Goal: Transaction & Acquisition: Book appointment/travel/reservation

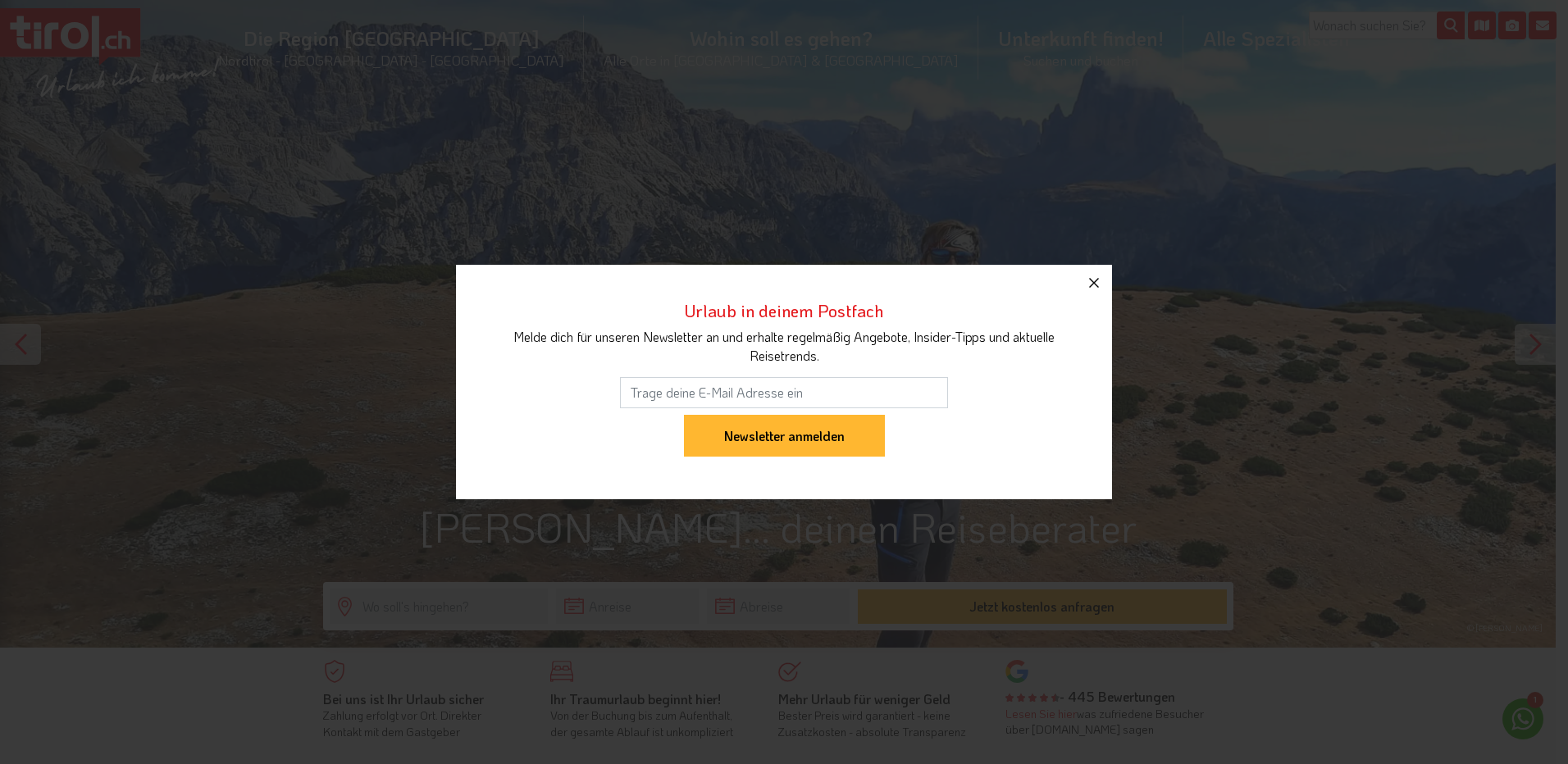
click at [1102, 284] on icon "button" at bounding box center [1094, 283] width 20 height 20
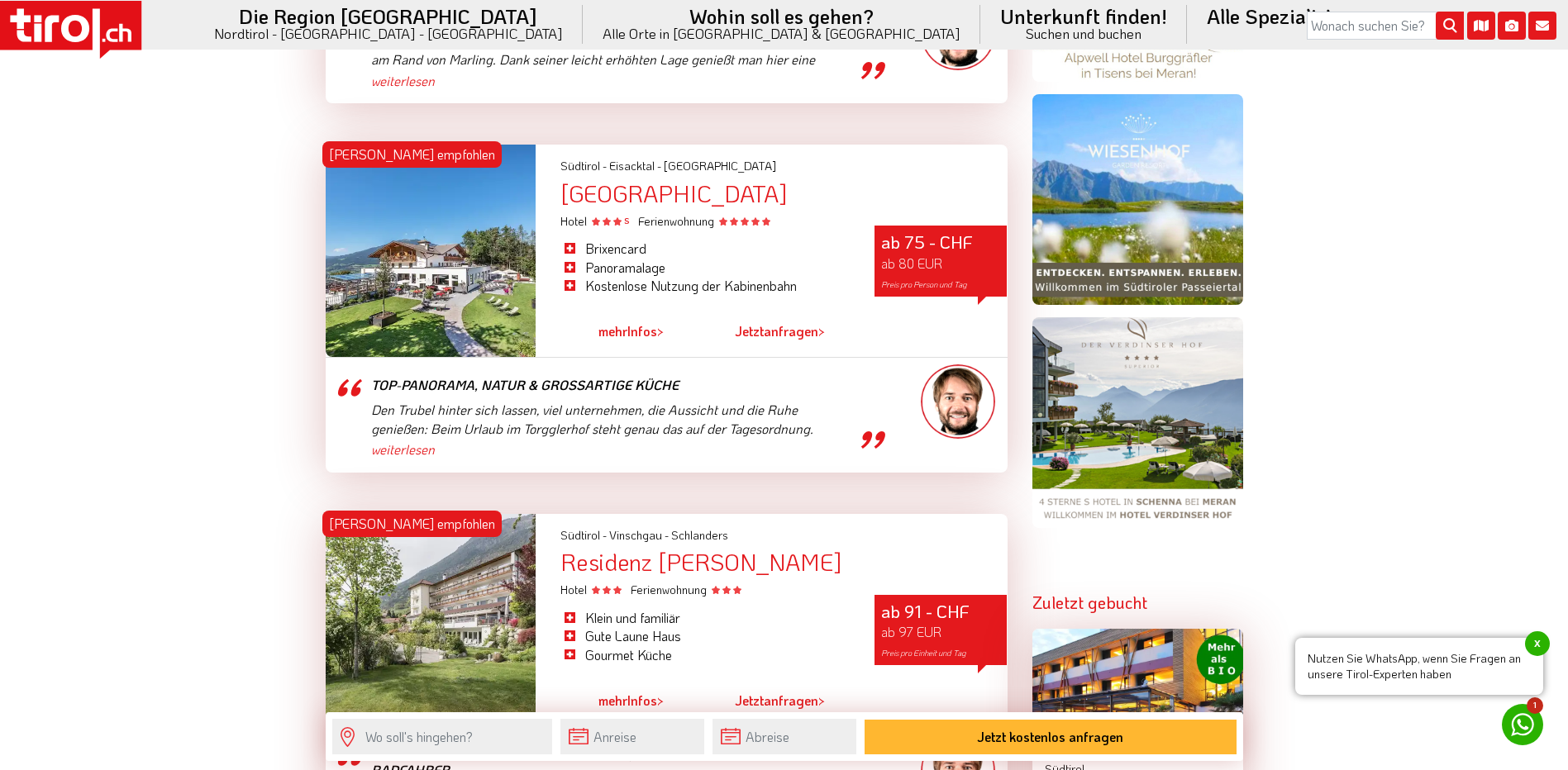
scroll to position [1488, 0]
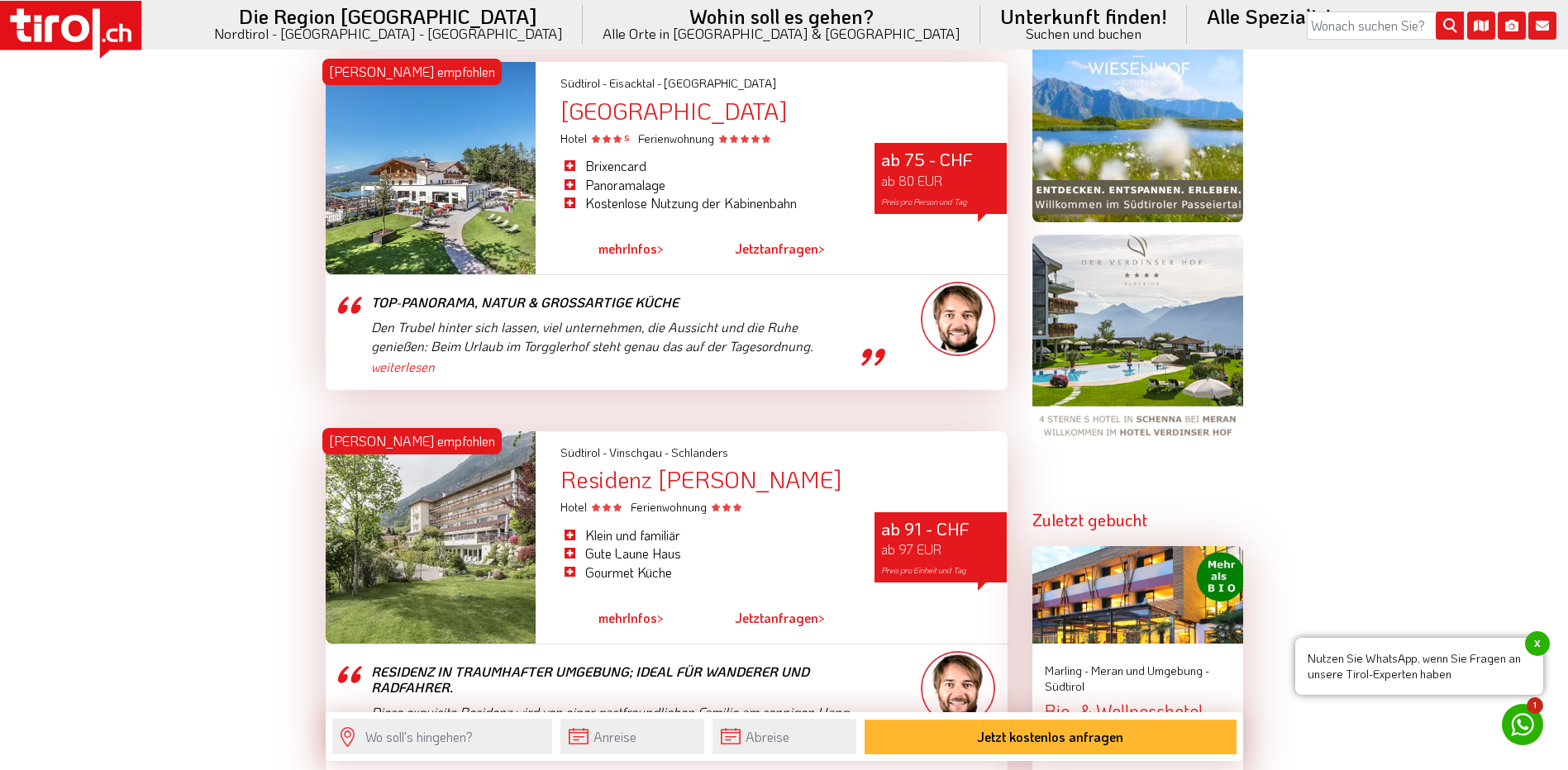
click at [430, 216] on div at bounding box center [431, 168] width 211 height 213
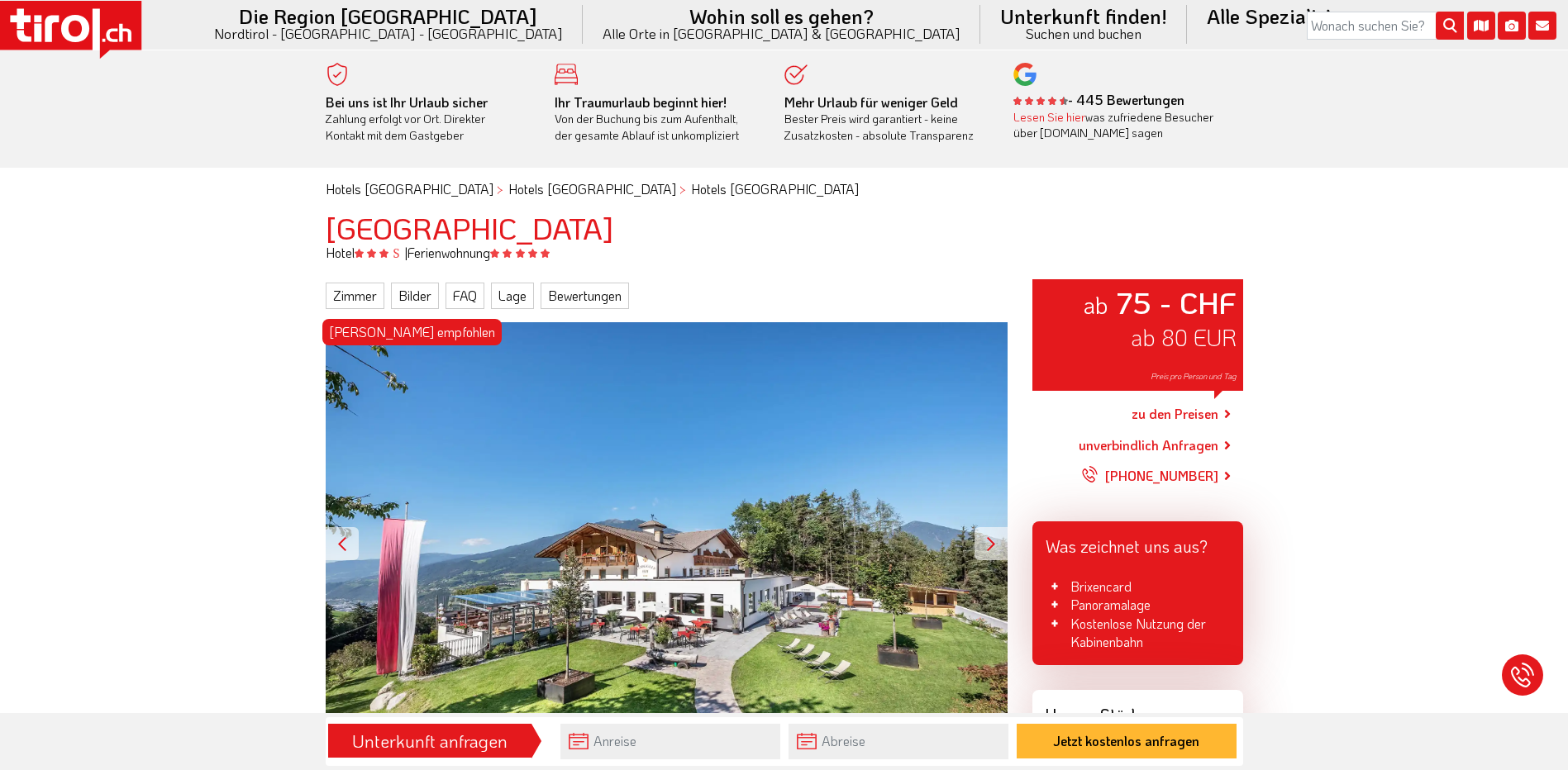
click at [988, 542] on div at bounding box center [991, 543] width 33 height 33
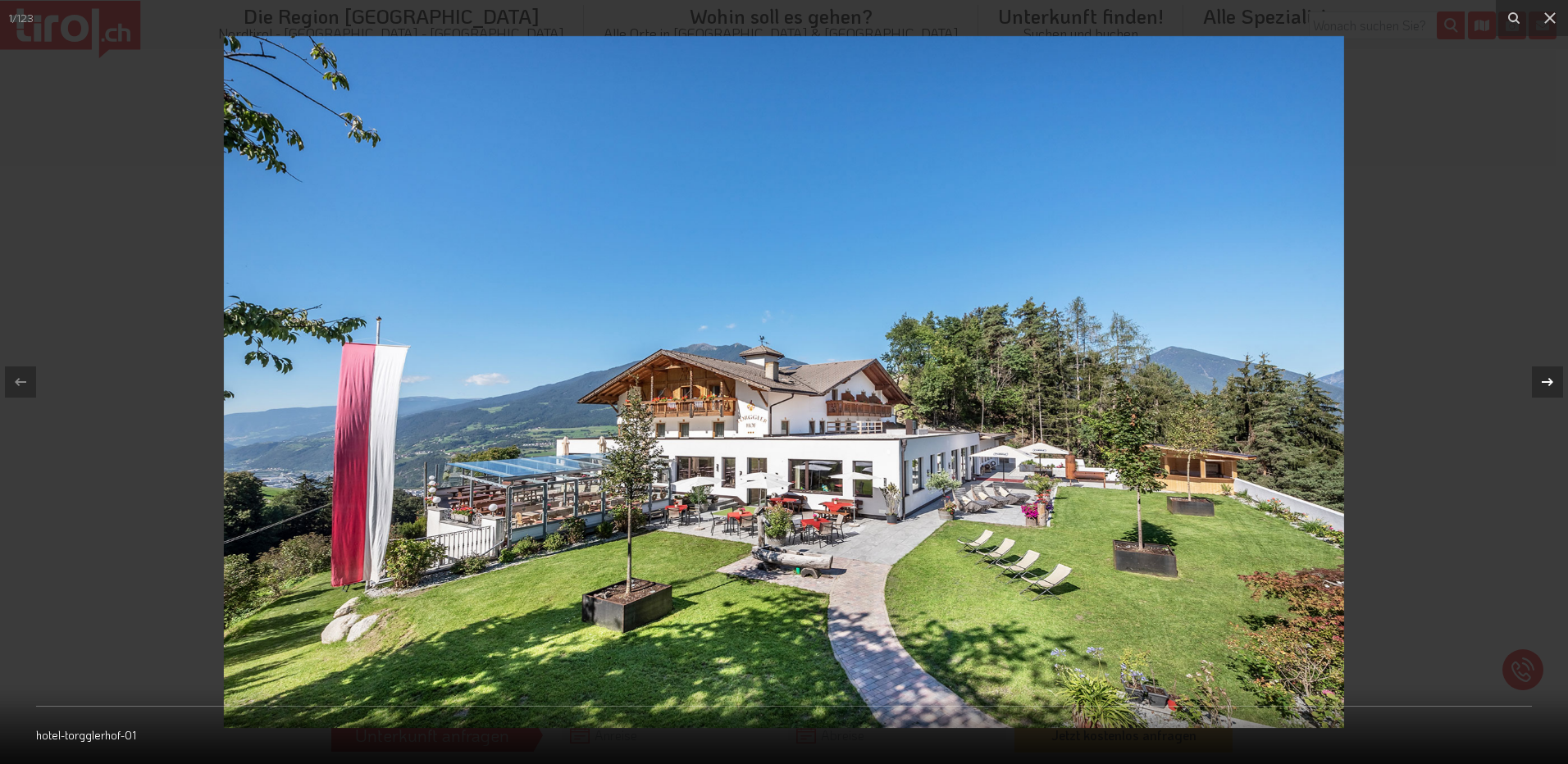
click at [1548, 382] on icon at bounding box center [1548, 382] width 11 height 8
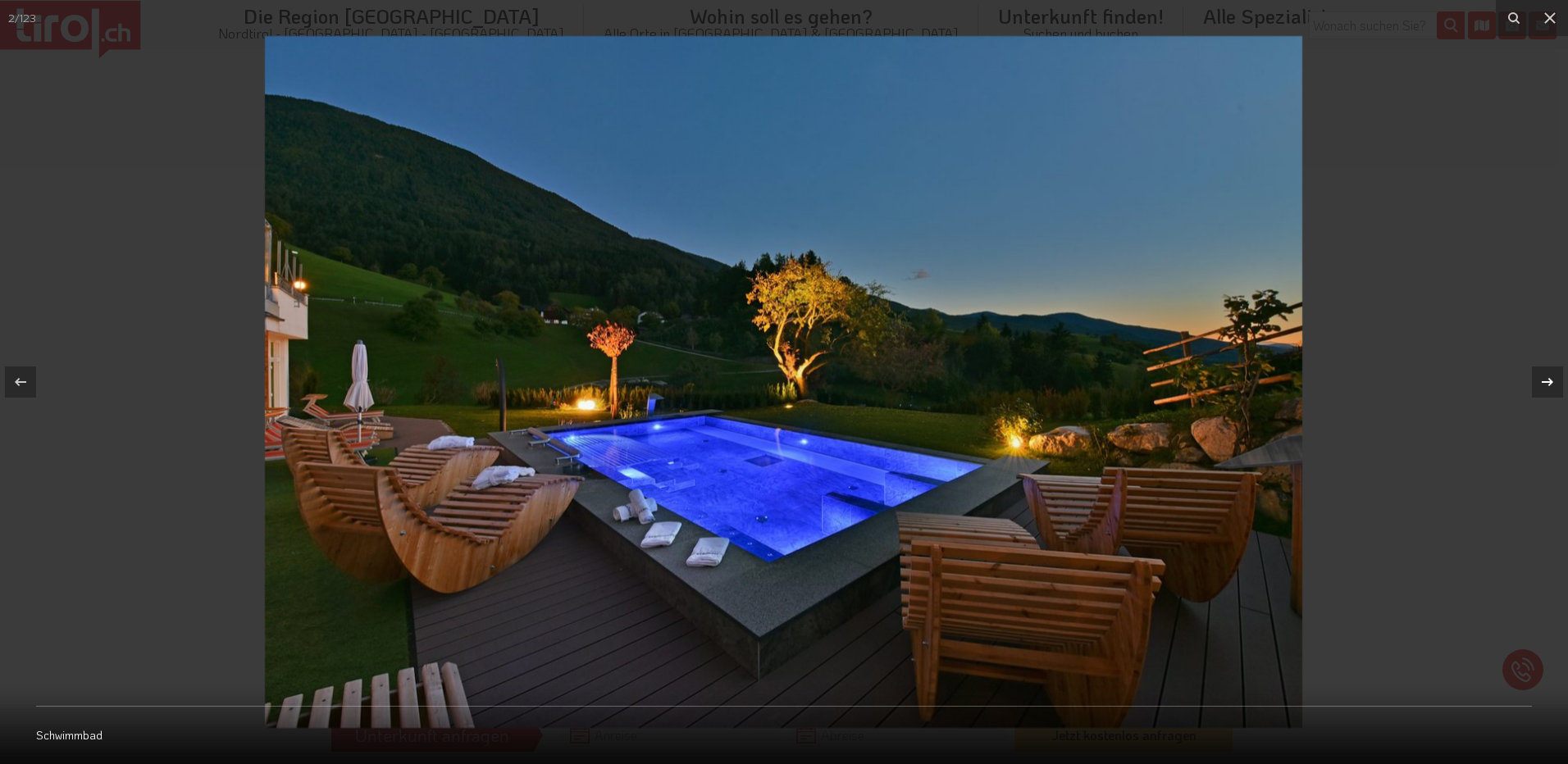
click at [1548, 382] on icon at bounding box center [1548, 382] width 11 height 8
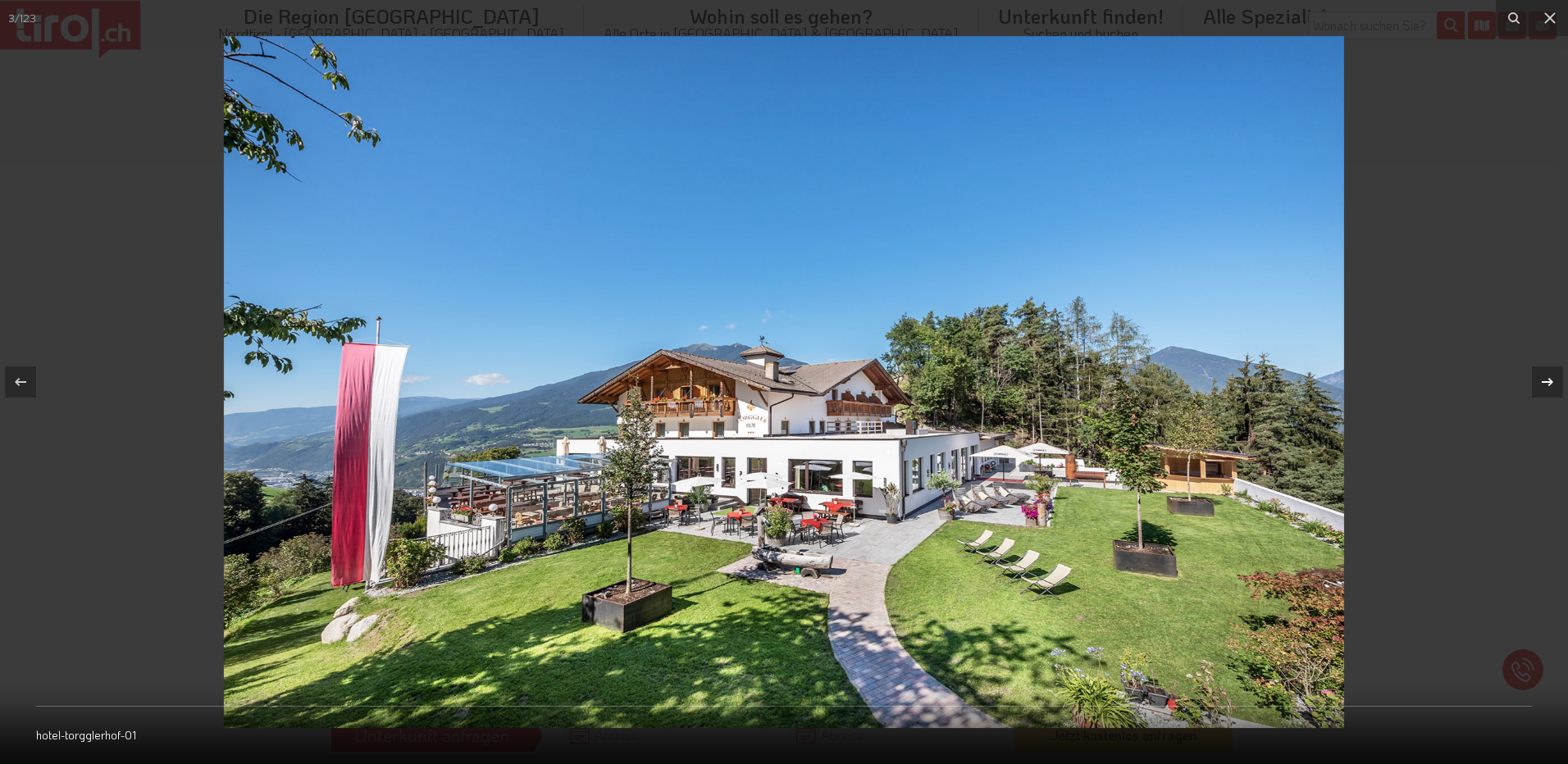
click at [1548, 382] on icon at bounding box center [1548, 382] width 11 height 8
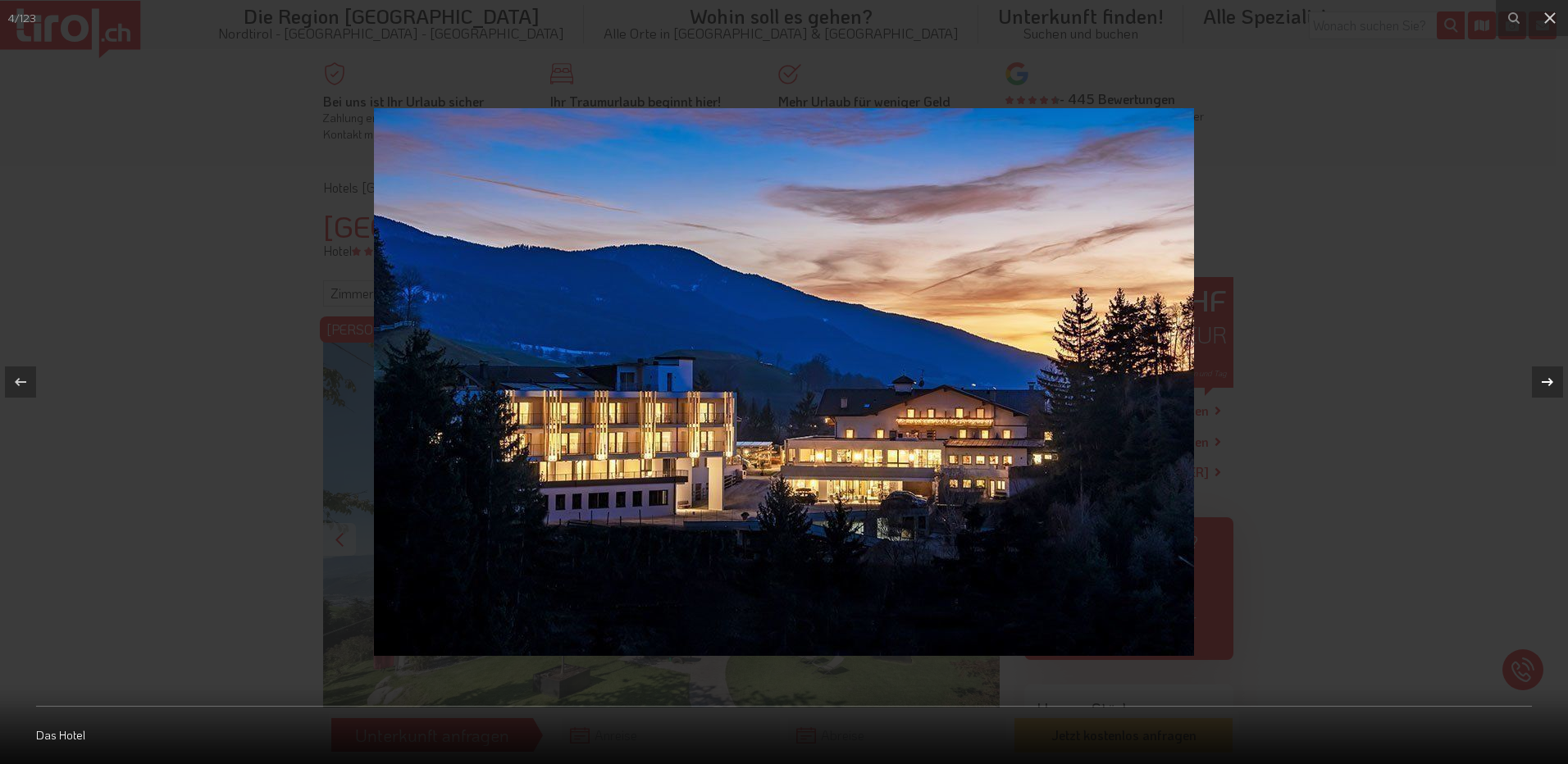
click at [1548, 382] on icon at bounding box center [1548, 382] width 11 height 8
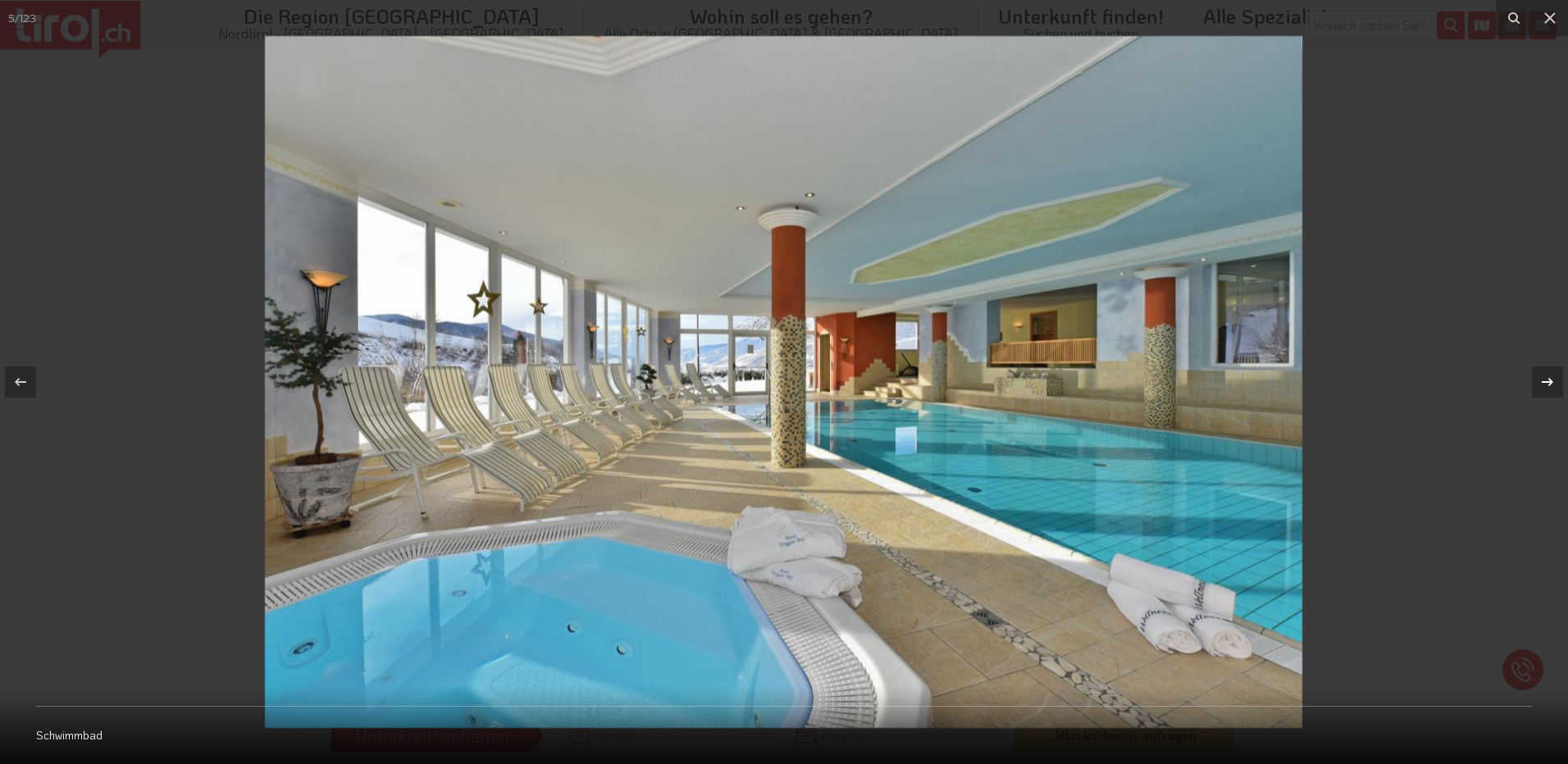
click at [1548, 382] on icon at bounding box center [1548, 382] width 11 height 8
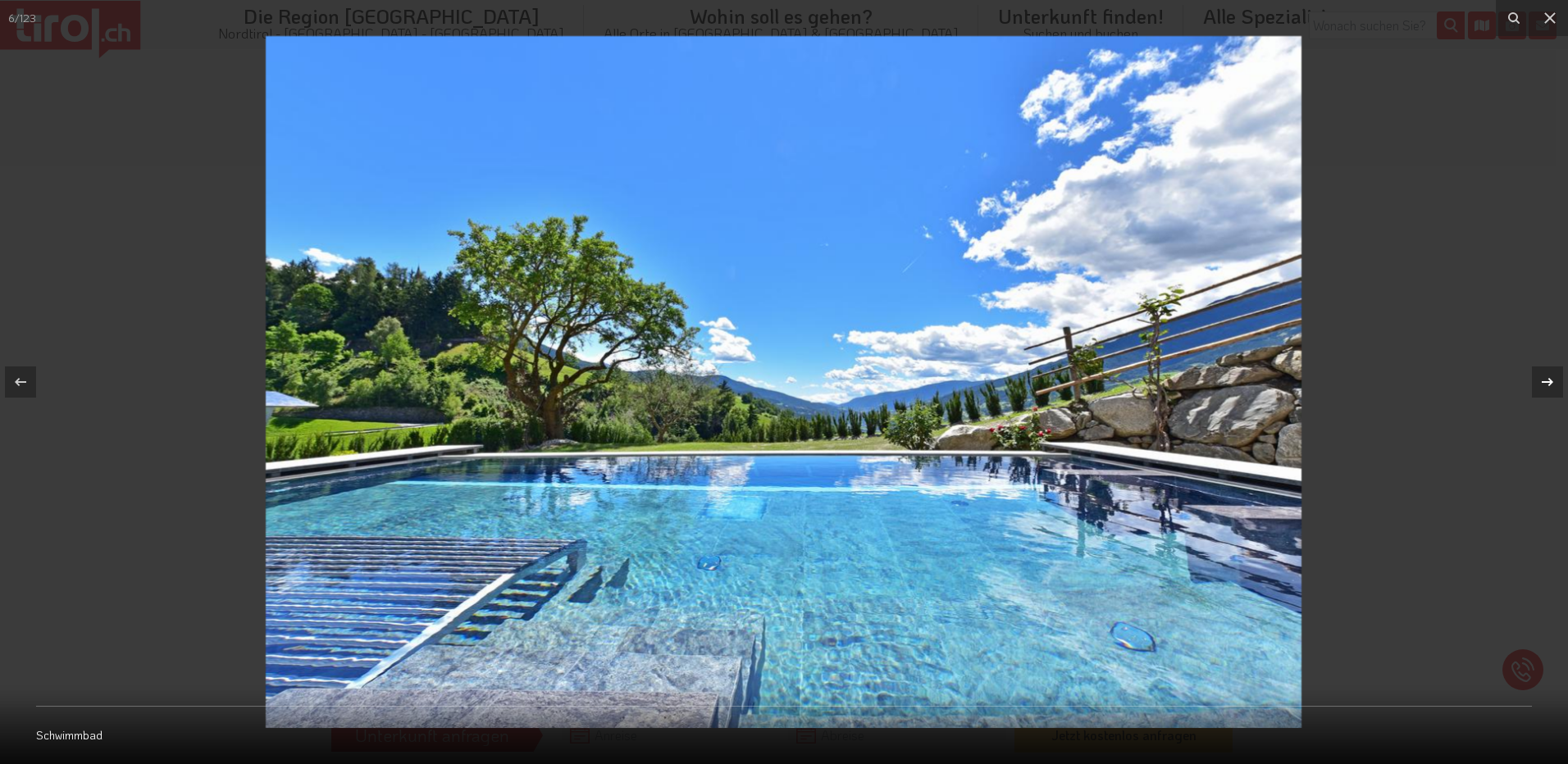
click at [1548, 382] on icon at bounding box center [1548, 382] width 11 height 8
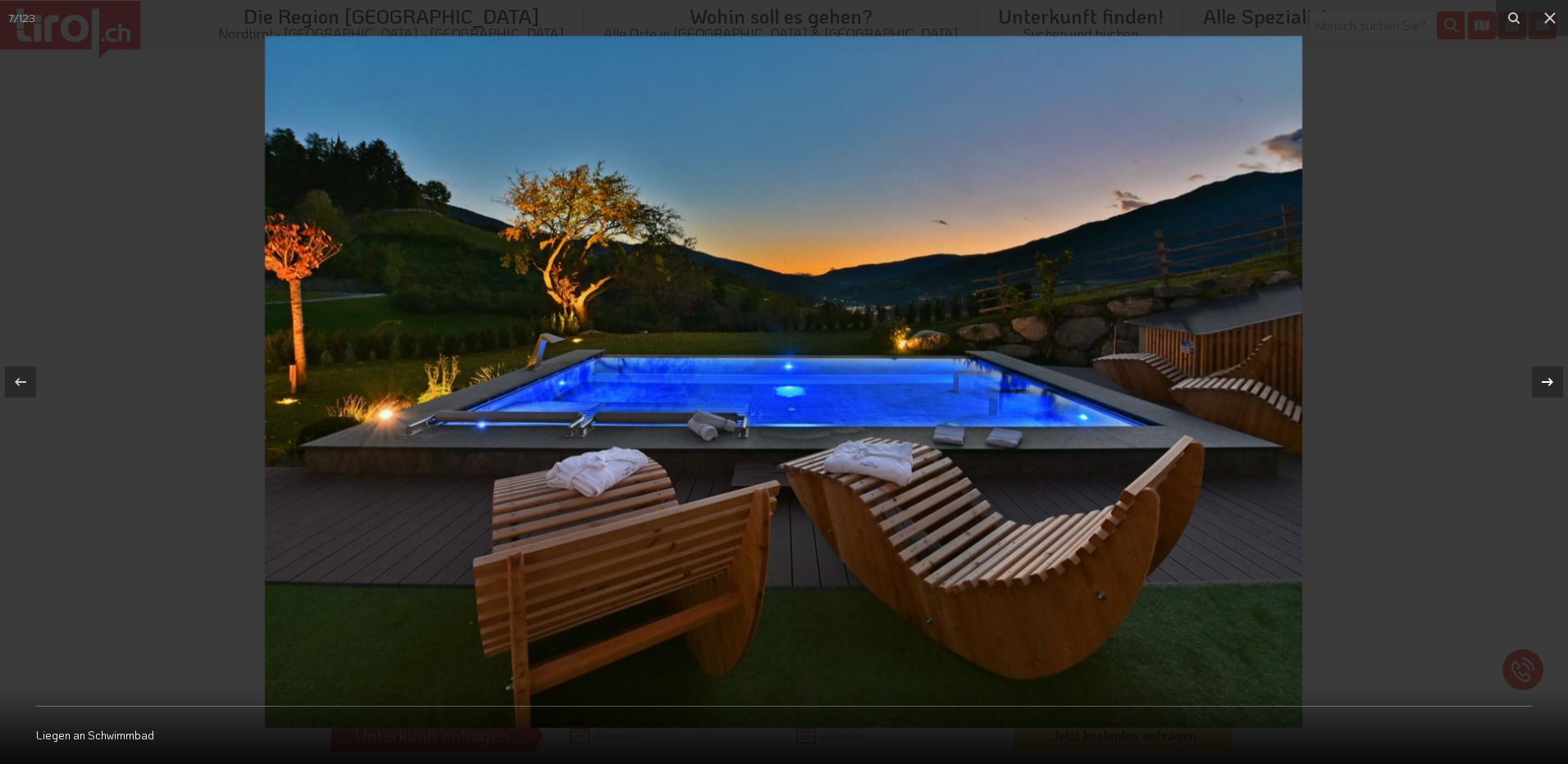
click at [1548, 382] on icon at bounding box center [1548, 382] width 11 height 8
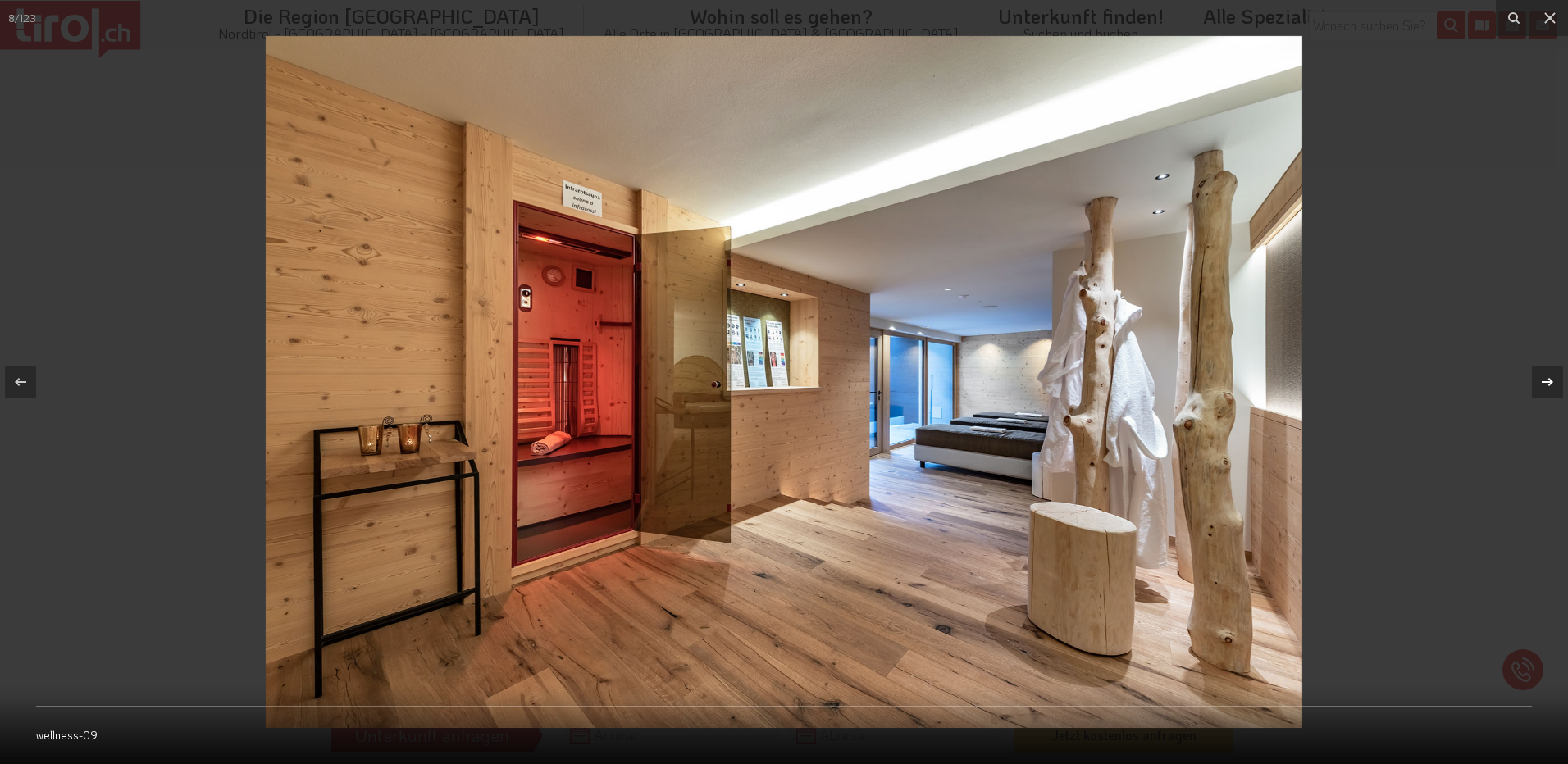
click at [1548, 382] on icon at bounding box center [1548, 382] width 11 height 8
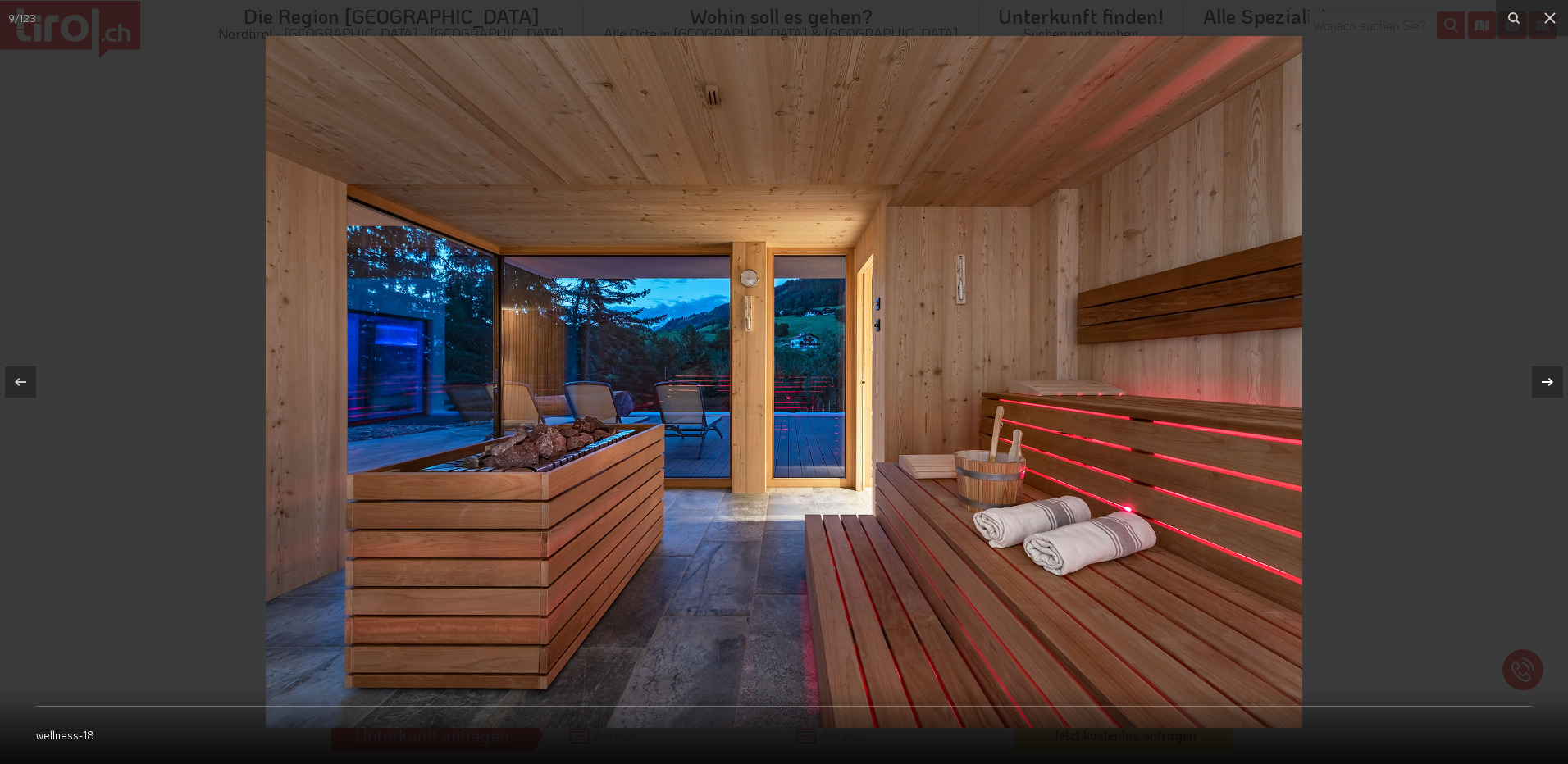
click at [1548, 382] on icon at bounding box center [1548, 382] width 11 height 8
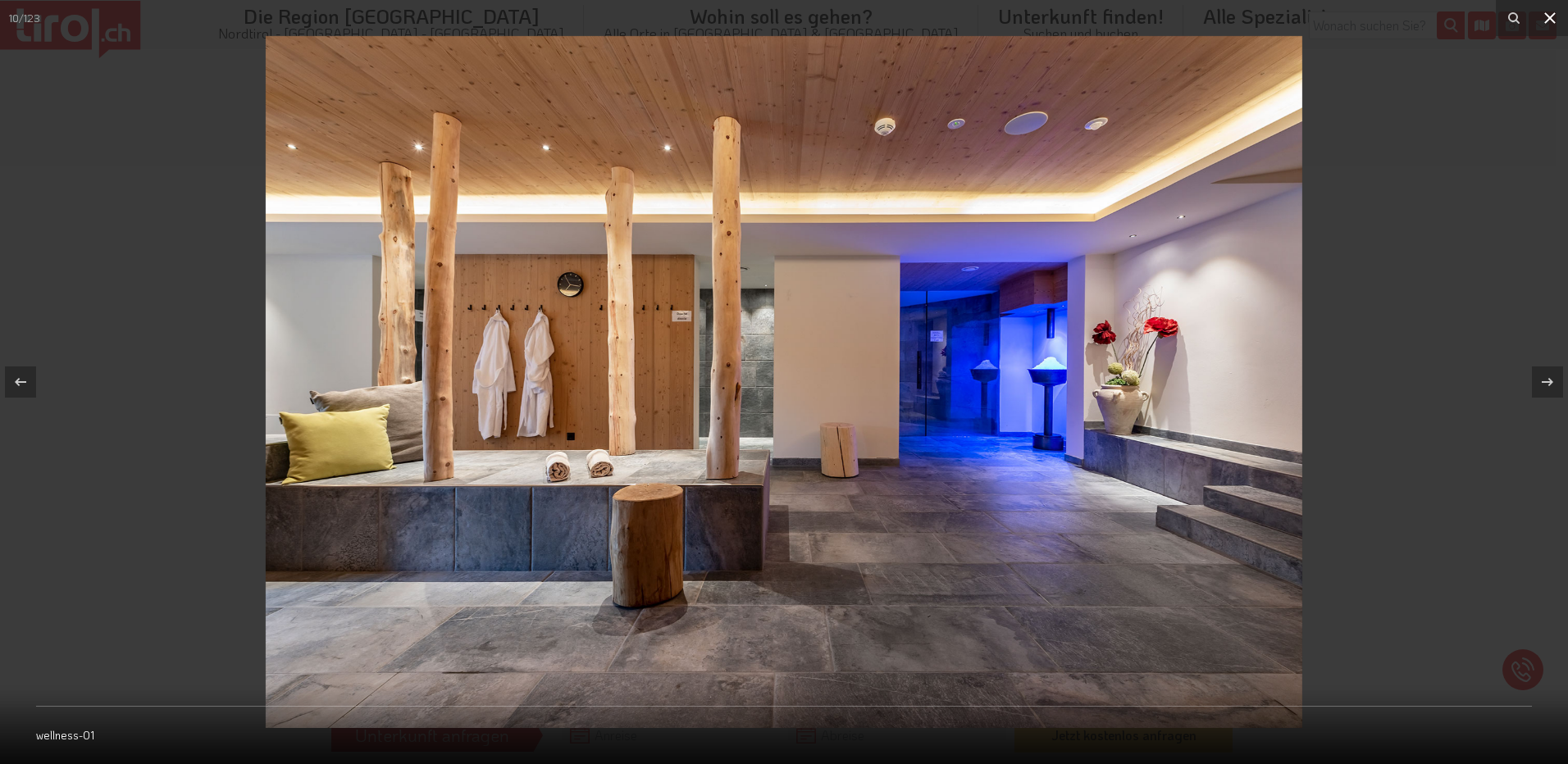
click at [1555, 16] on icon at bounding box center [1550, 18] width 20 height 20
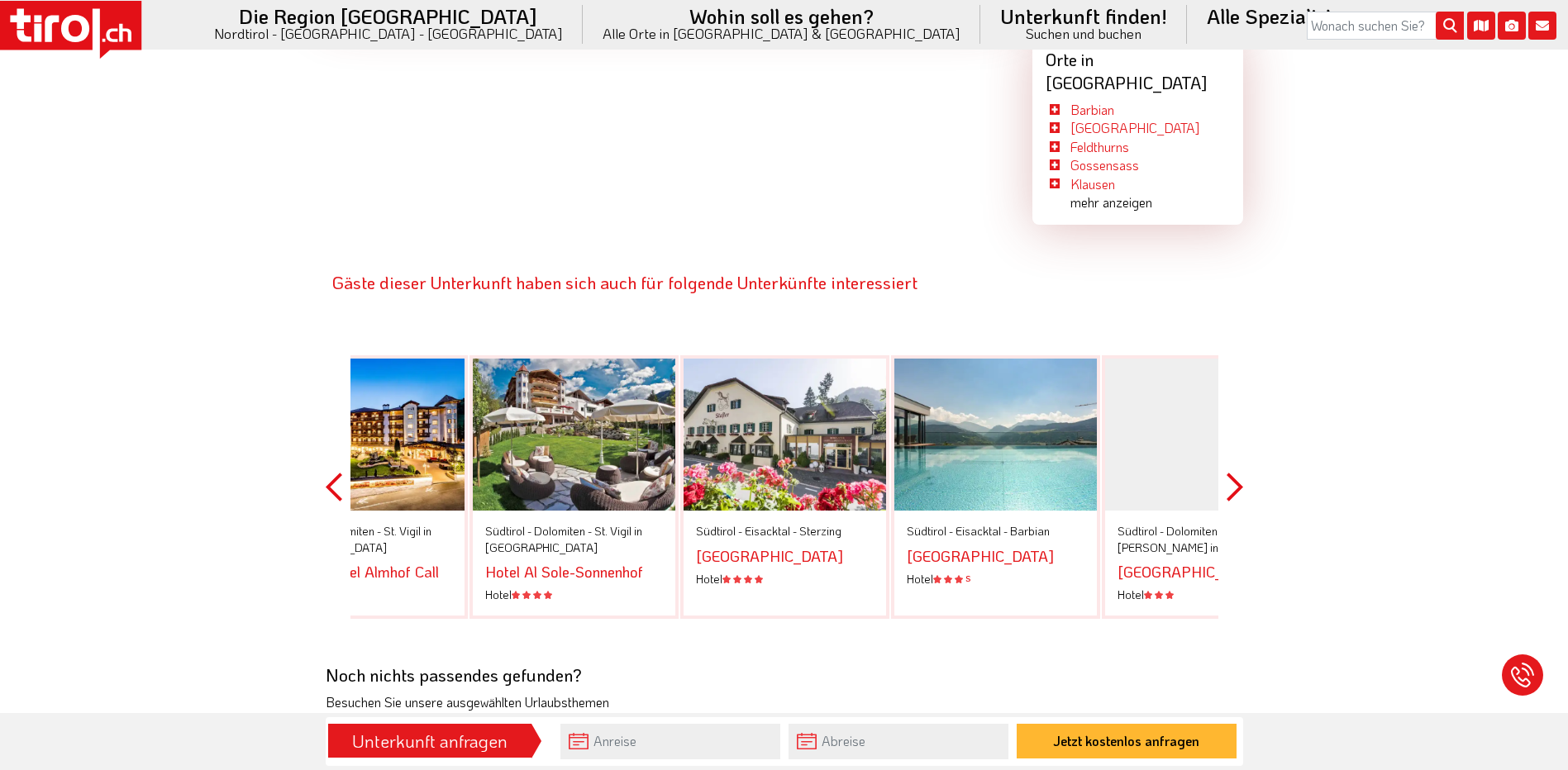
scroll to position [3471, 0]
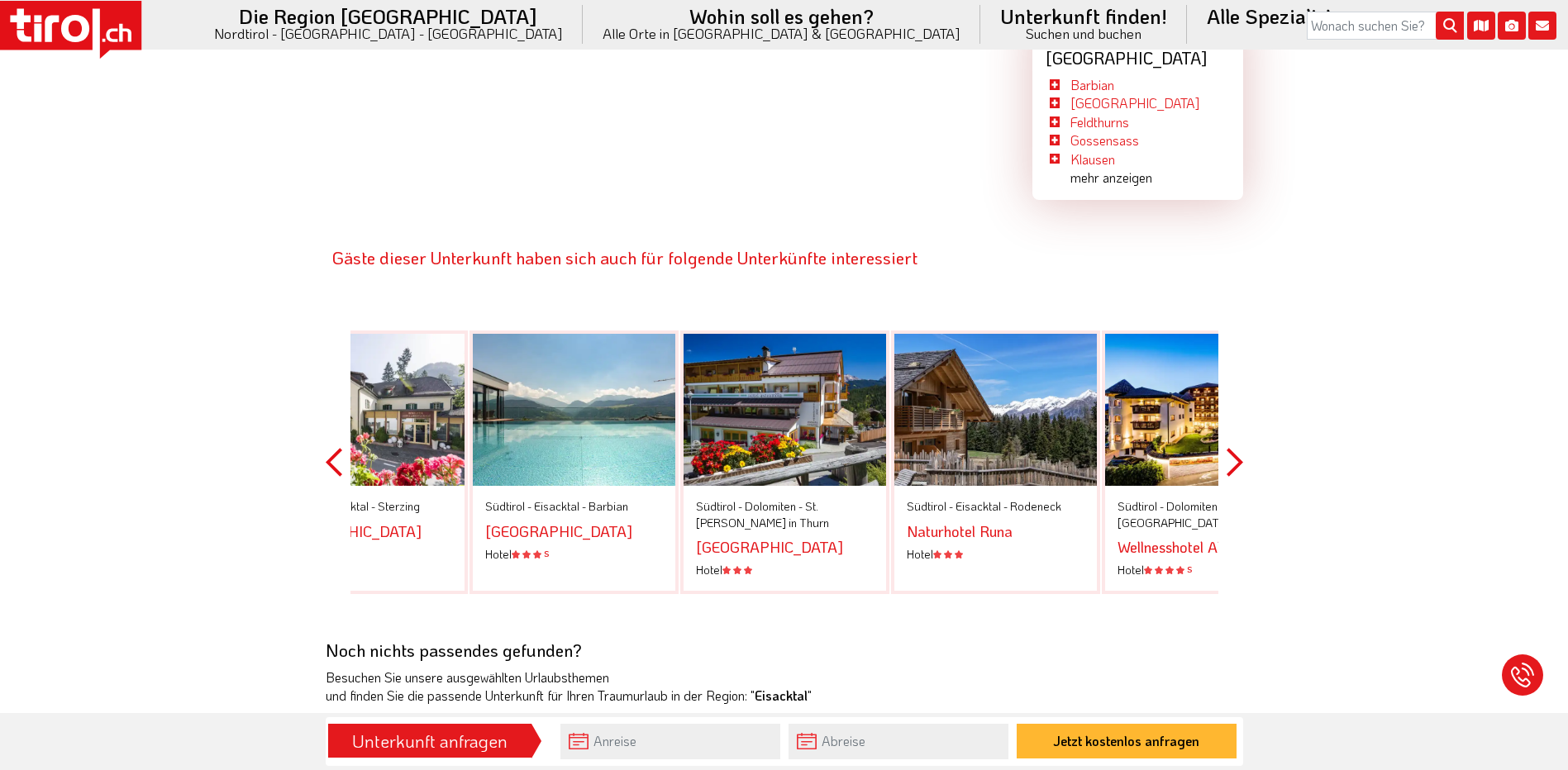
click at [577, 521] on link "Hotel Barbianerhof" at bounding box center [558, 531] width 147 height 20
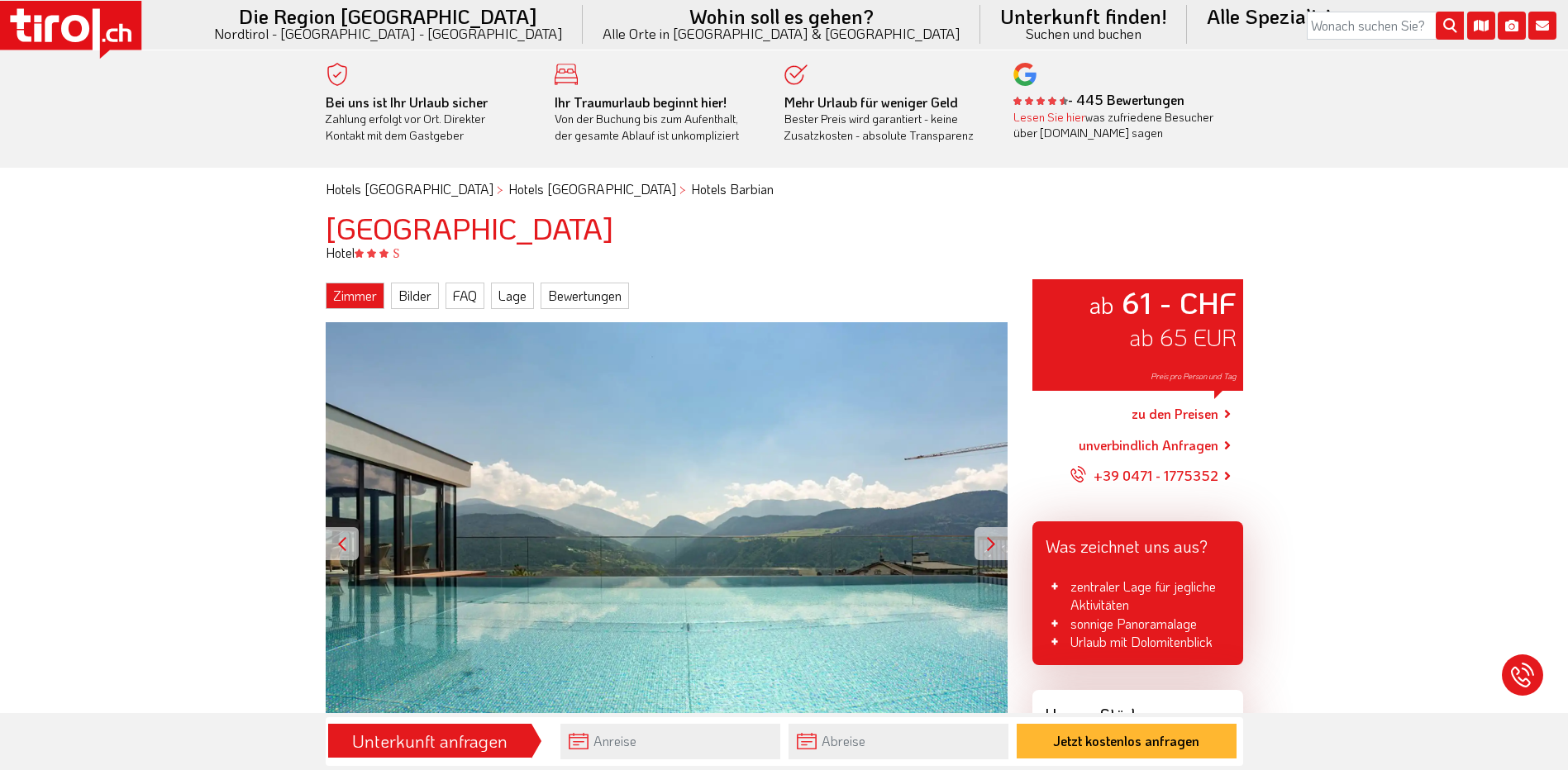
click at [342, 296] on link "Zimmer" at bounding box center [355, 296] width 59 height 27
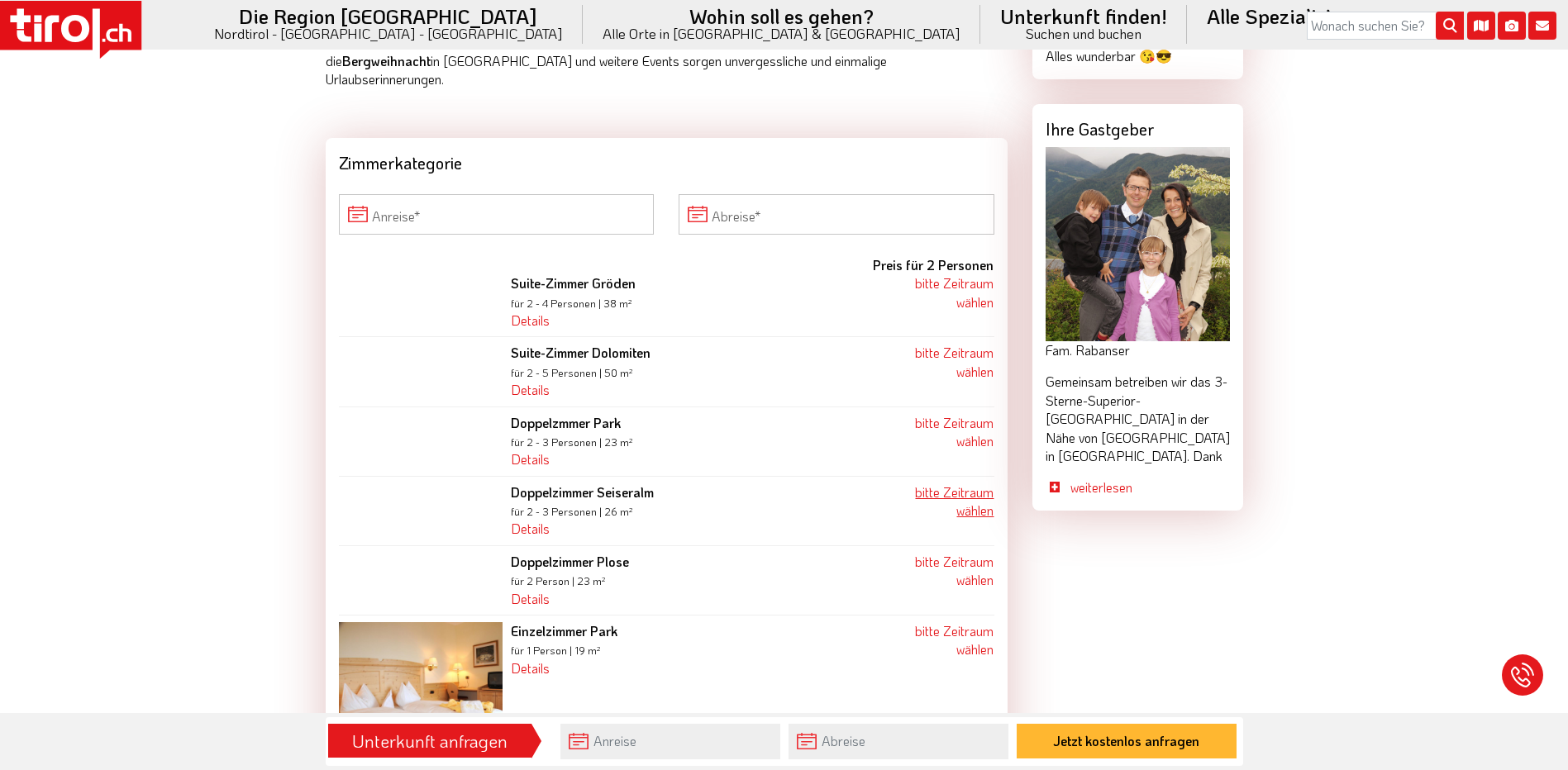
scroll to position [1445, 0]
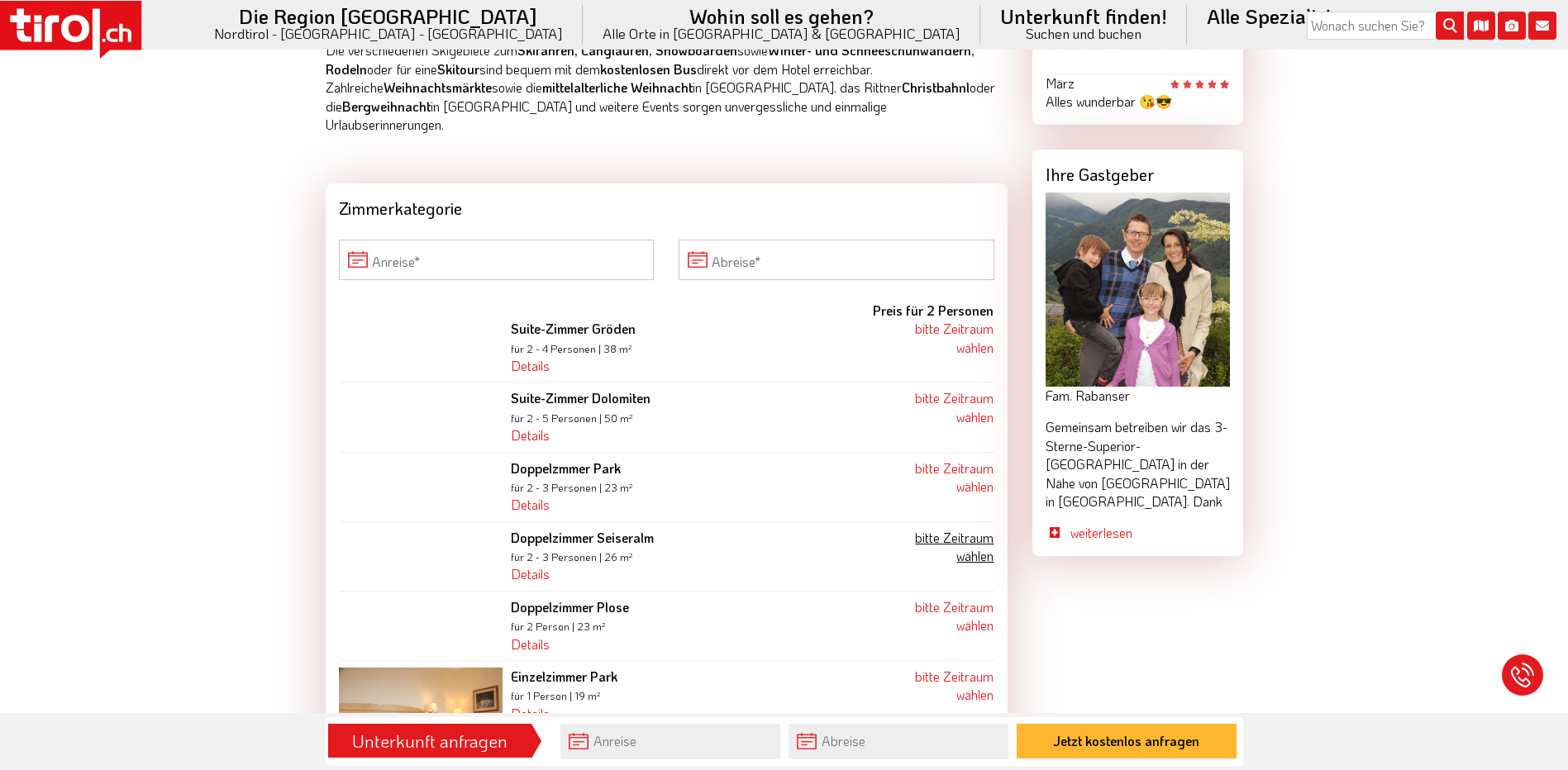
click at [961, 529] on link "bitte Zeitraum wählen" at bounding box center [954, 546] width 79 height 35
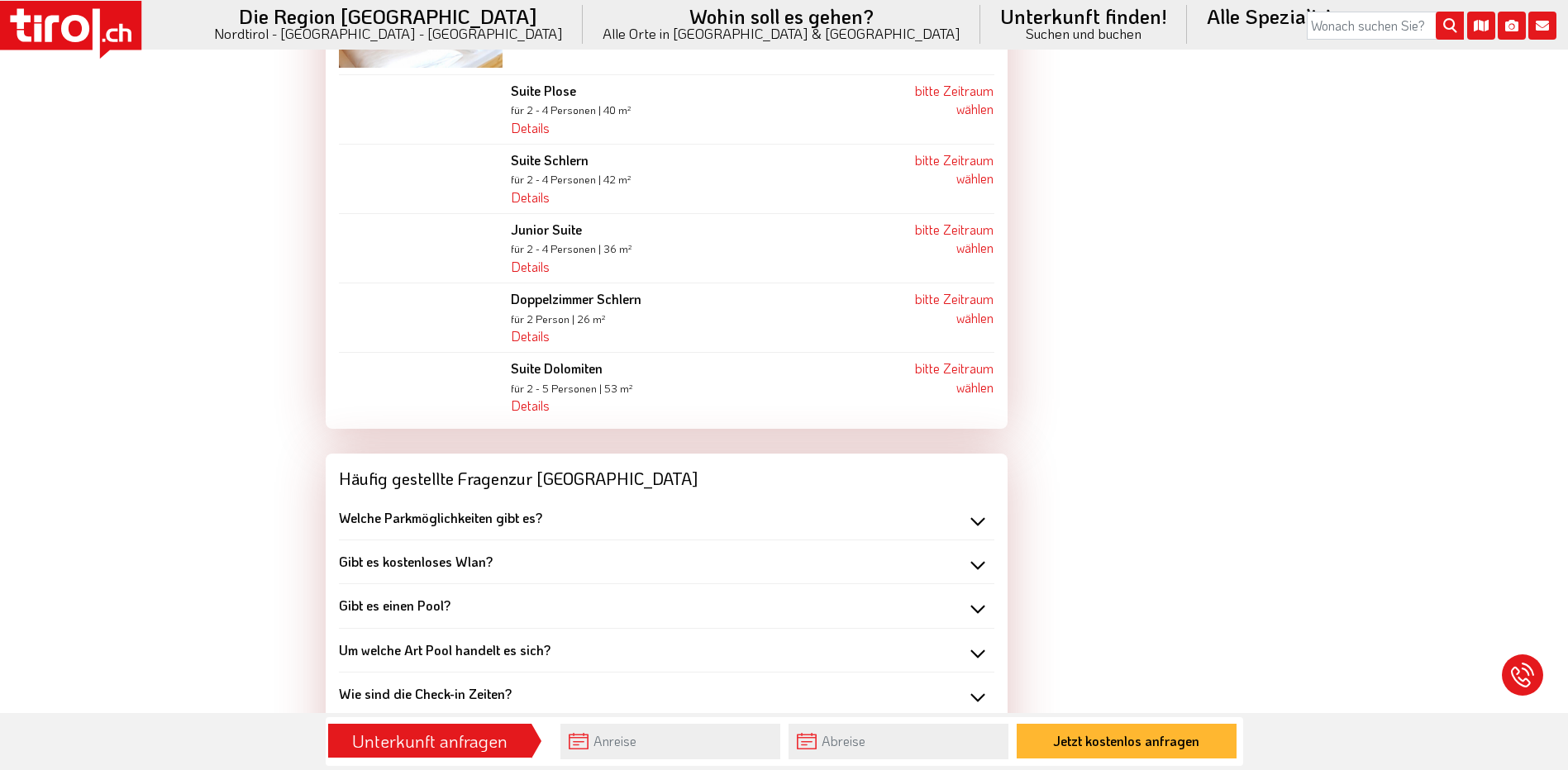
scroll to position [2189, 0]
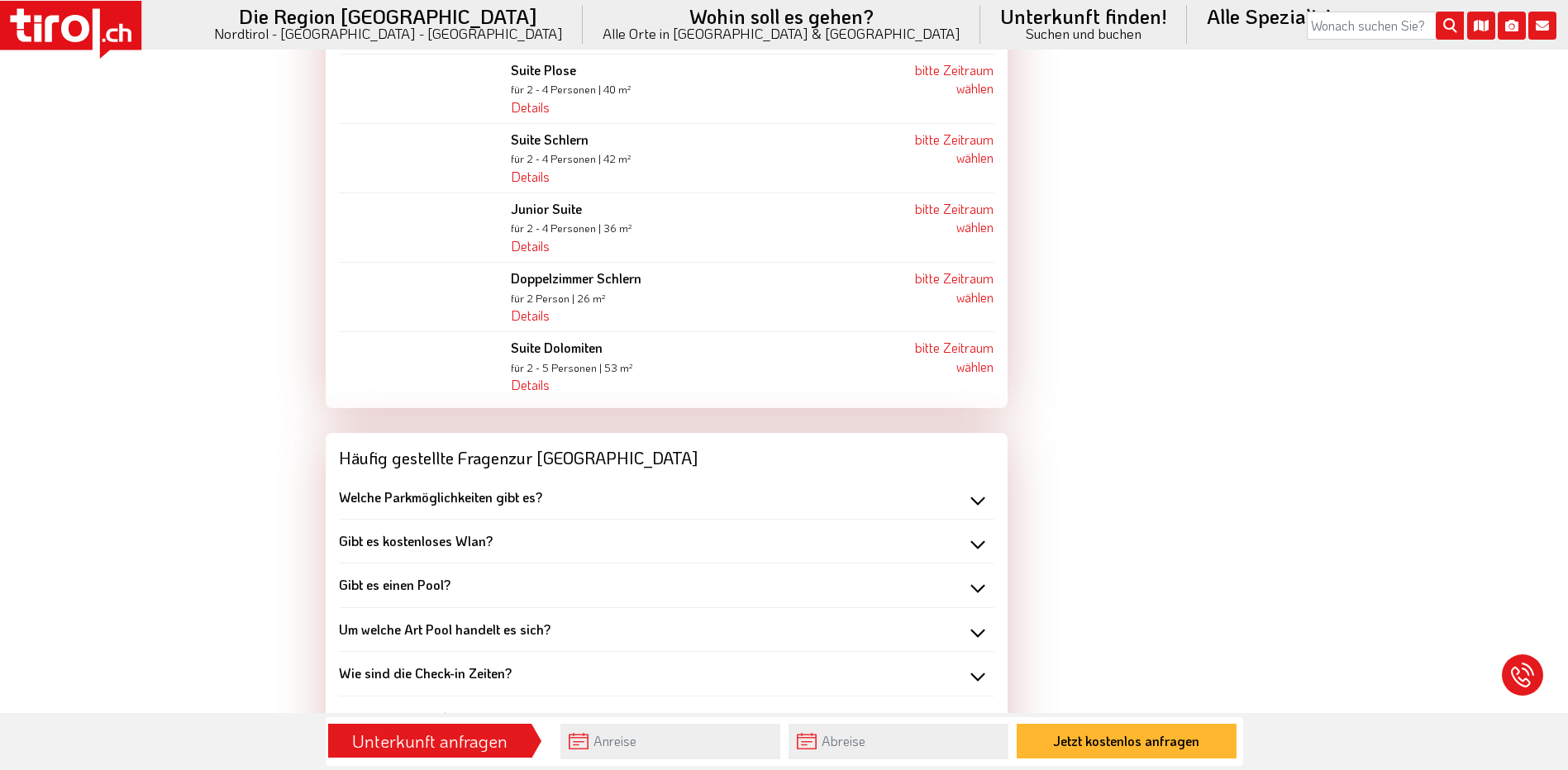
click at [982, 488] on div "Welche Parkmöglichkeiten gibt es?" at bounding box center [667, 497] width 655 height 18
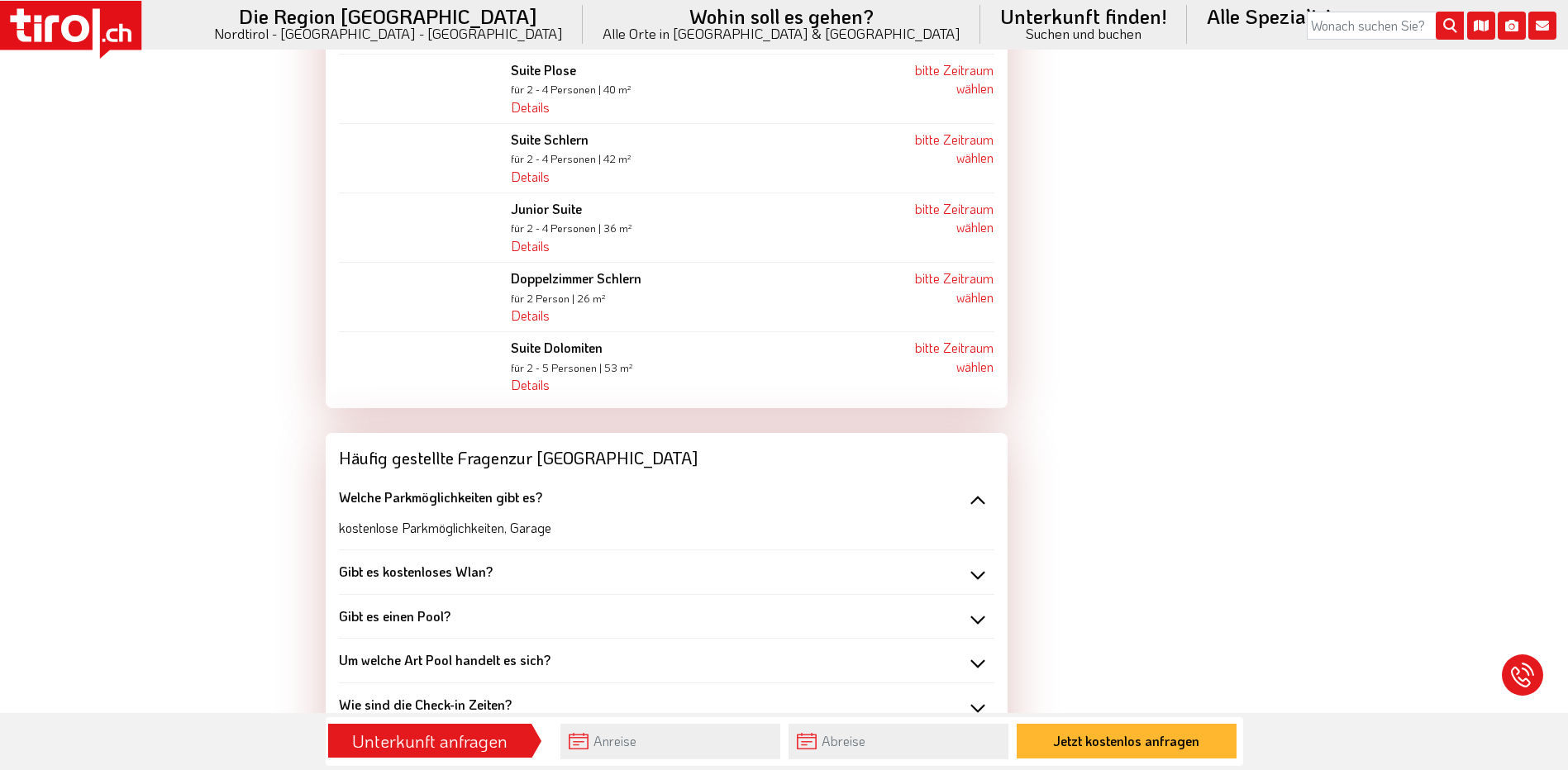
click at [982, 488] on div "Welche Parkmöglichkeiten gibt es?" at bounding box center [667, 497] width 655 height 18
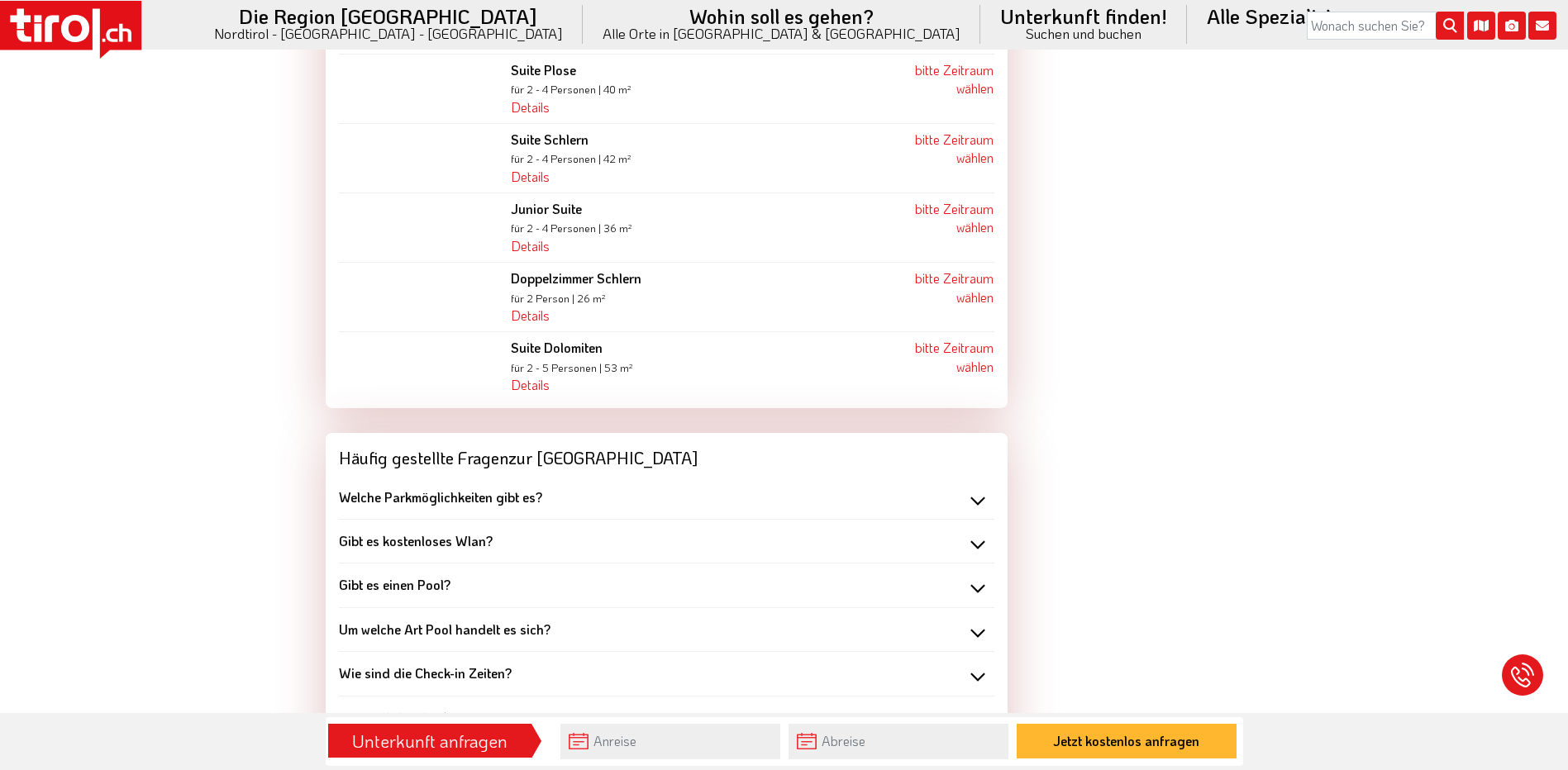
click at [979, 533] on div "Gibt es kostenloses Wlan?" at bounding box center [667, 541] width 655 height 18
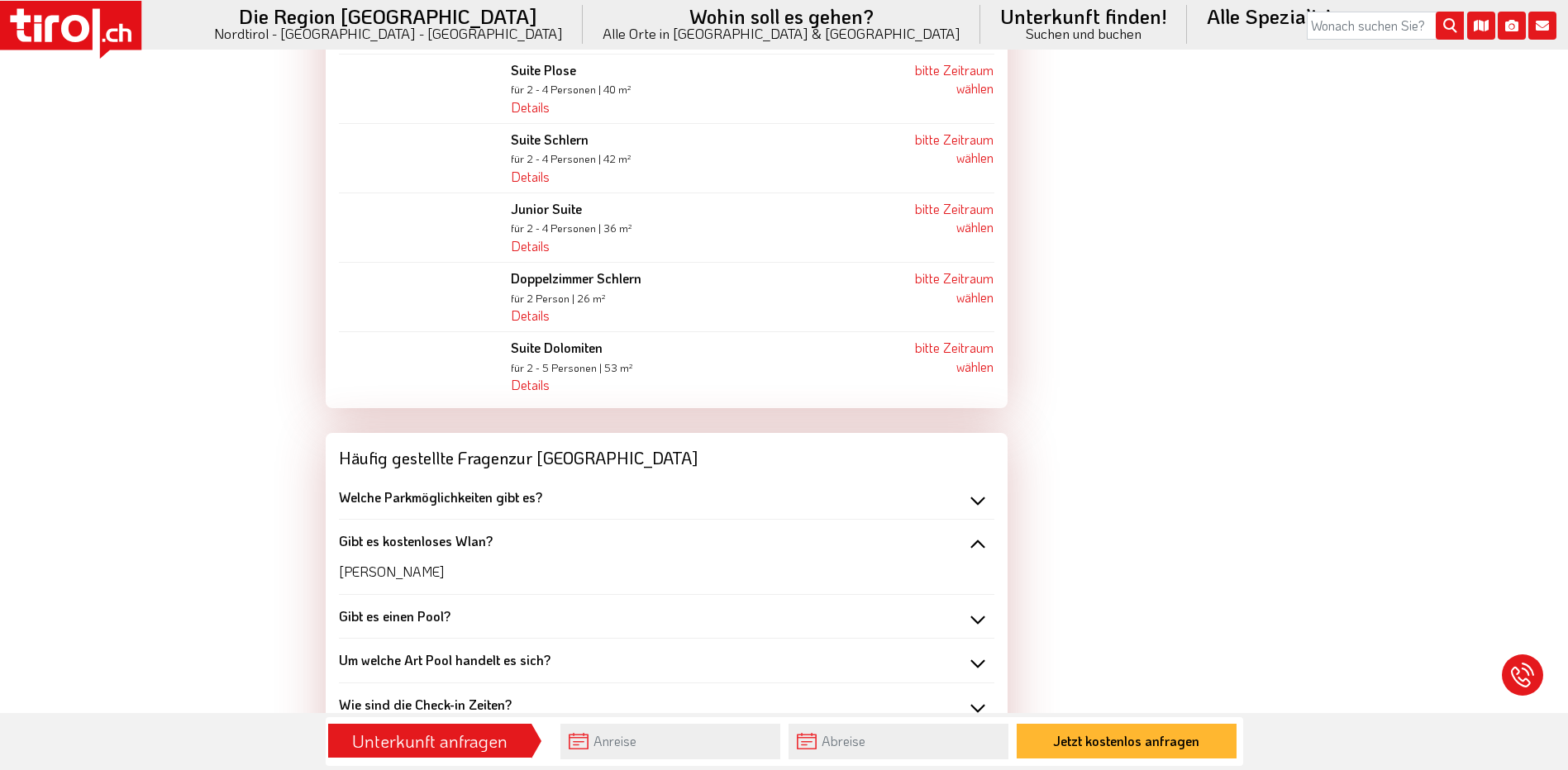
click at [979, 533] on div "Gibt es kostenloses Wlan?" at bounding box center [667, 541] width 655 height 18
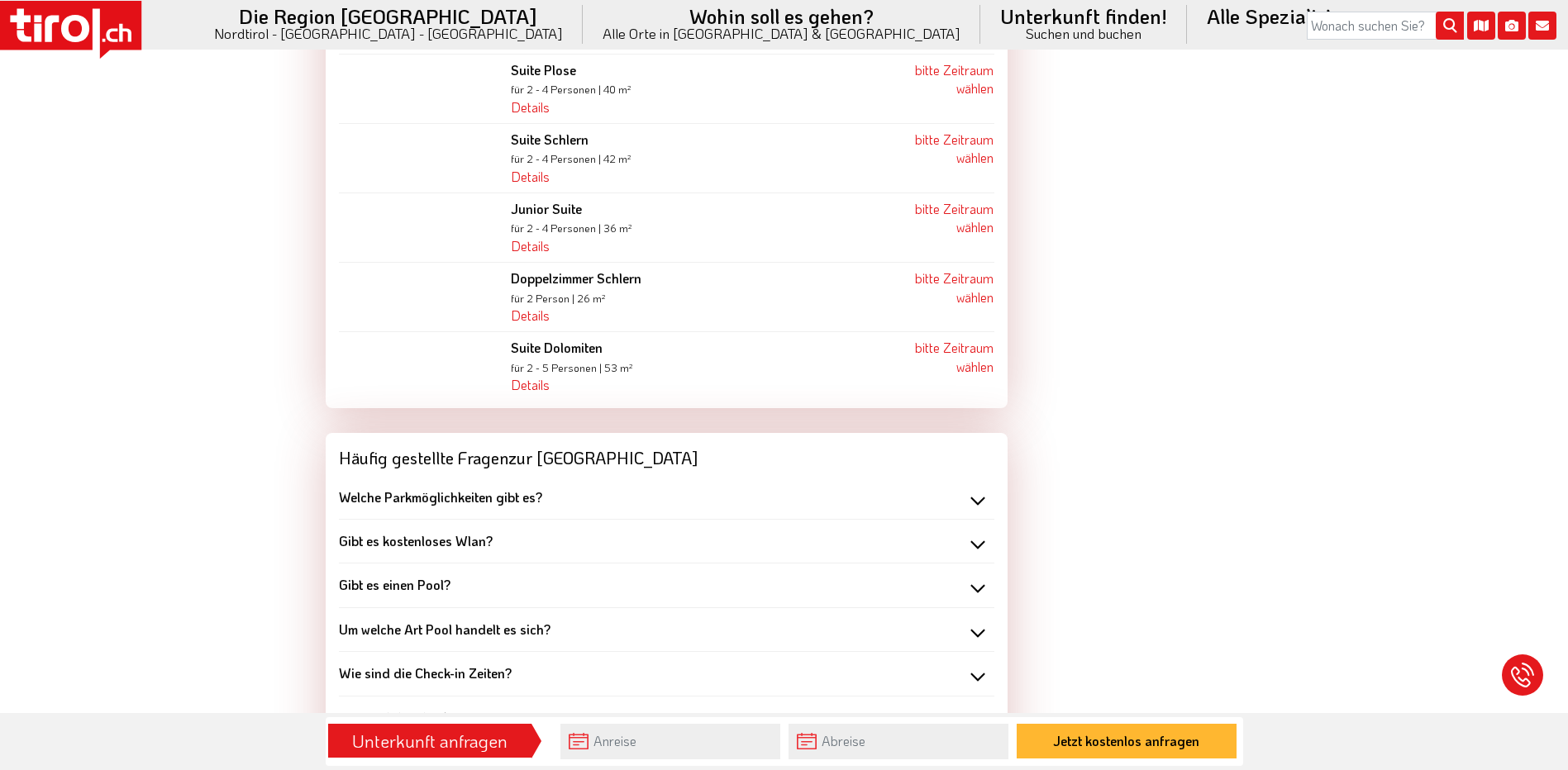
click at [976, 576] on div "Gibt es einen Pool?" at bounding box center [667, 585] width 655 height 18
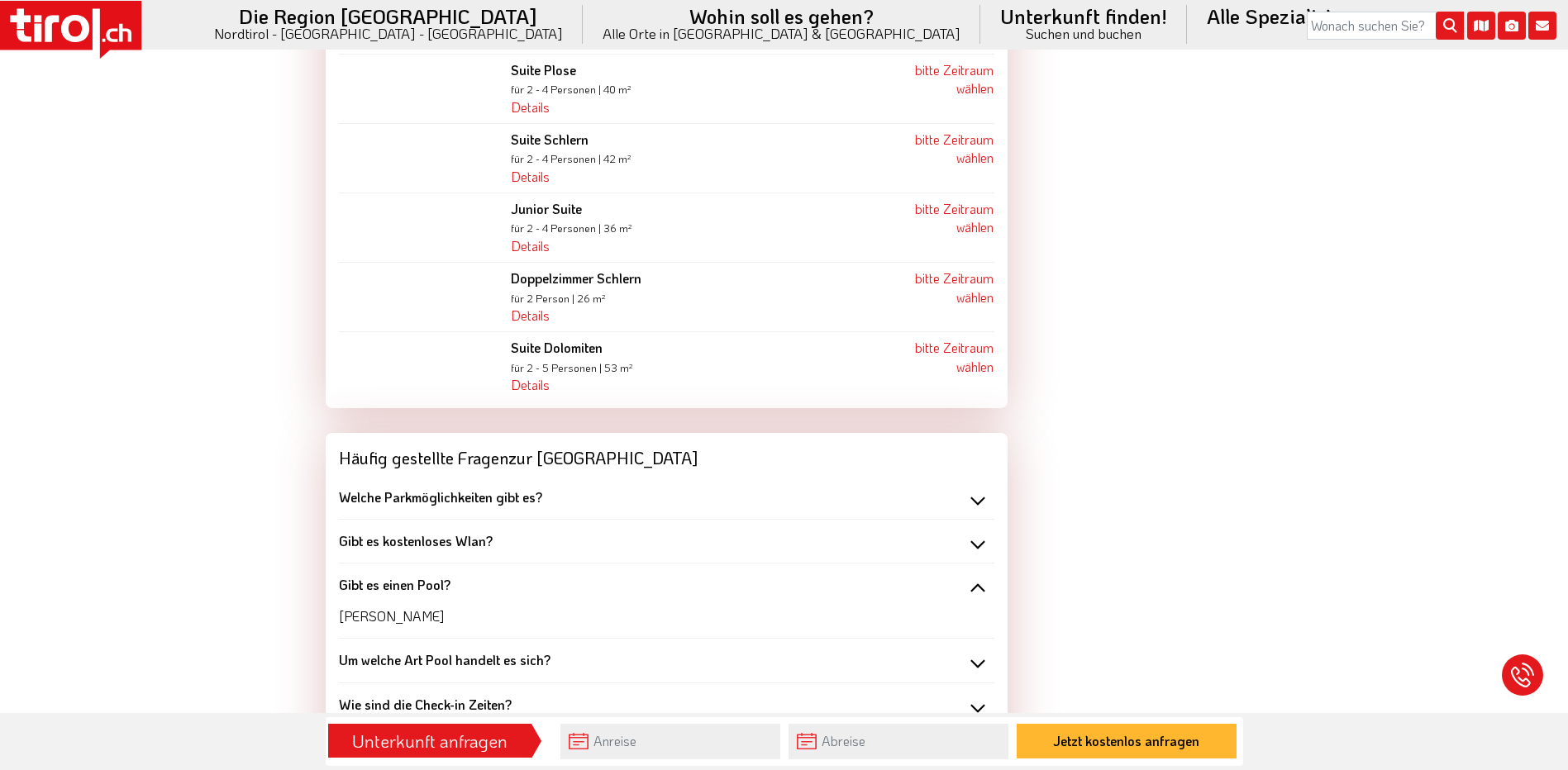
click at [976, 576] on div "Gibt es einen Pool?" at bounding box center [667, 585] width 655 height 18
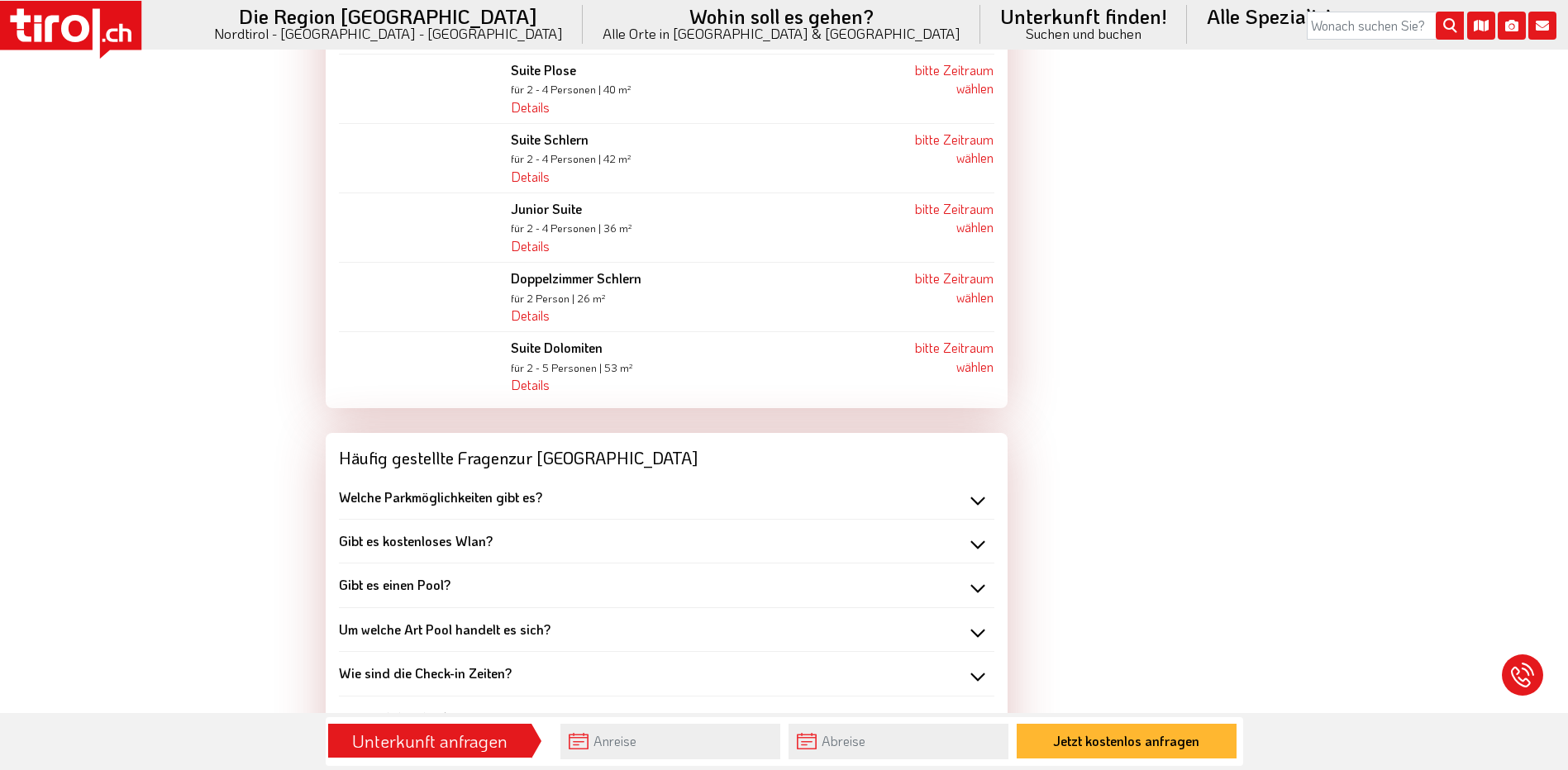
click at [978, 621] on div "Um welche Art Pool handelt es sich?" at bounding box center [667, 629] width 655 height 18
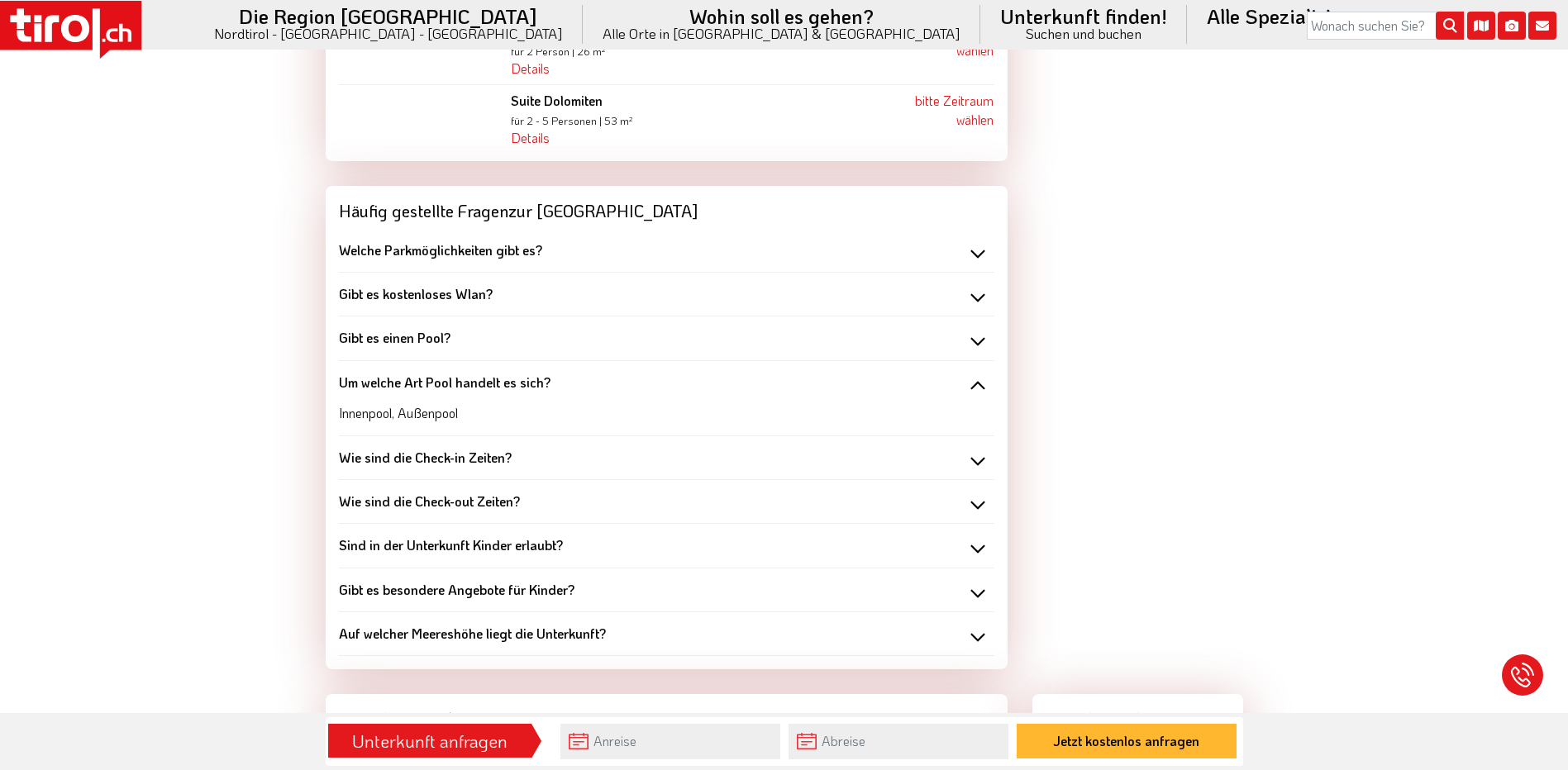
scroll to position [2437, 0]
click at [973, 448] on div "Wie sind die Check-in Zeiten?" at bounding box center [667, 457] width 655 height 18
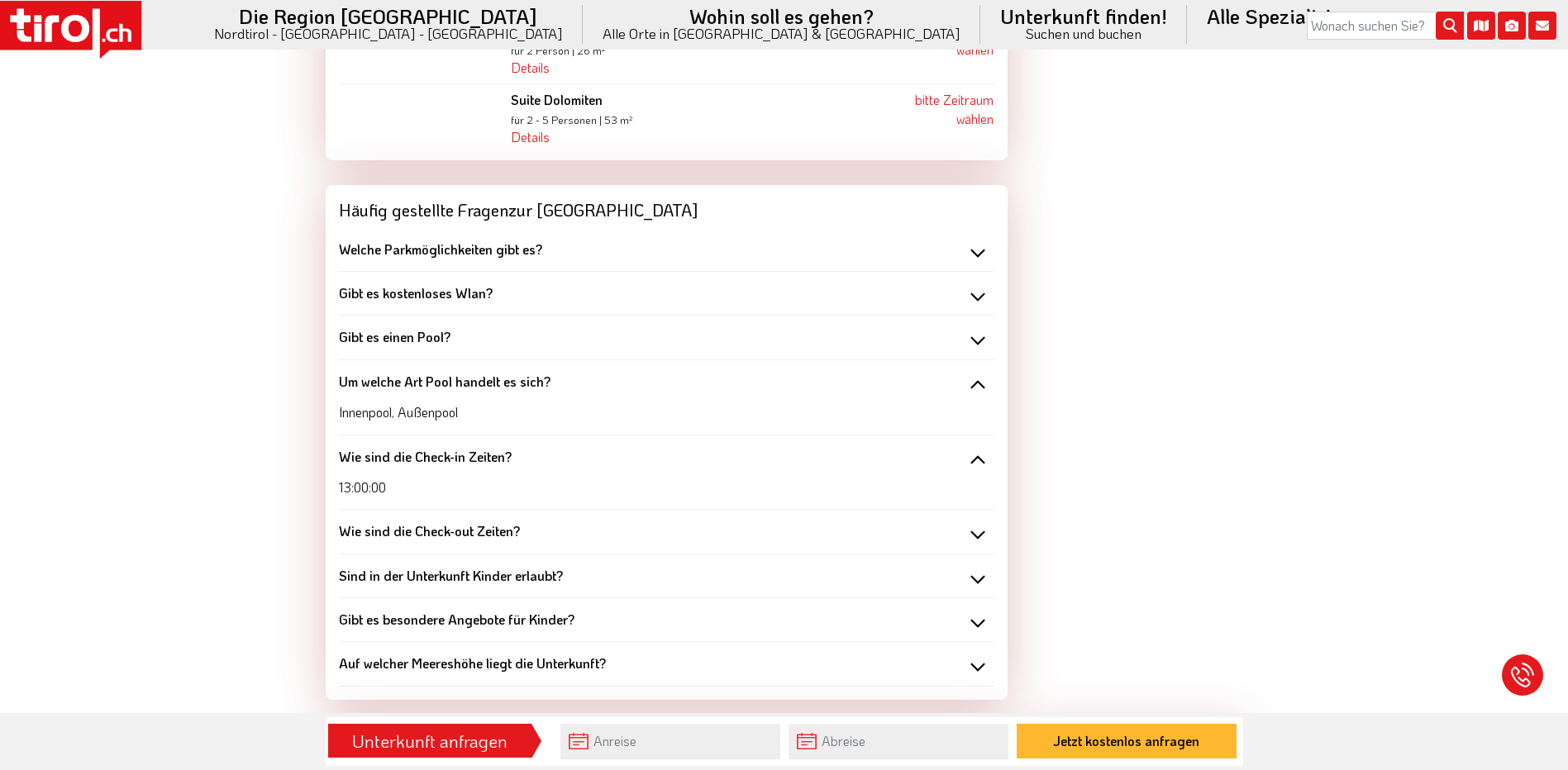
click at [973, 448] on div "Wie sind die Check-in Zeiten?" at bounding box center [667, 457] width 655 height 18
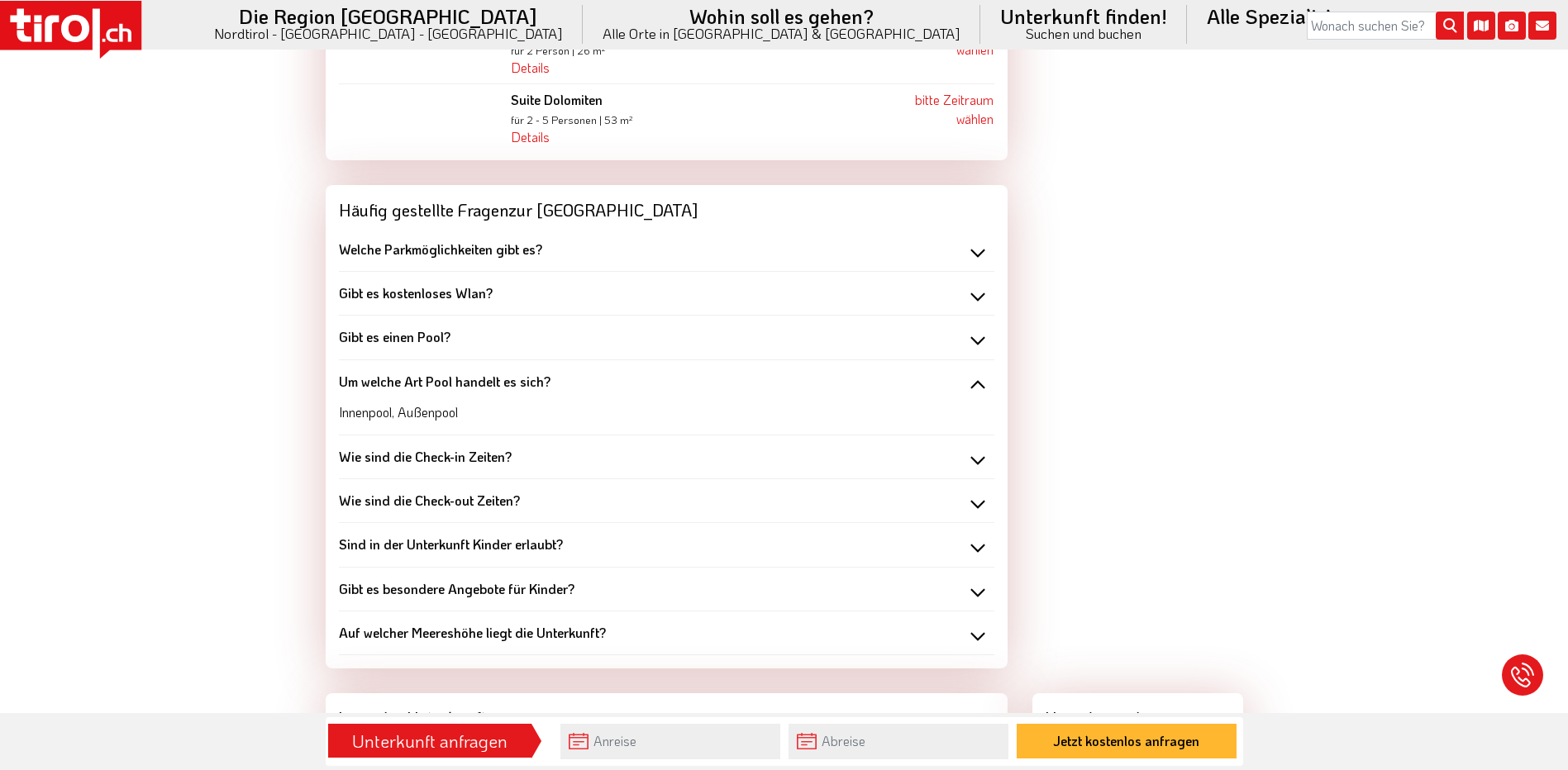
click at [975, 492] on div "Wie sind die Check-out Zeiten?" at bounding box center [667, 500] width 655 height 18
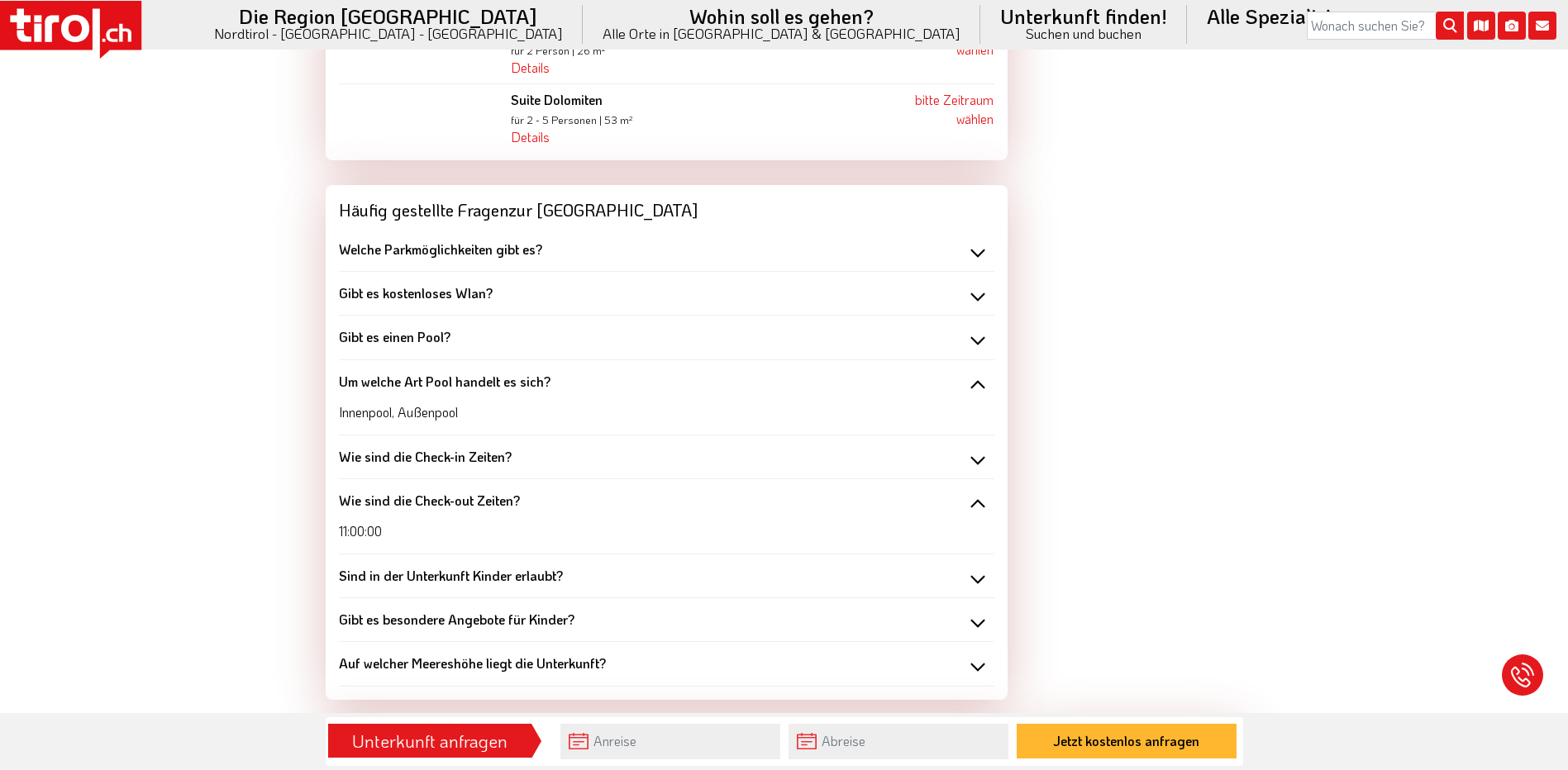
click at [975, 492] on div "Wie sind die Check-out Zeiten?" at bounding box center [667, 500] width 655 height 18
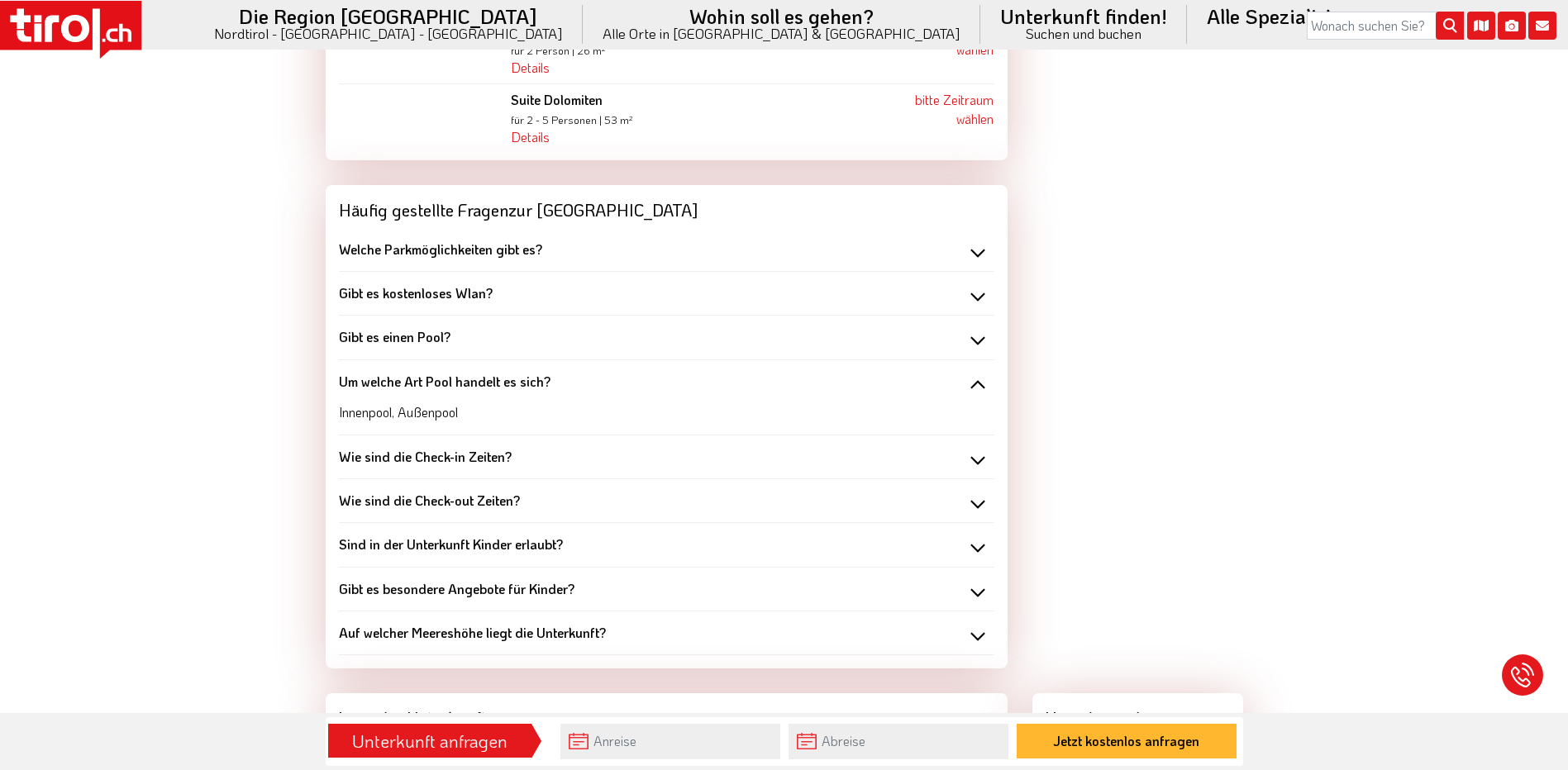
click at [975, 535] on div "Sind in der Unterkunft Kinder erlaubt?" at bounding box center [667, 544] width 655 height 18
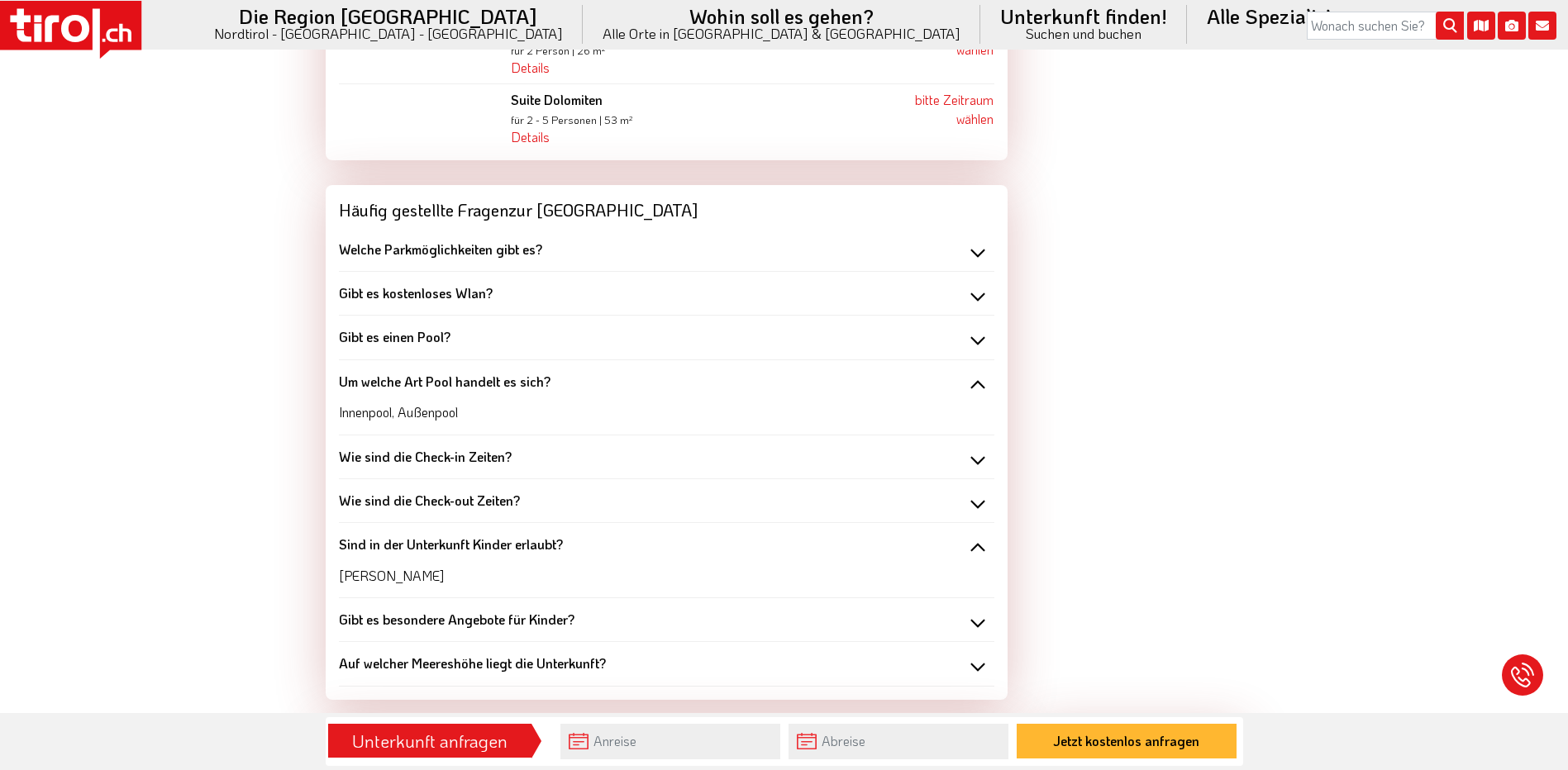
click at [975, 535] on div "Sind in der Unterkunft Kinder erlaubt?" at bounding box center [667, 544] width 655 height 18
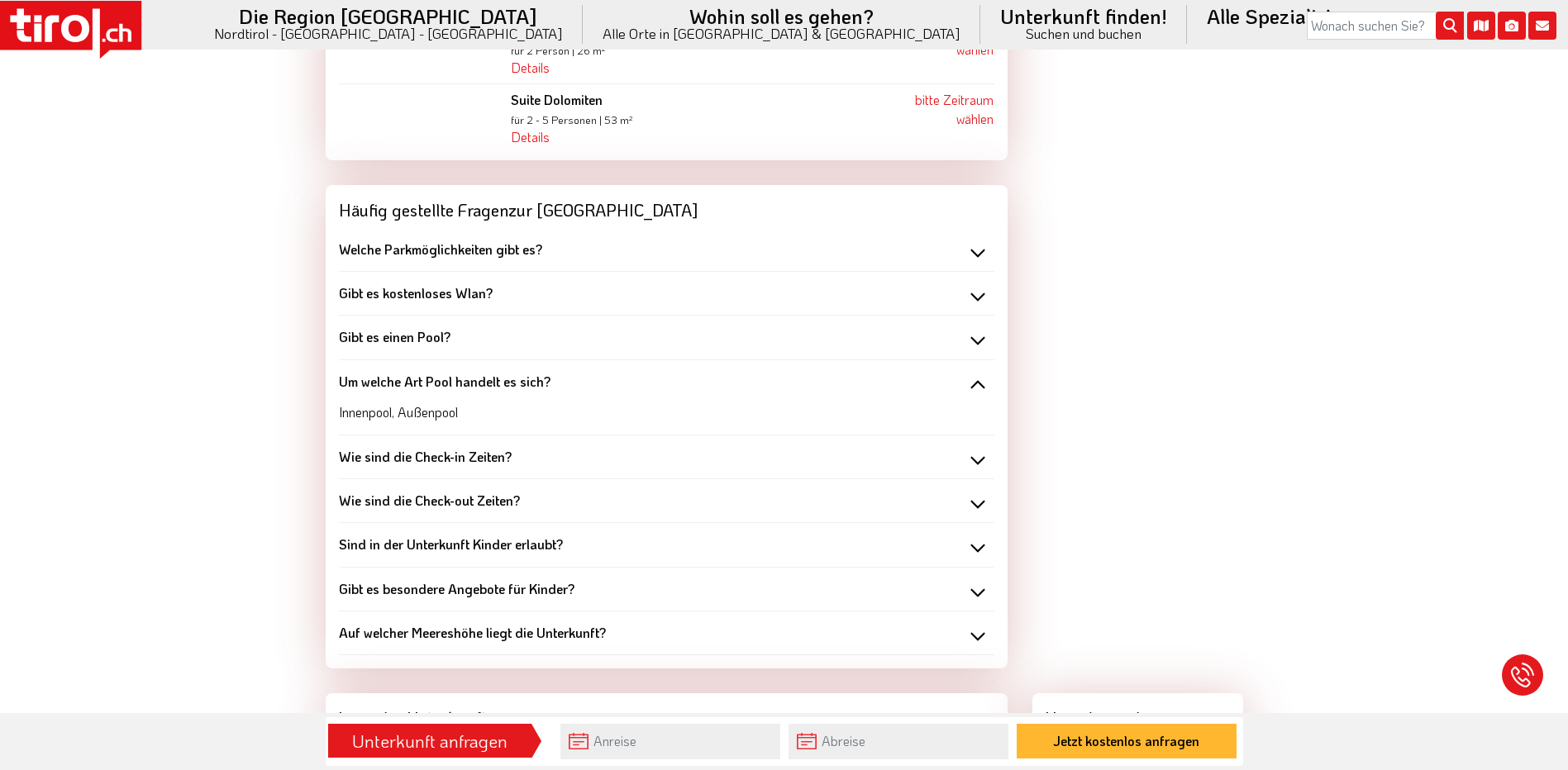
click at [982, 580] on div "Gibt es besondere Angebote für Kinder?" at bounding box center [667, 589] width 655 height 18
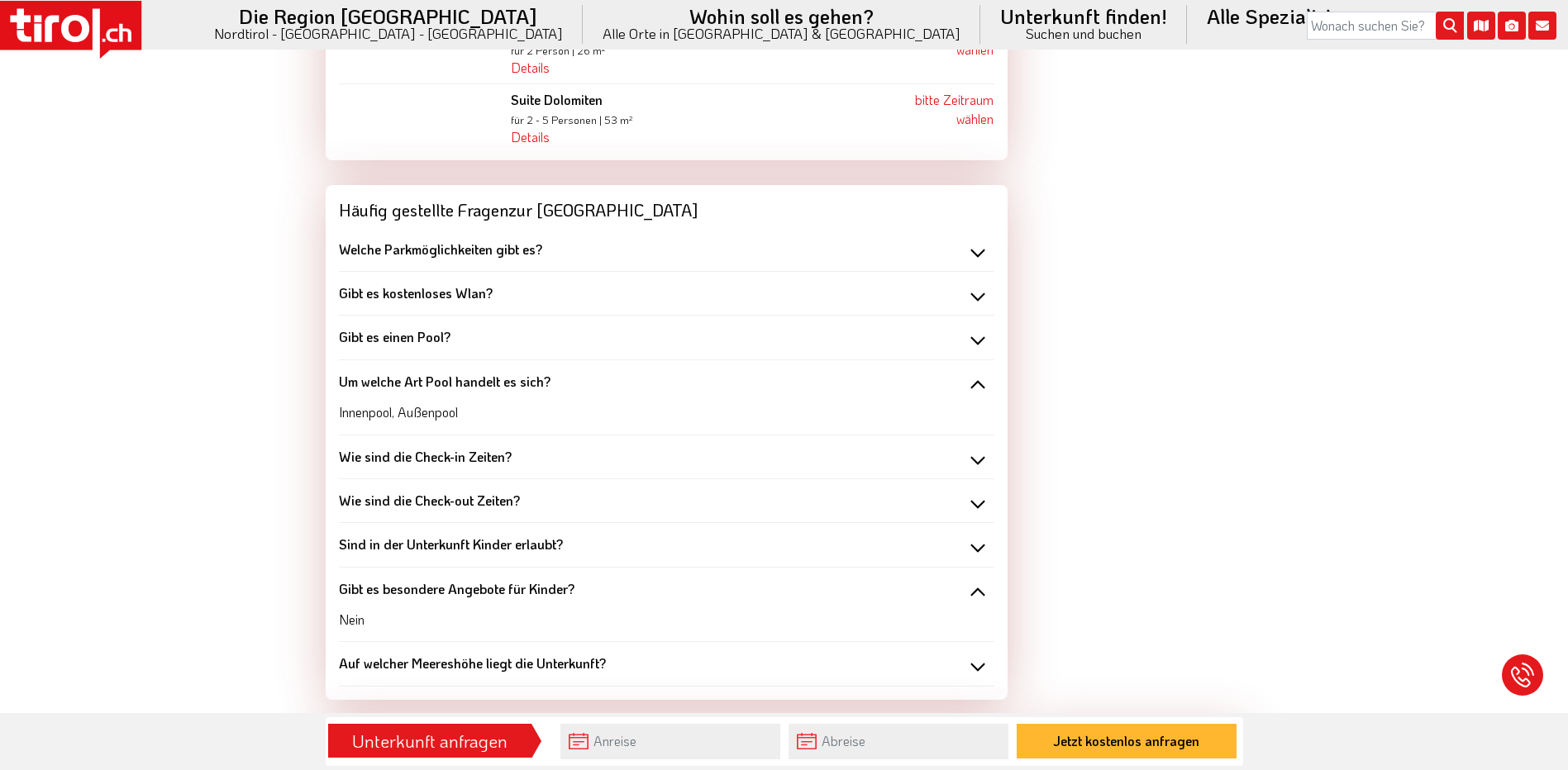
click at [982, 580] on div "Gibt es besondere Angebote für Kinder?" at bounding box center [667, 589] width 655 height 18
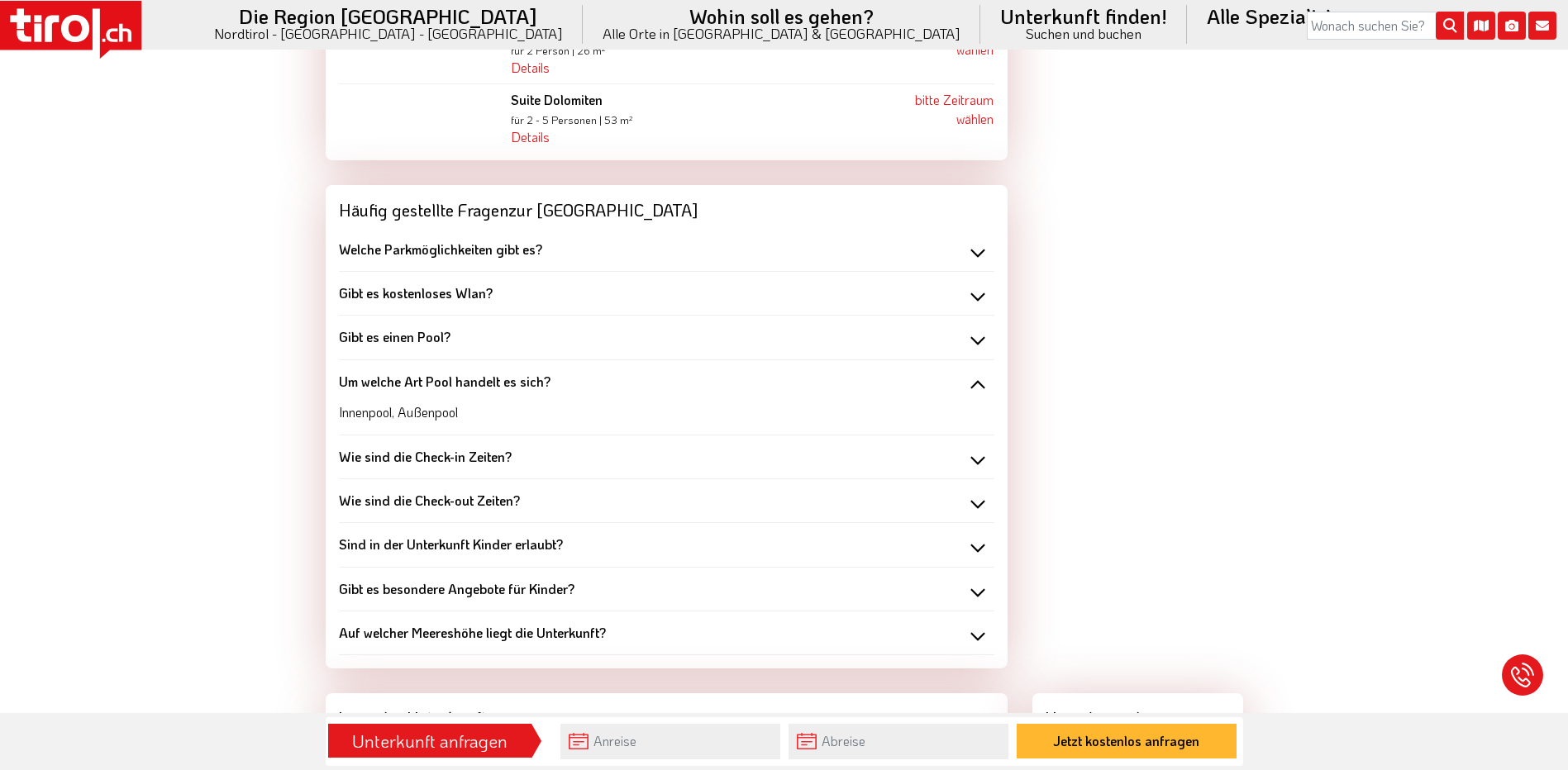
click at [981, 624] on div "Auf welcher Meereshöhe liegt die Unterkunft?" at bounding box center [667, 632] width 655 height 18
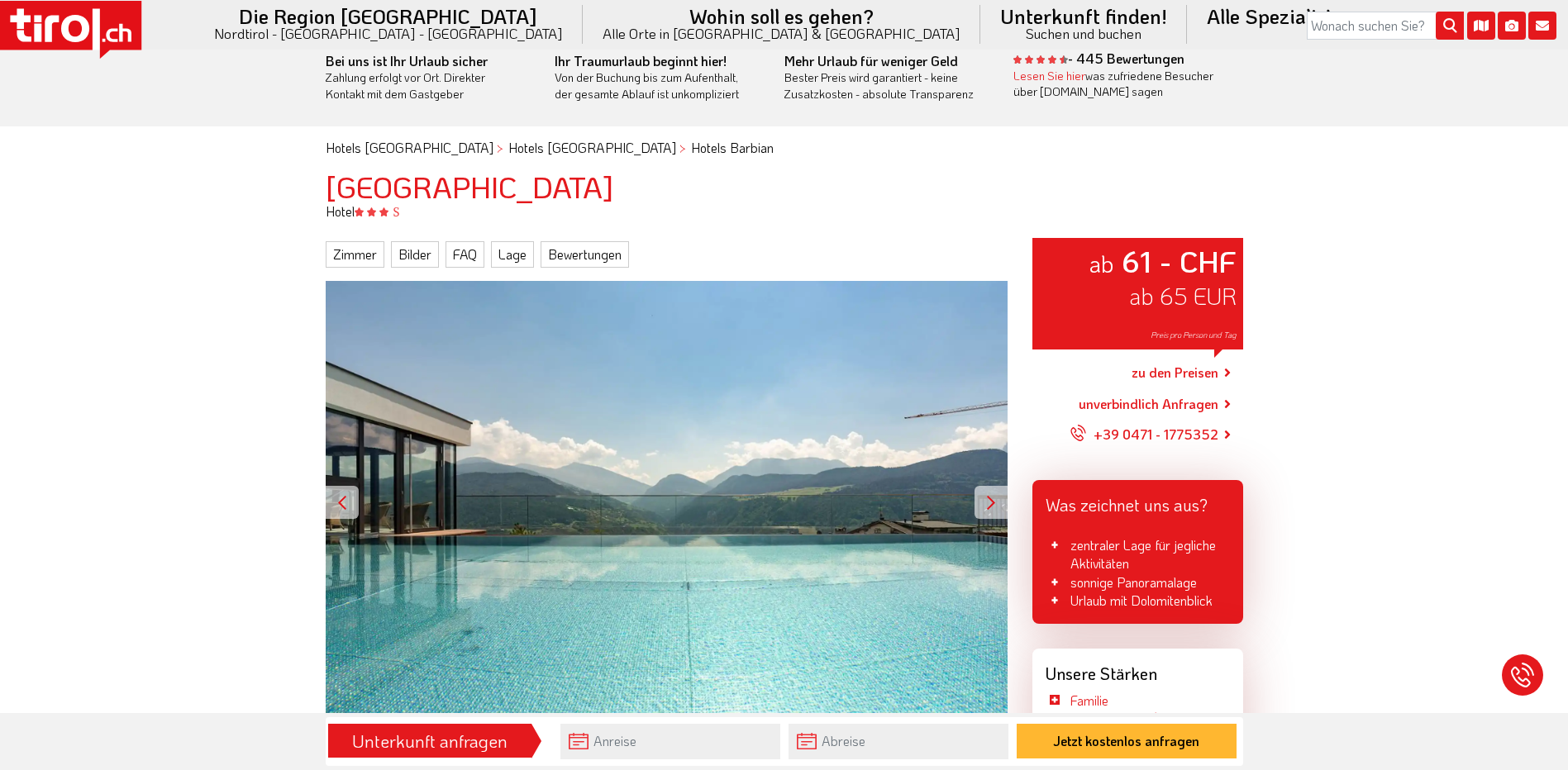
scroll to position [41, 0]
click at [365, 254] on link "Zimmer" at bounding box center [355, 255] width 59 height 27
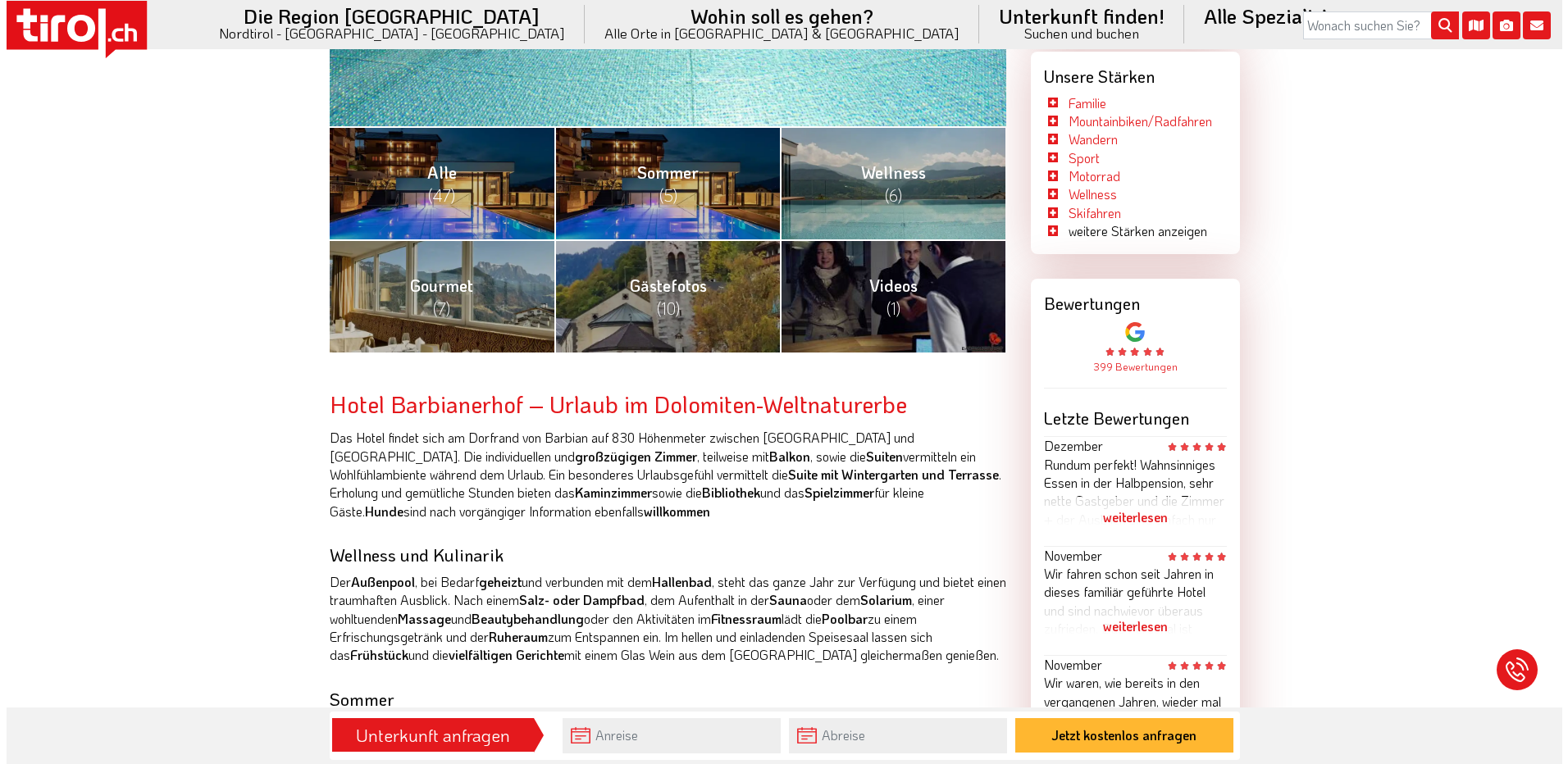
scroll to position [368, 0]
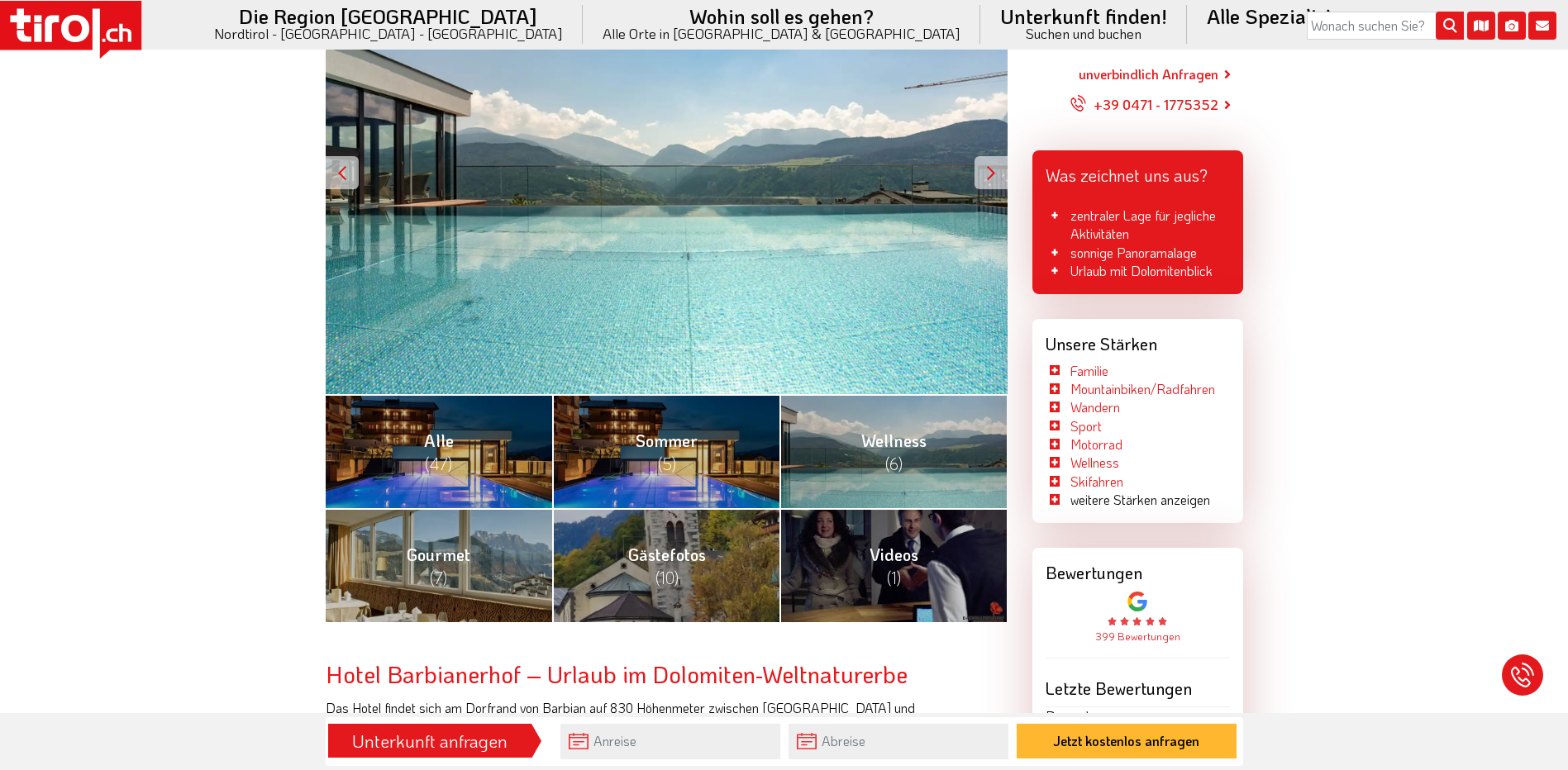
click at [987, 169] on div at bounding box center [991, 173] width 33 height 33
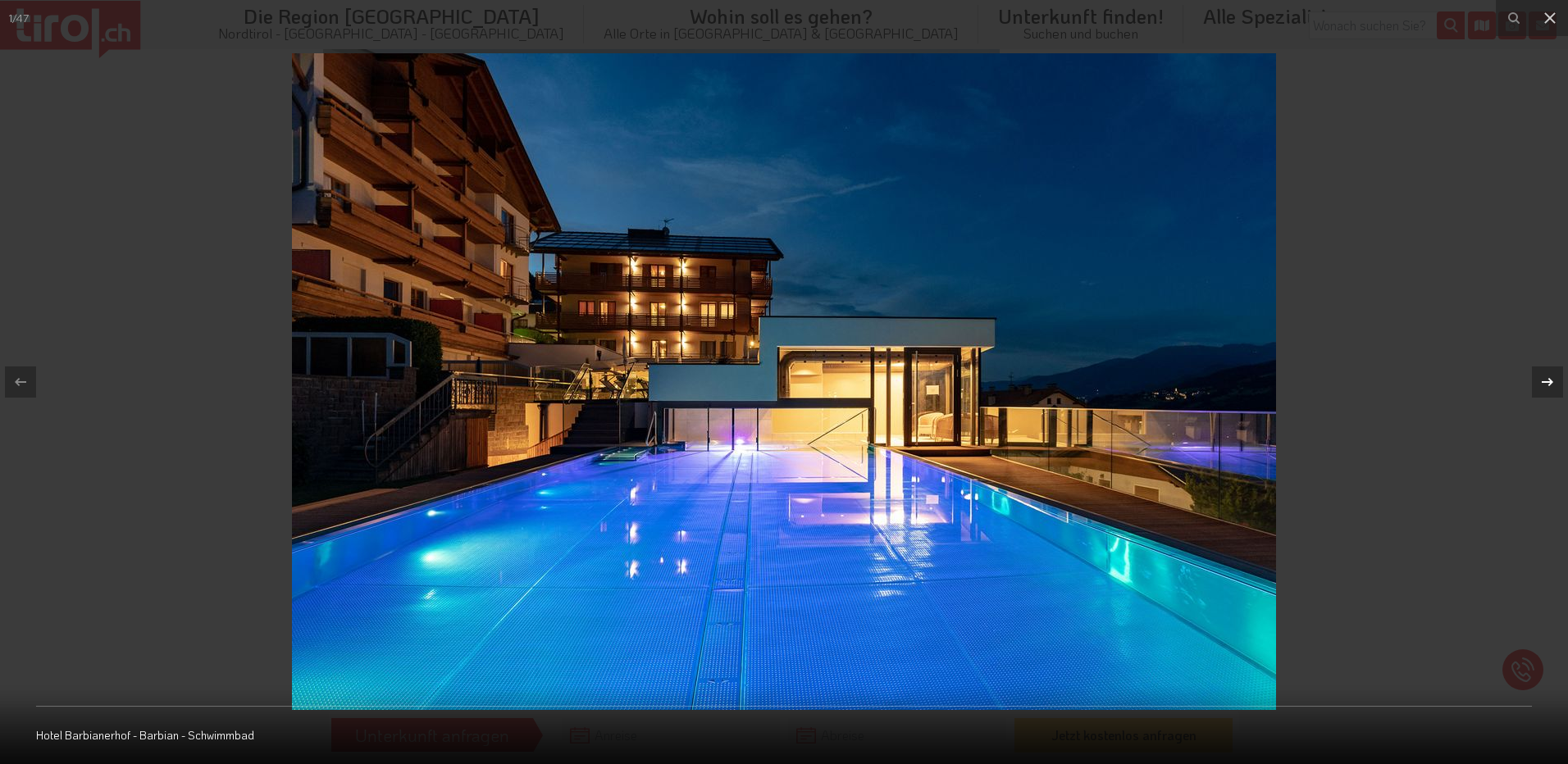
click at [1549, 382] on icon at bounding box center [1547, 382] width 20 height 20
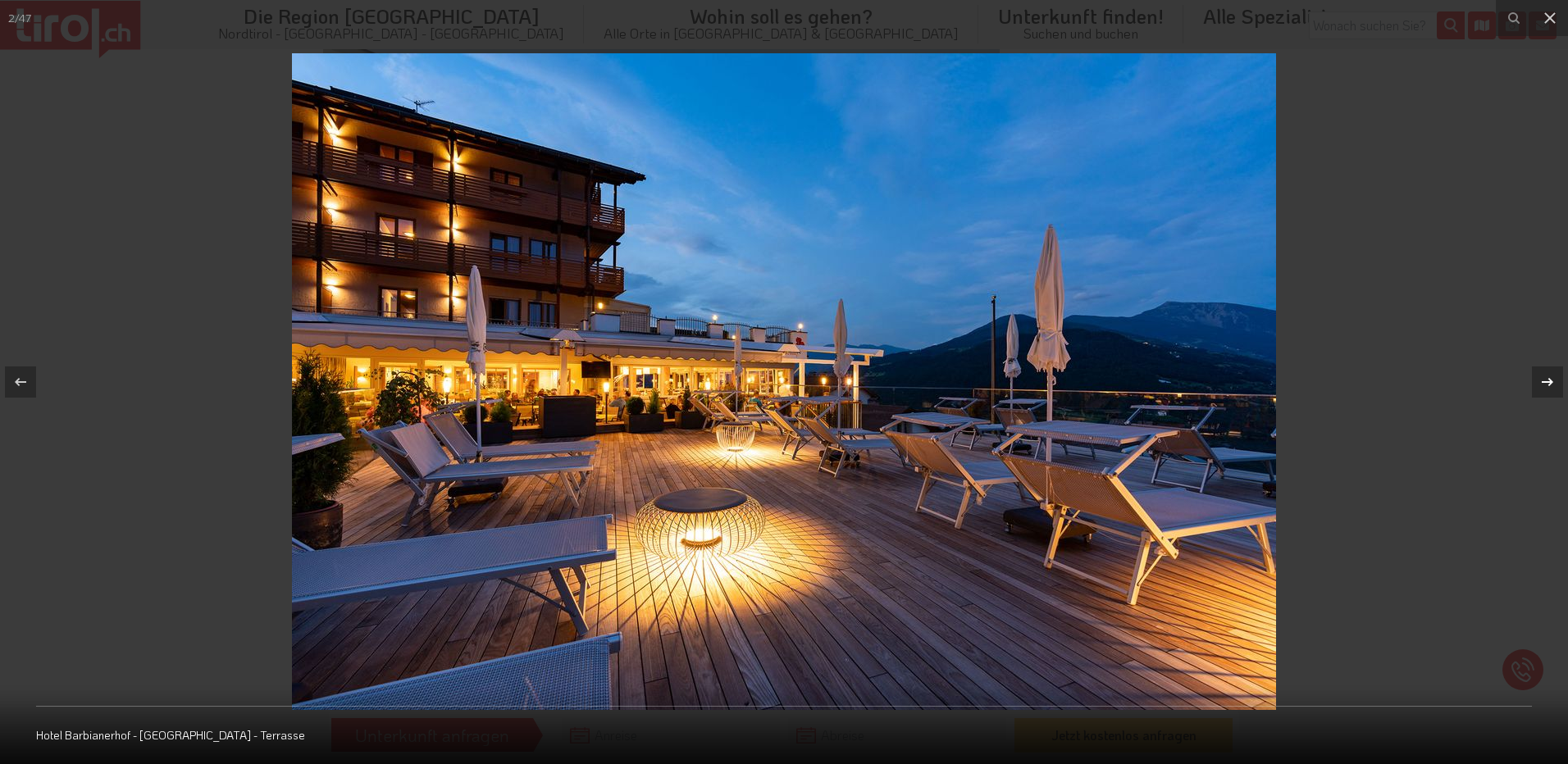
click at [1549, 382] on icon at bounding box center [1547, 382] width 20 height 20
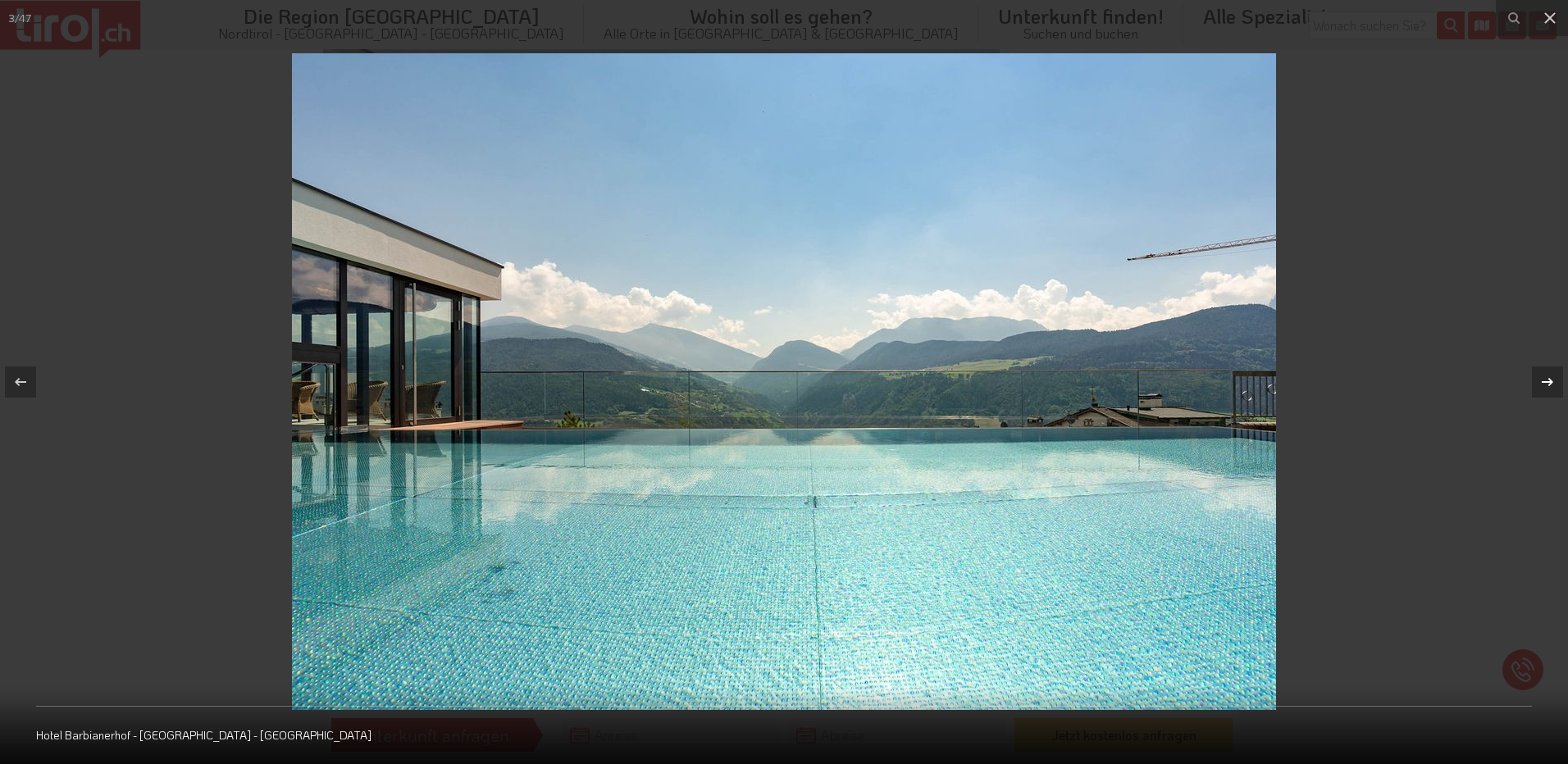
click at [1549, 382] on icon at bounding box center [1547, 382] width 20 height 20
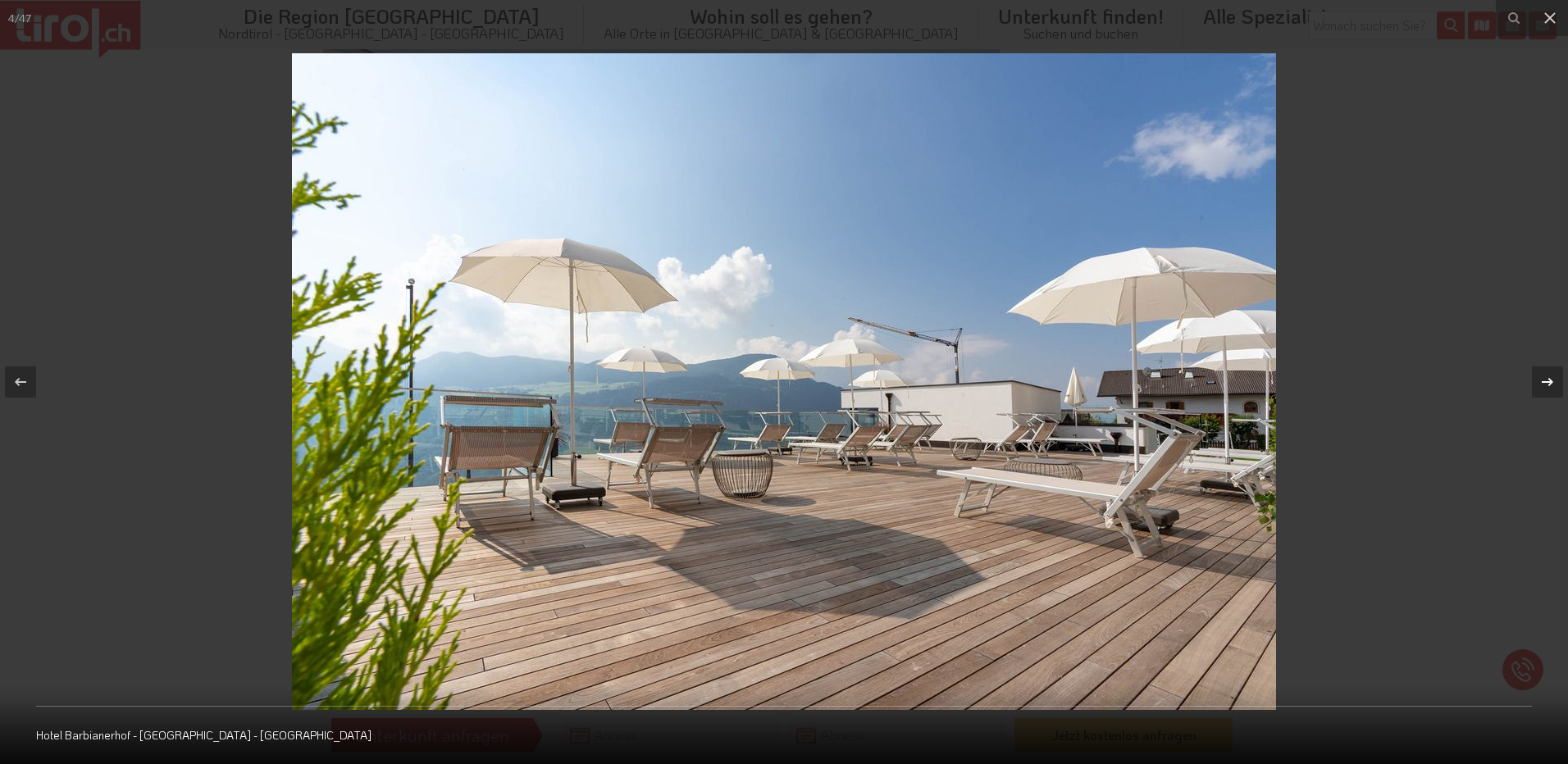
click at [1549, 382] on icon at bounding box center [1547, 382] width 20 height 20
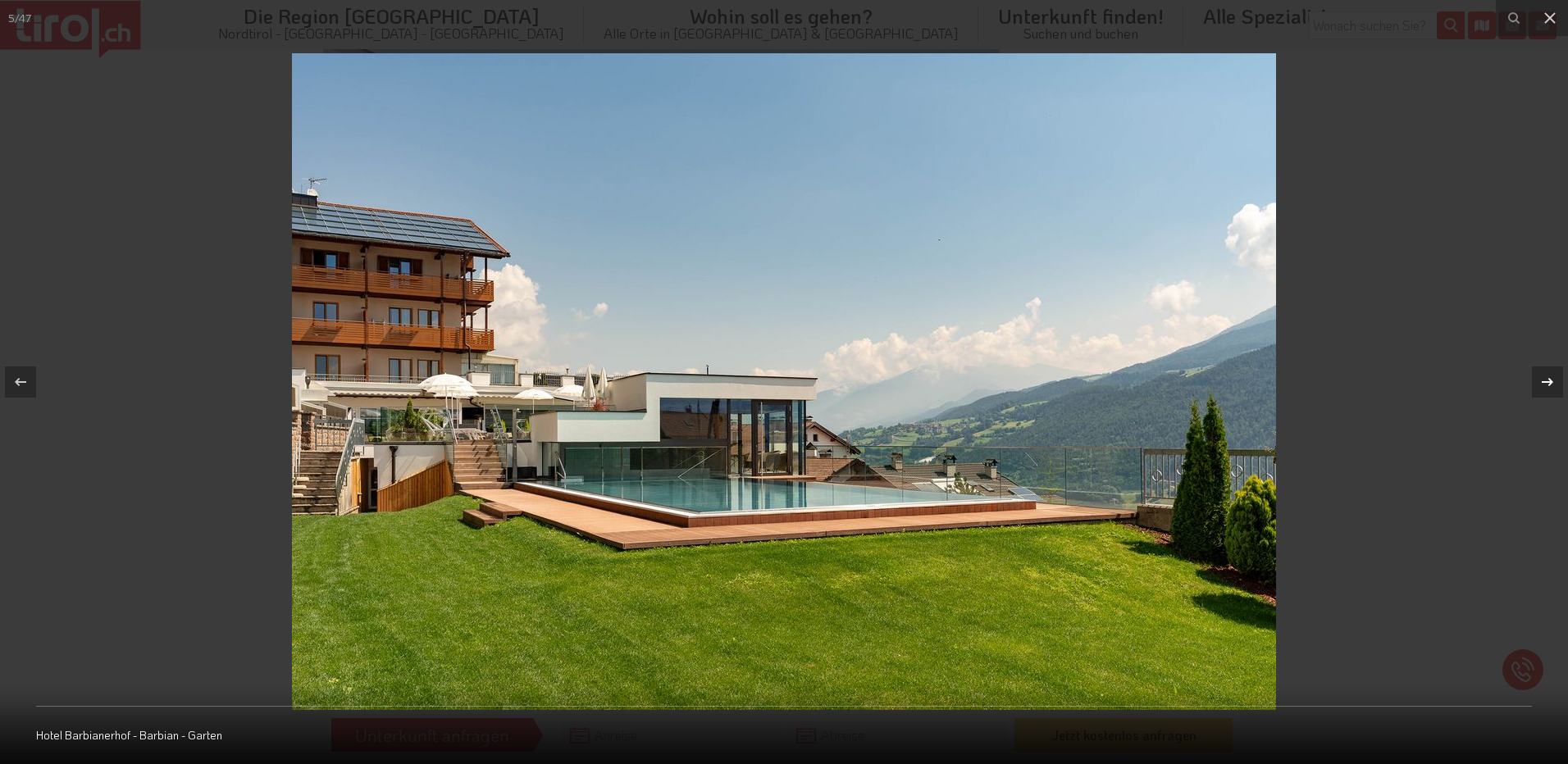
click at [1549, 382] on icon at bounding box center [1547, 382] width 20 height 20
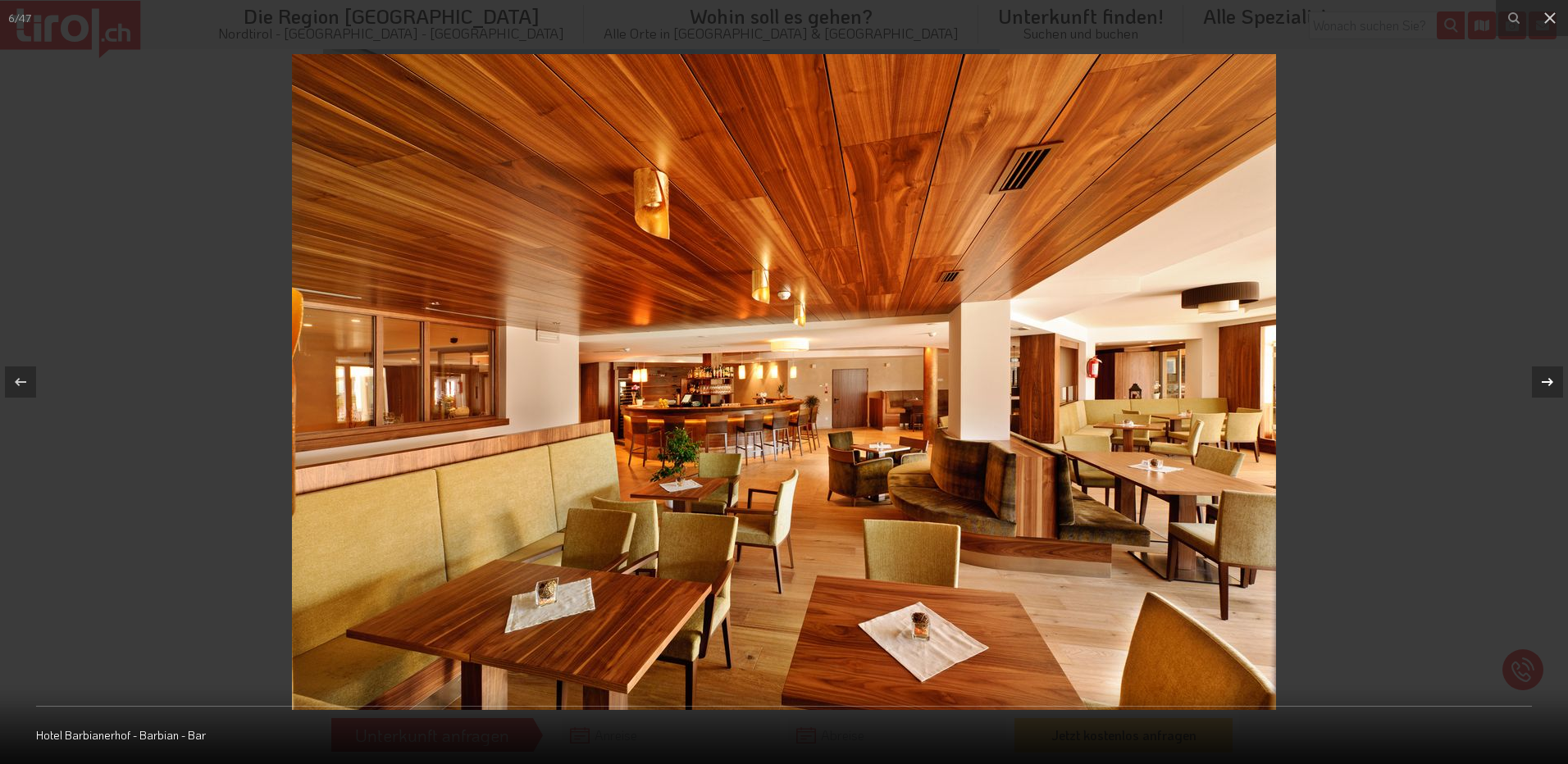
click at [1549, 382] on icon at bounding box center [1547, 382] width 20 height 20
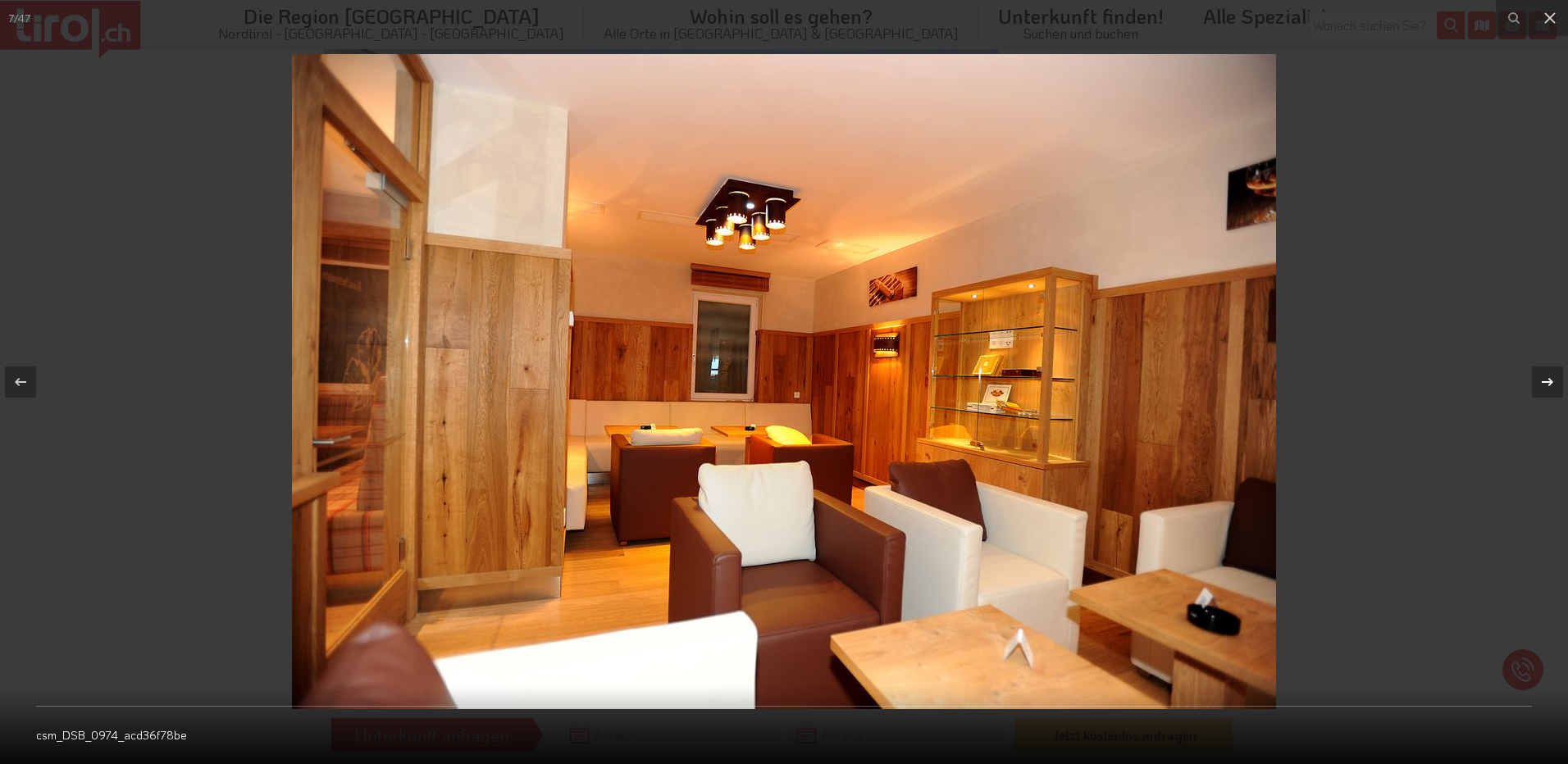
click at [1549, 382] on icon at bounding box center [1547, 382] width 20 height 20
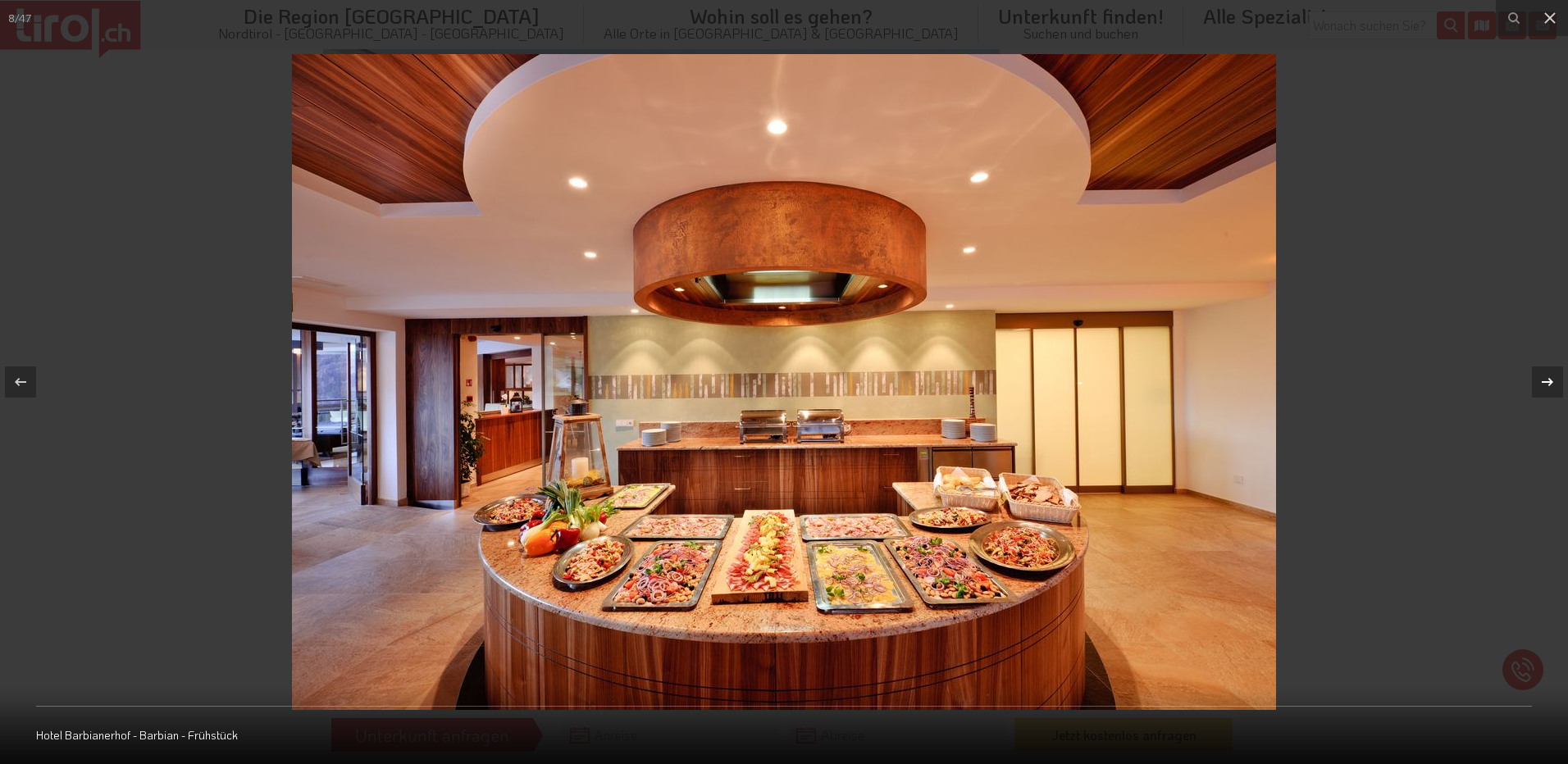
click at [1549, 382] on icon at bounding box center [1547, 382] width 20 height 20
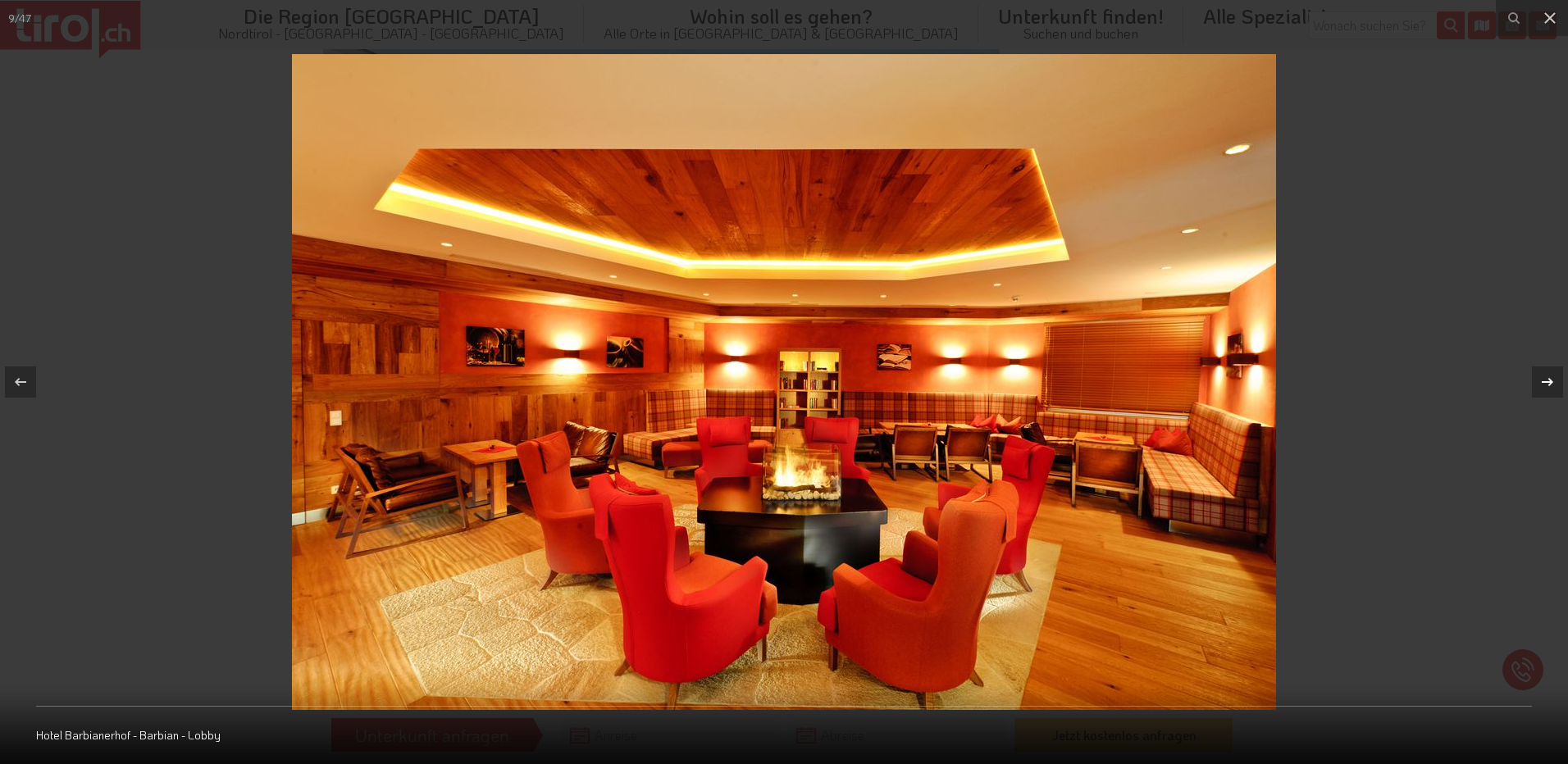
click at [1549, 382] on icon at bounding box center [1547, 382] width 20 height 20
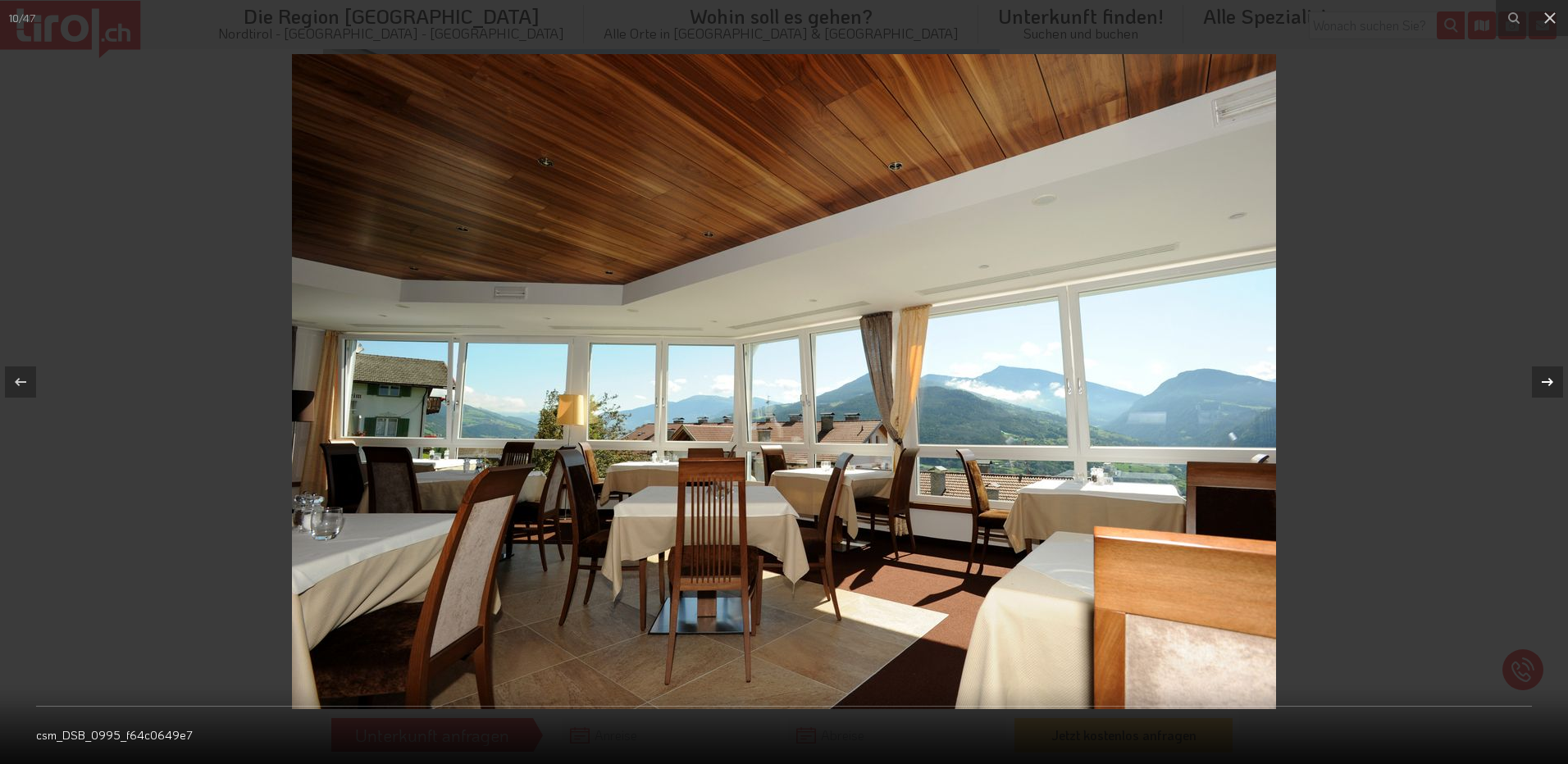
click at [1549, 382] on icon at bounding box center [1547, 382] width 20 height 20
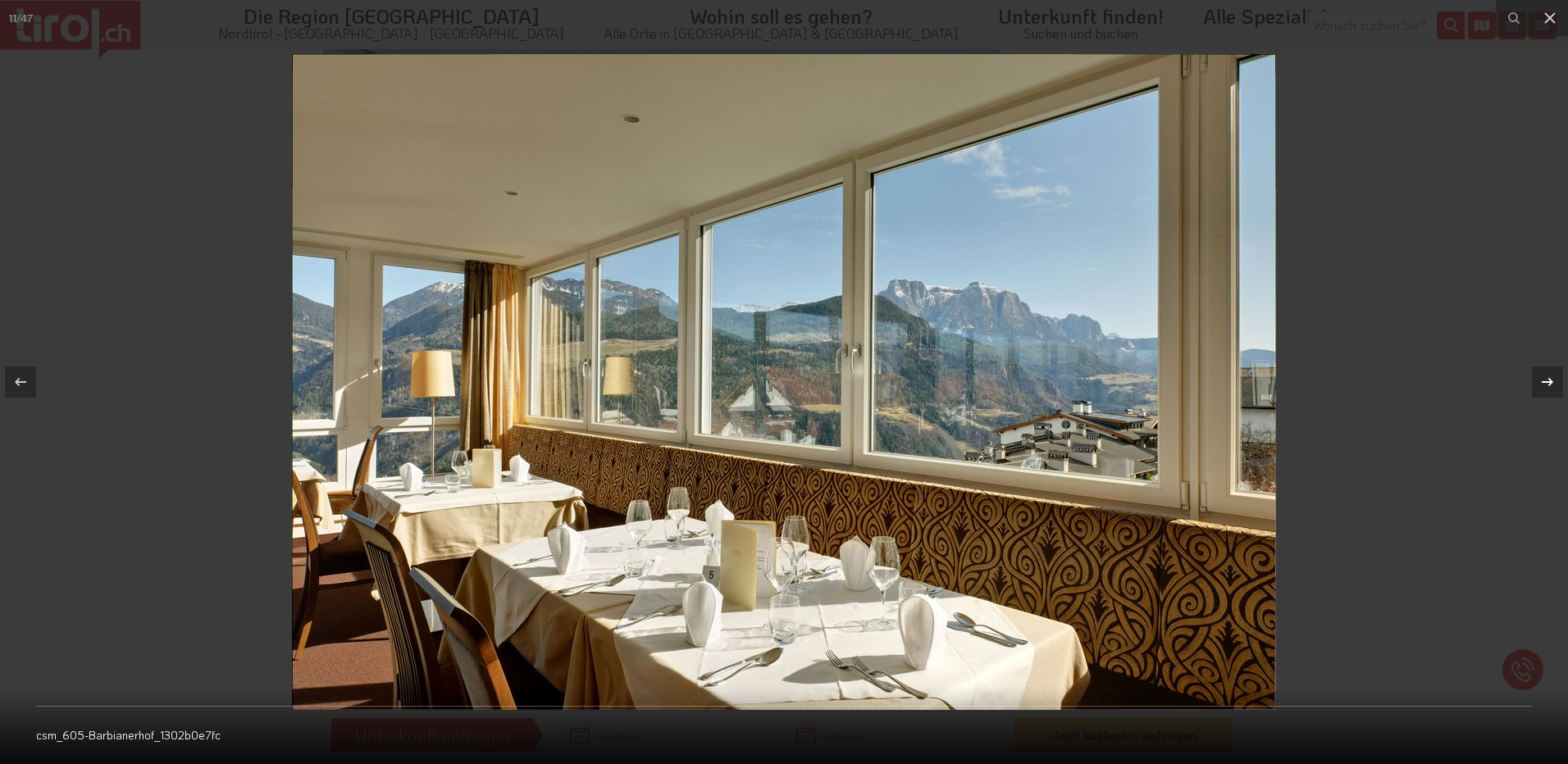
click at [1549, 382] on div "11 / 47 csm_605-Barbianerhof_1302b0e7fc" at bounding box center [784, 382] width 1568 height 764
click at [1549, 382] on icon at bounding box center [1547, 382] width 20 height 20
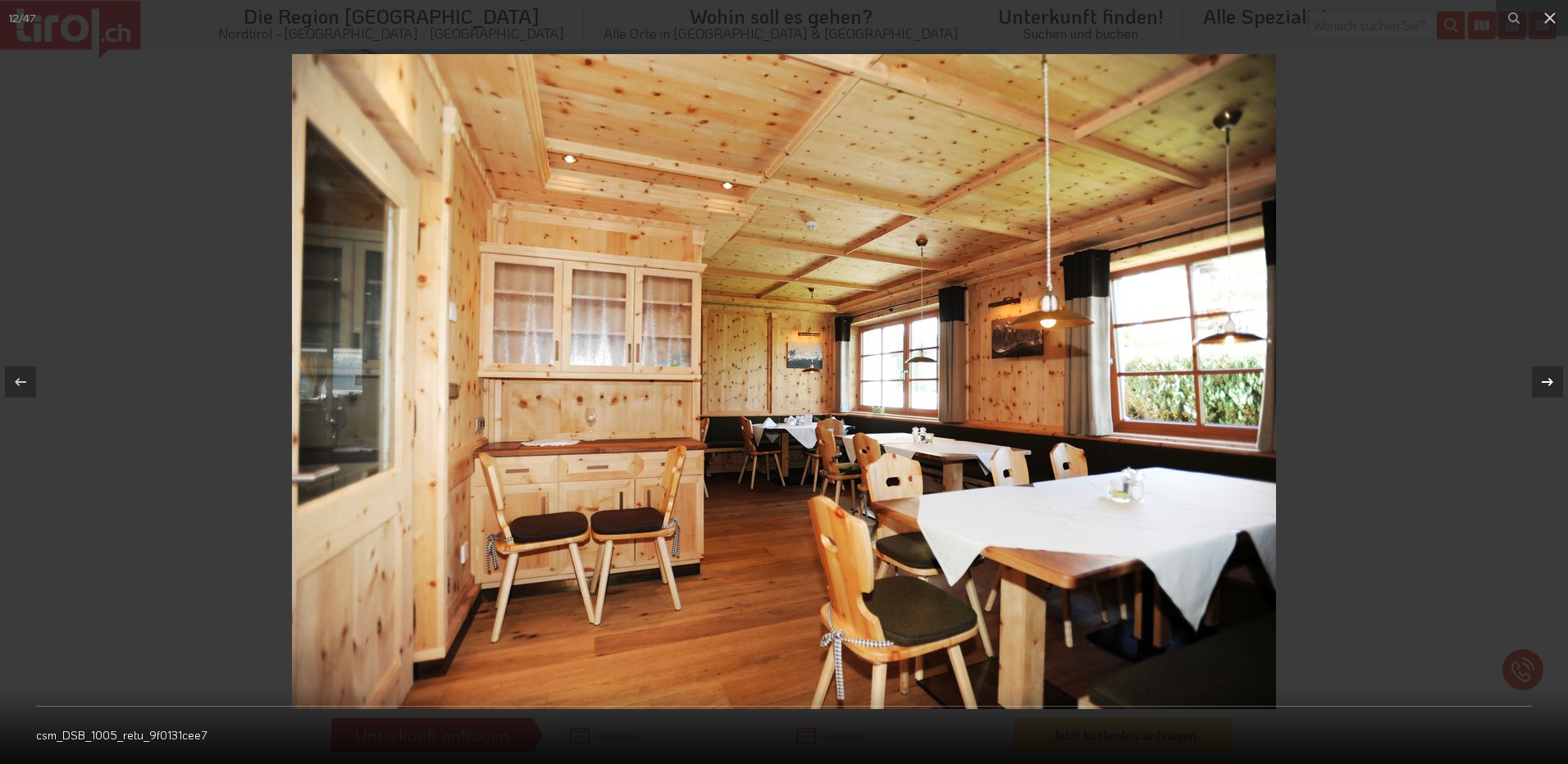
click at [1549, 382] on icon at bounding box center [1547, 382] width 20 height 20
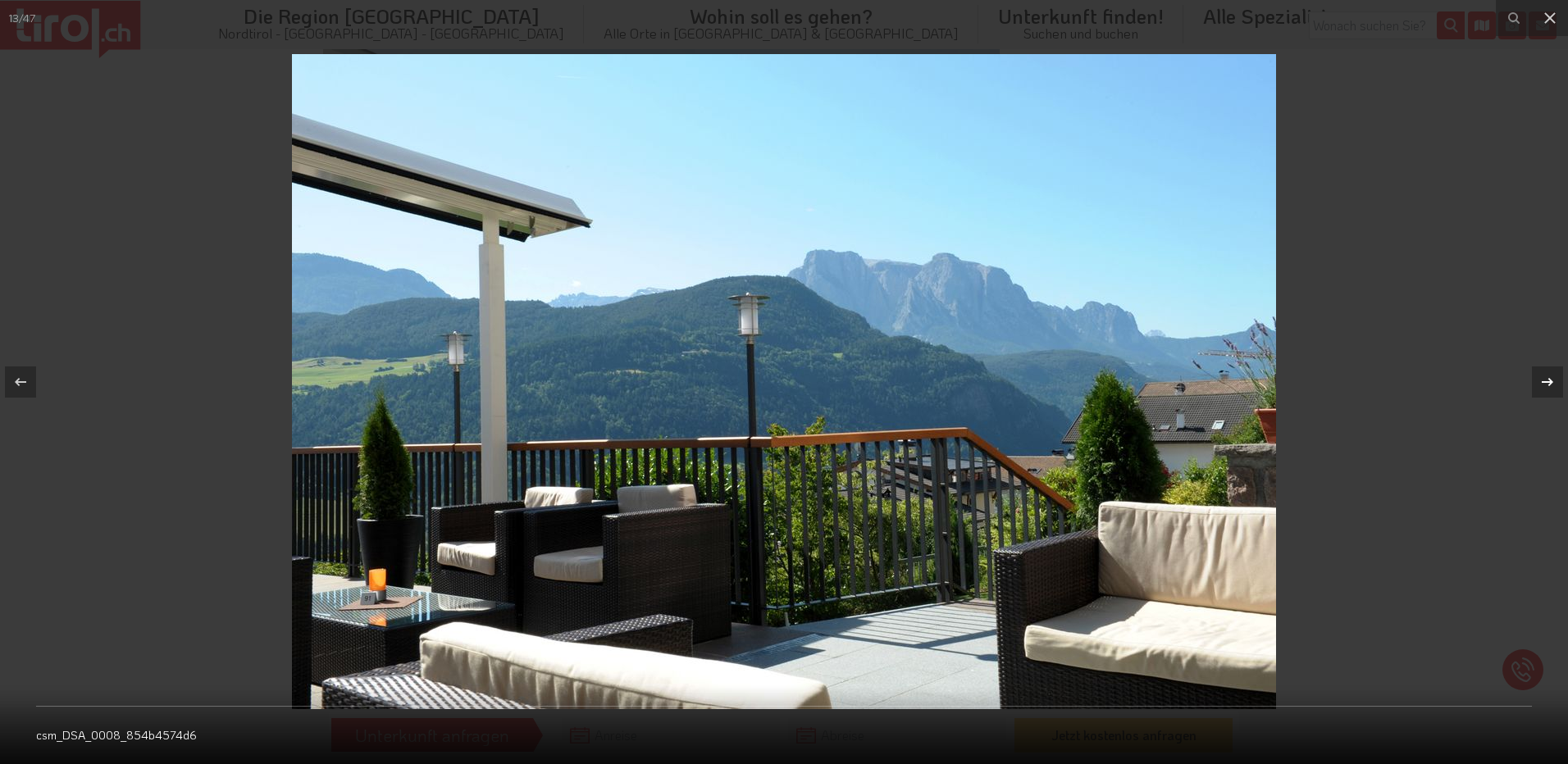
click at [1549, 382] on icon at bounding box center [1547, 382] width 20 height 20
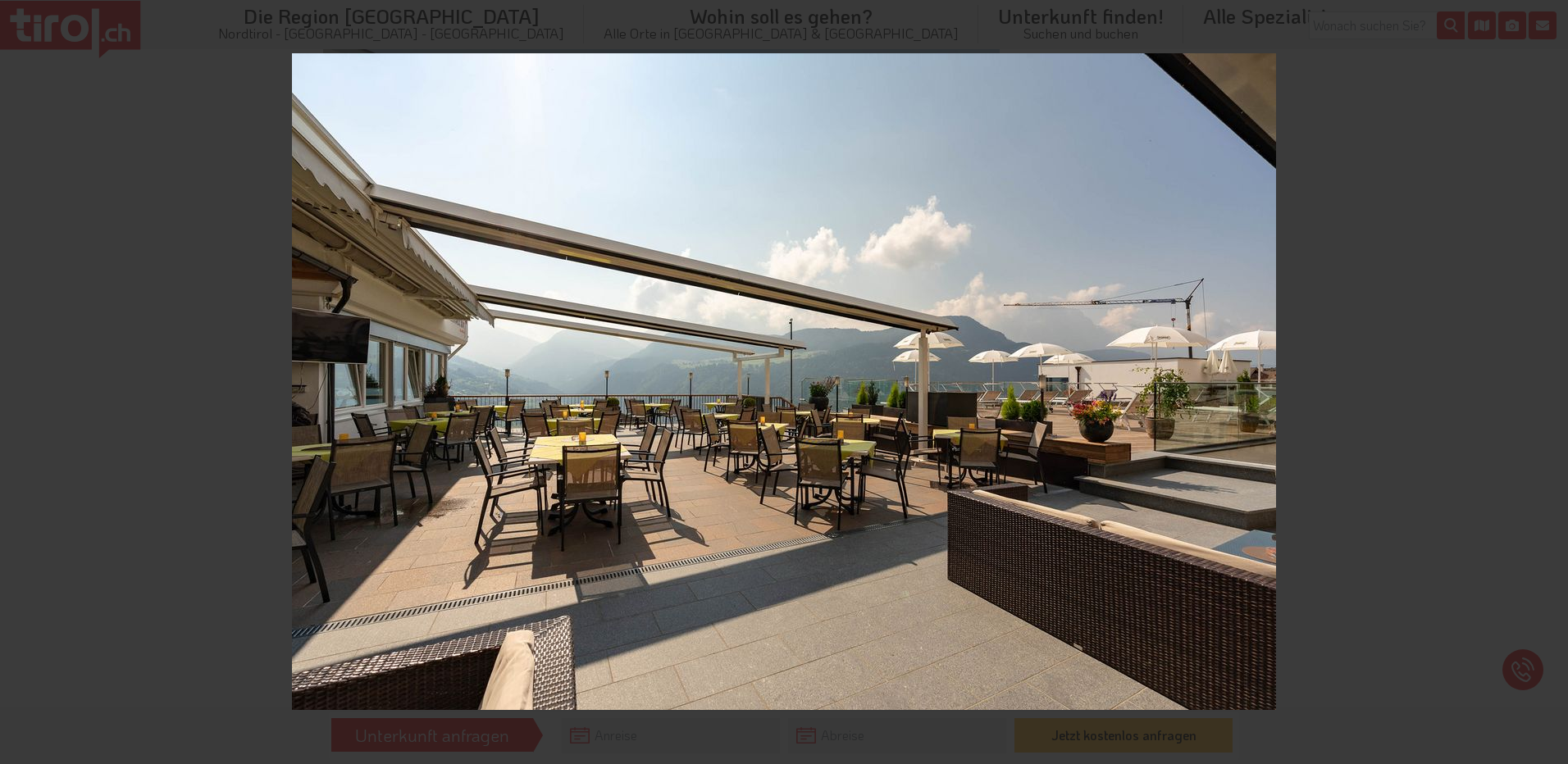
click at [1549, 382] on div "14 / 47 csm_bh-0620-v_-015-__MOK4800_04dc7a9c09" at bounding box center [784, 382] width 1568 height 764
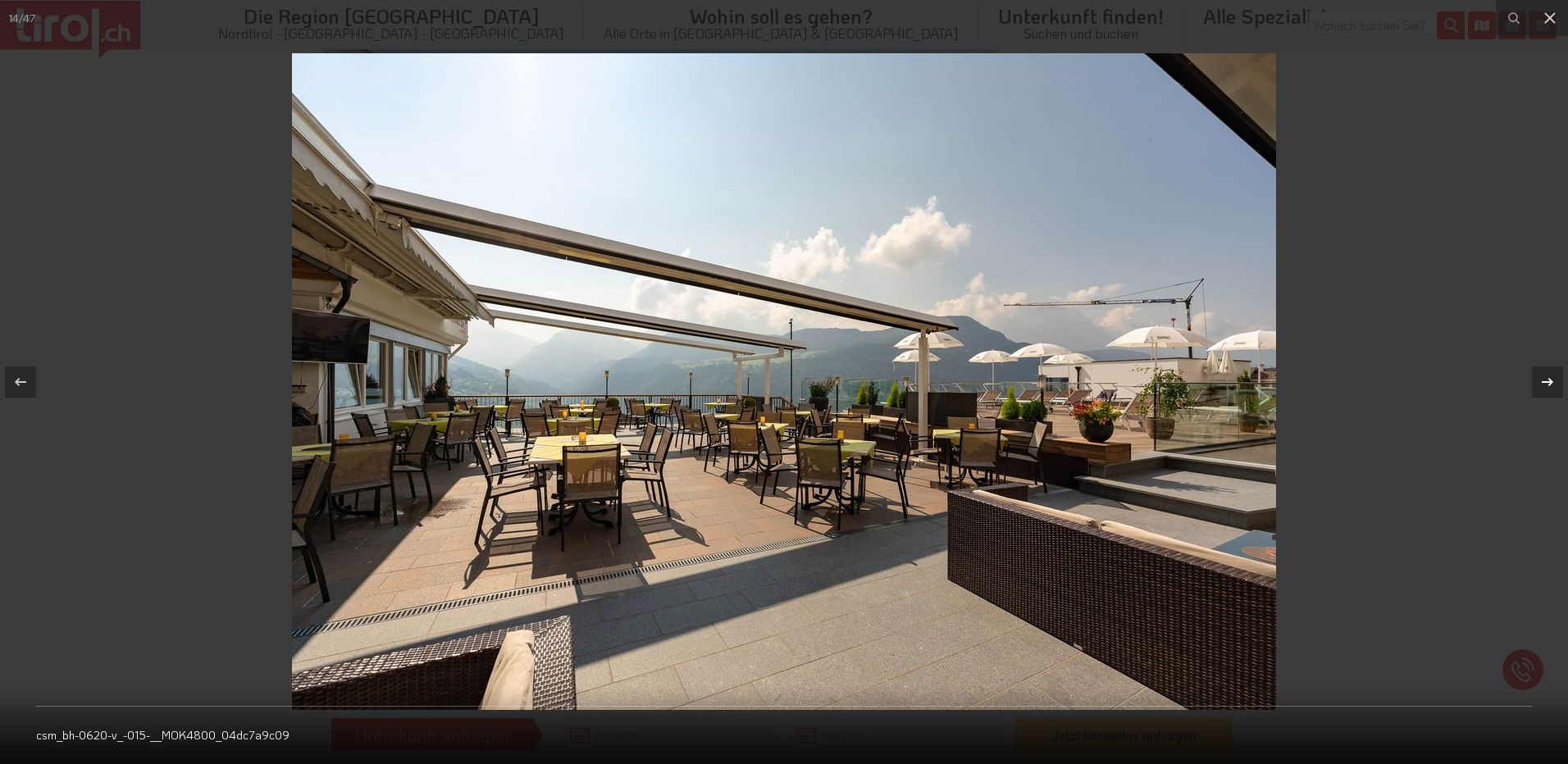
click at [1549, 382] on icon at bounding box center [1547, 382] width 20 height 20
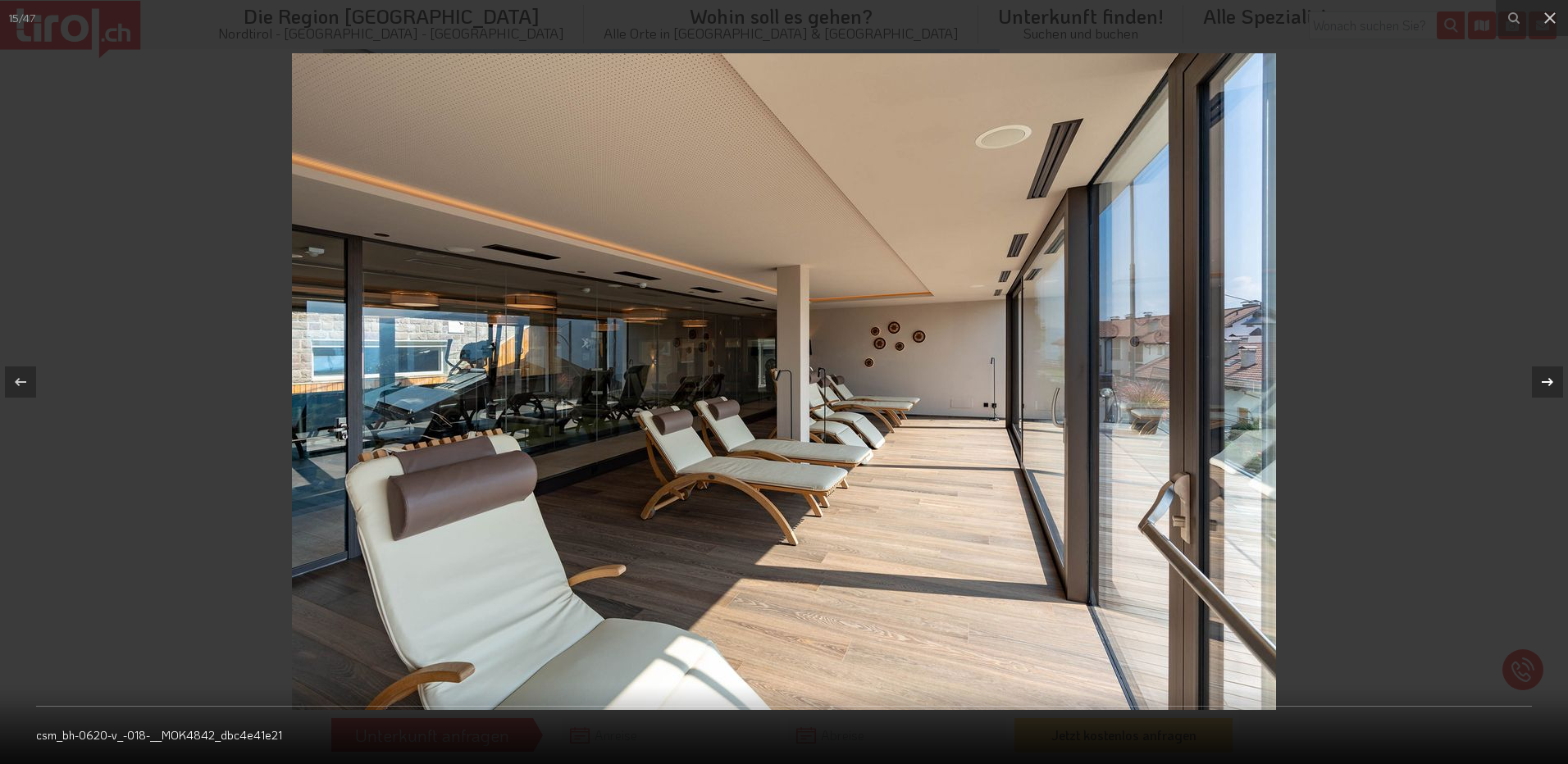
click at [1549, 382] on icon at bounding box center [1547, 382] width 20 height 20
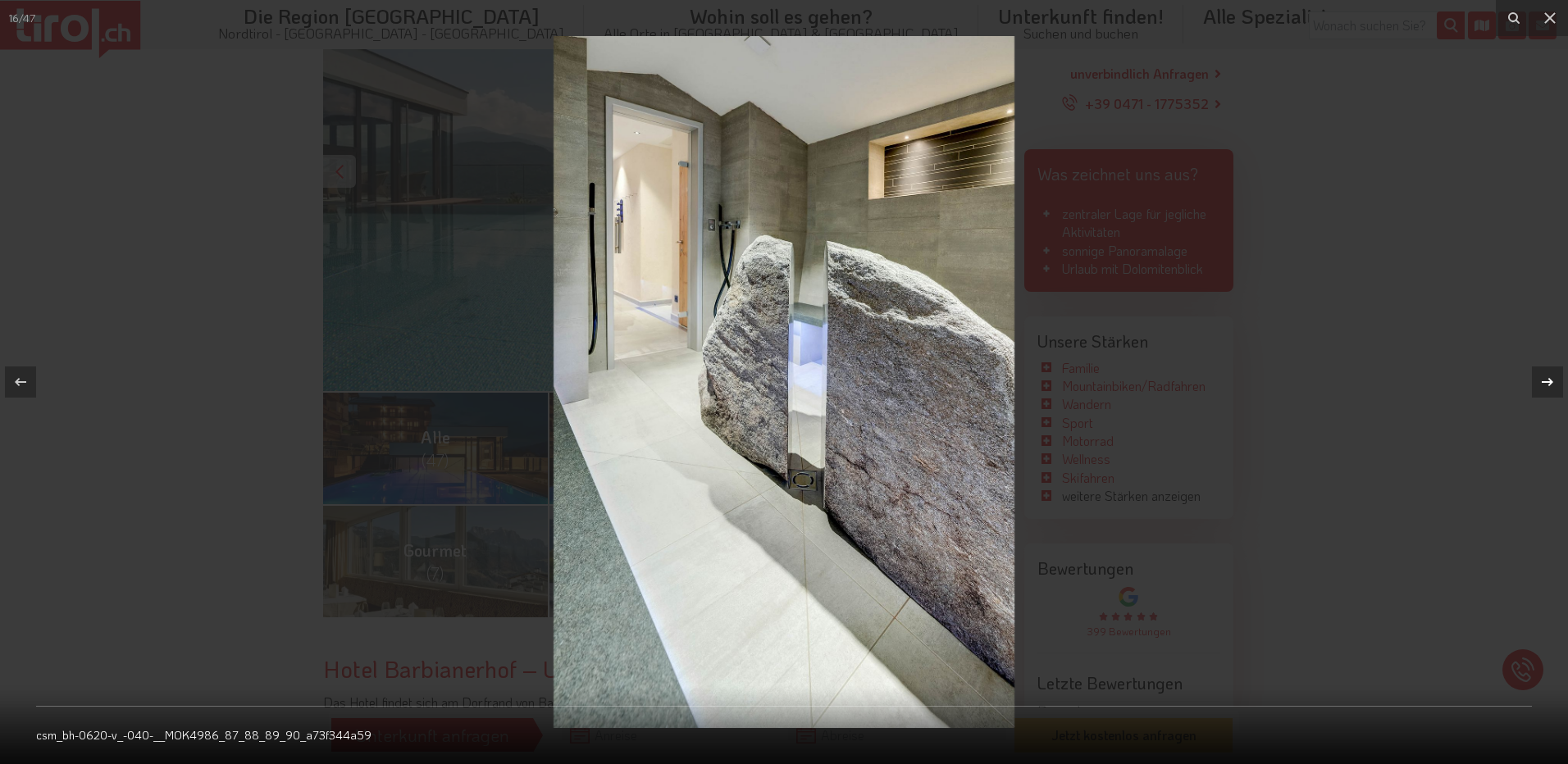
click at [1549, 382] on icon at bounding box center [1547, 382] width 20 height 20
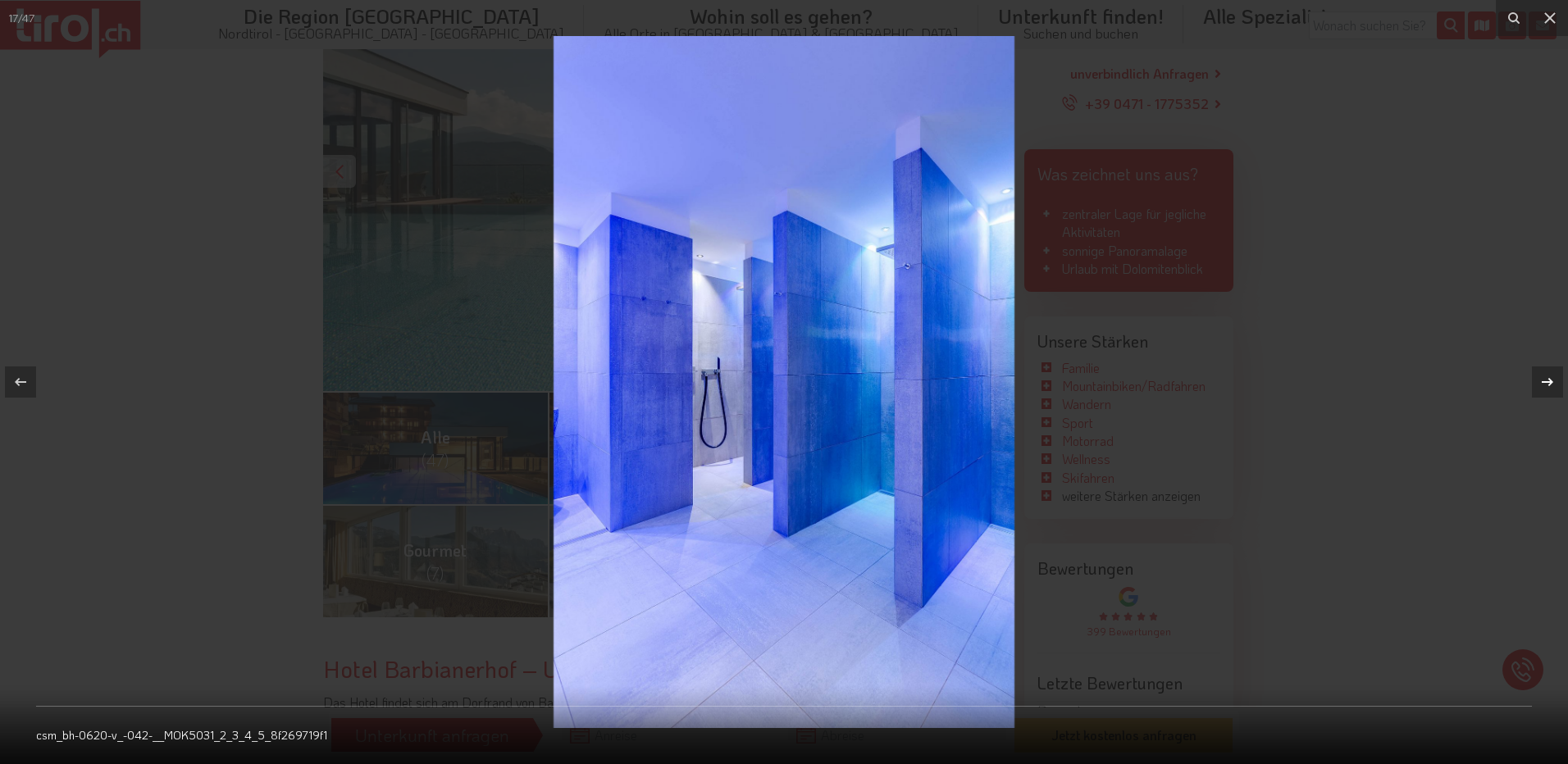
click at [1549, 382] on icon at bounding box center [1547, 382] width 20 height 20
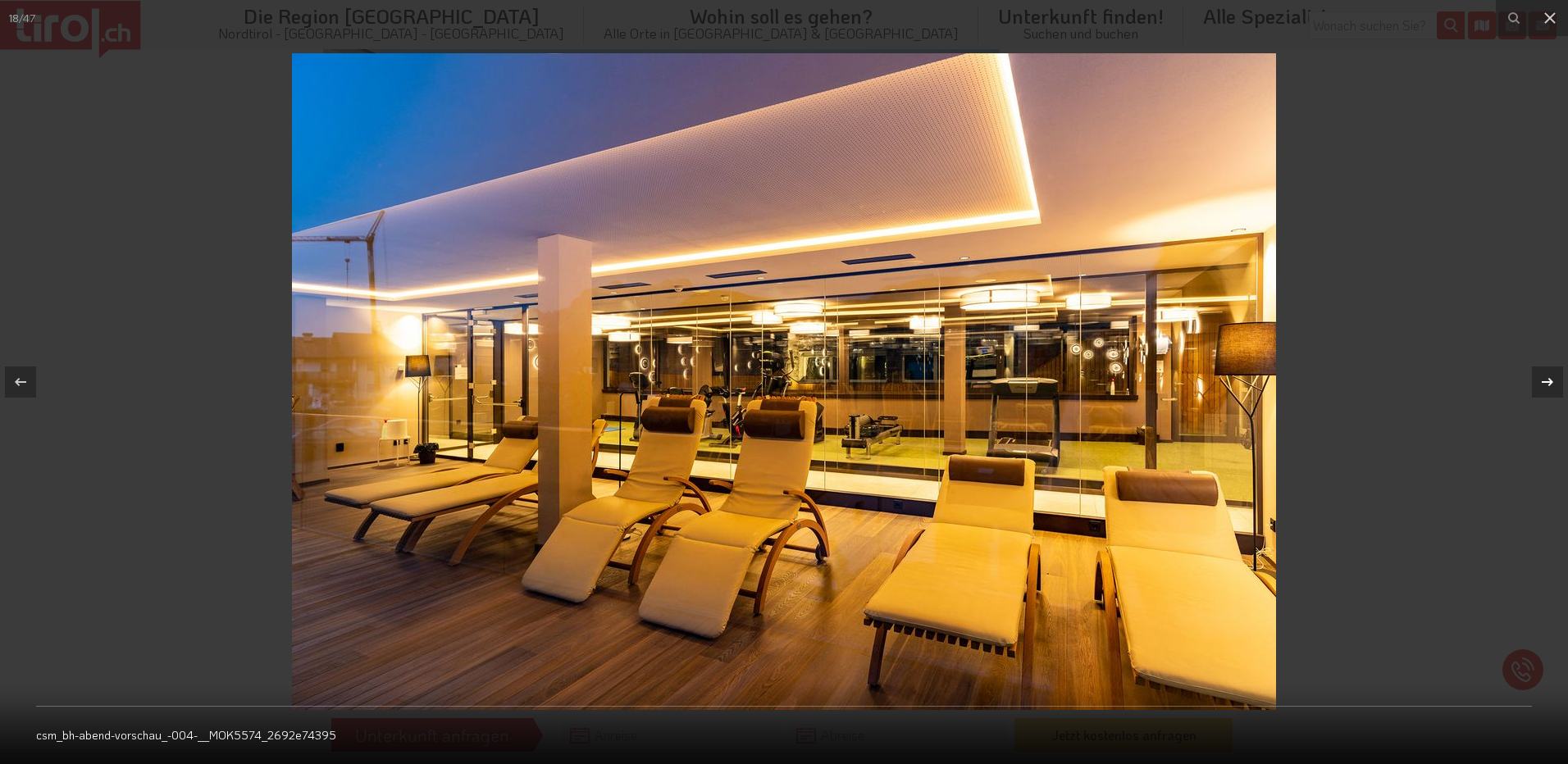
click at [1549, 382] on icon at bounding box center [1547, 382] width 20 height 20
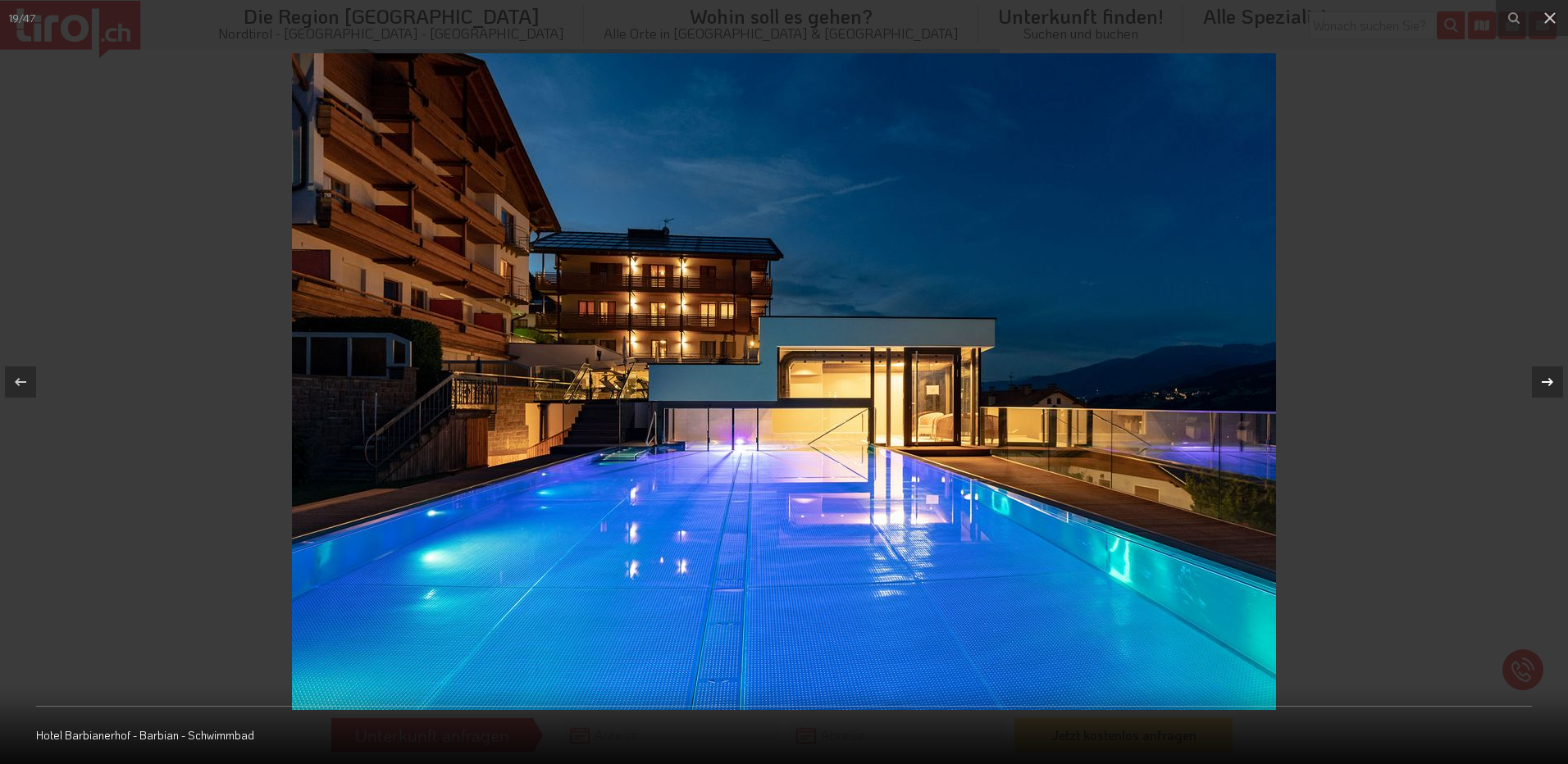
click at [1549, 382] on icon at bounding box center [1547, 382] width 20 height 20
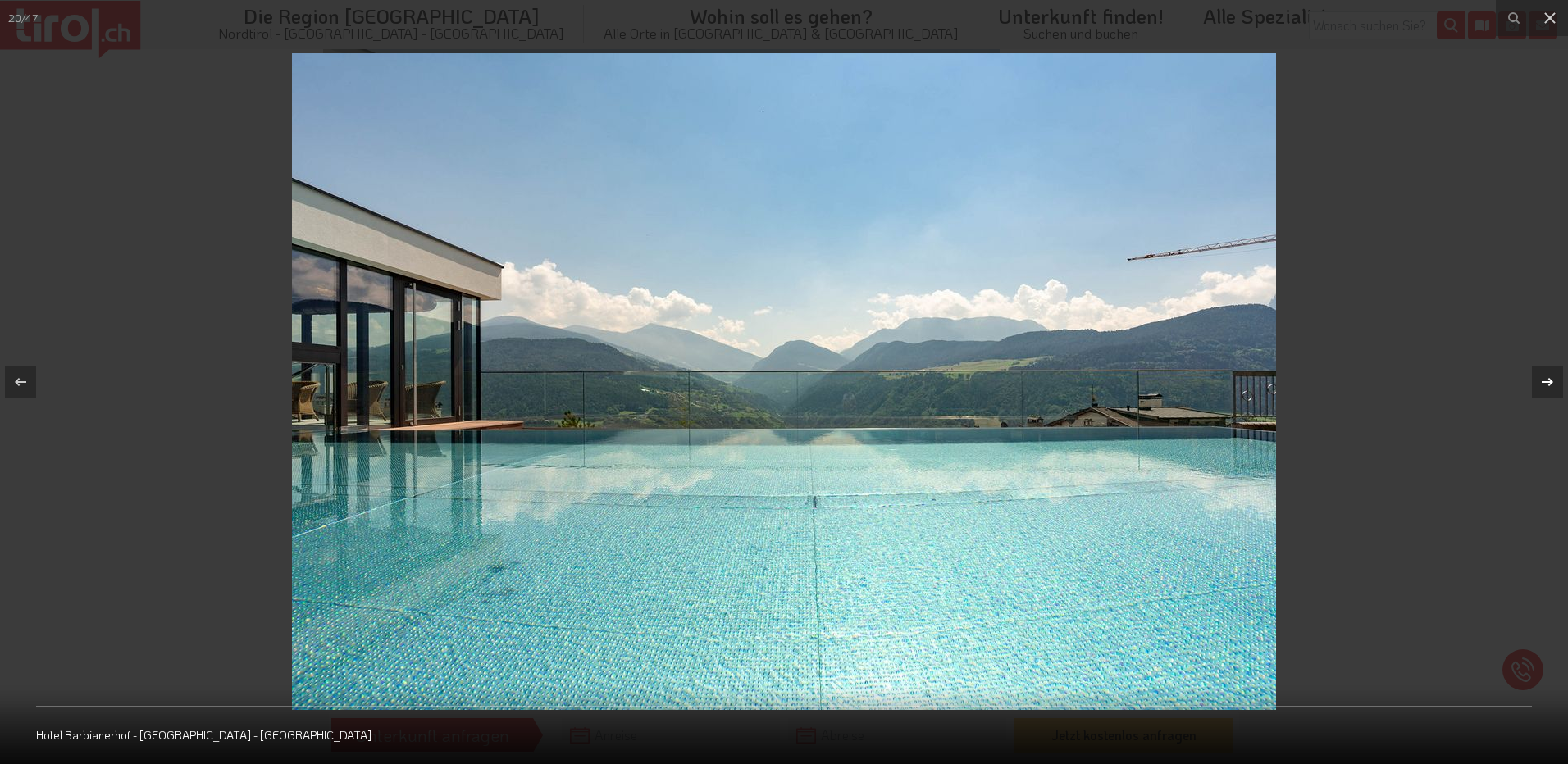
click at [1549, 382] on icon at bounding box center [1547, 382] width 20 height 20
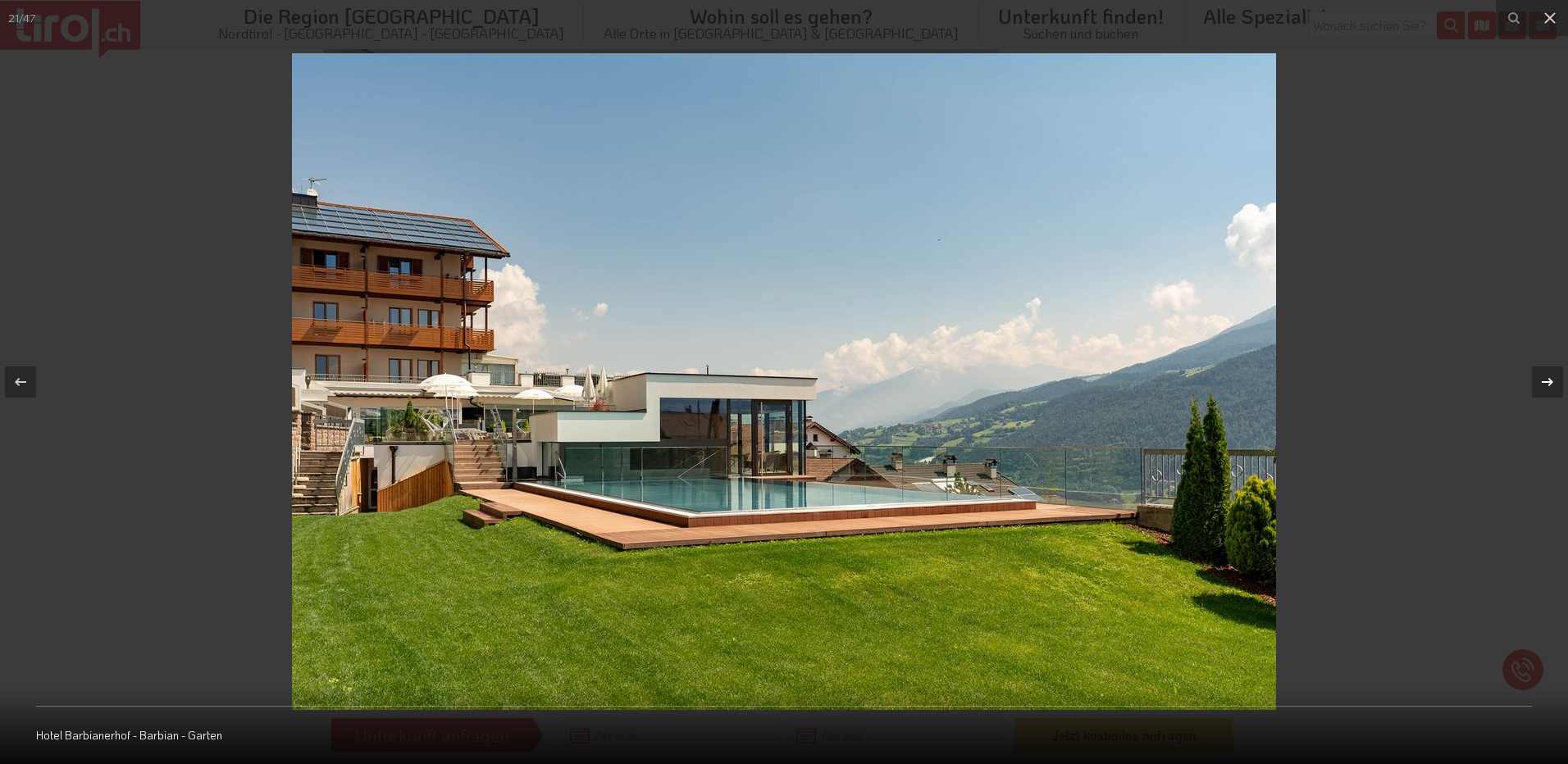
click at [1549, 382] on icon at bounding box center [1547, 382] width 20 height 20
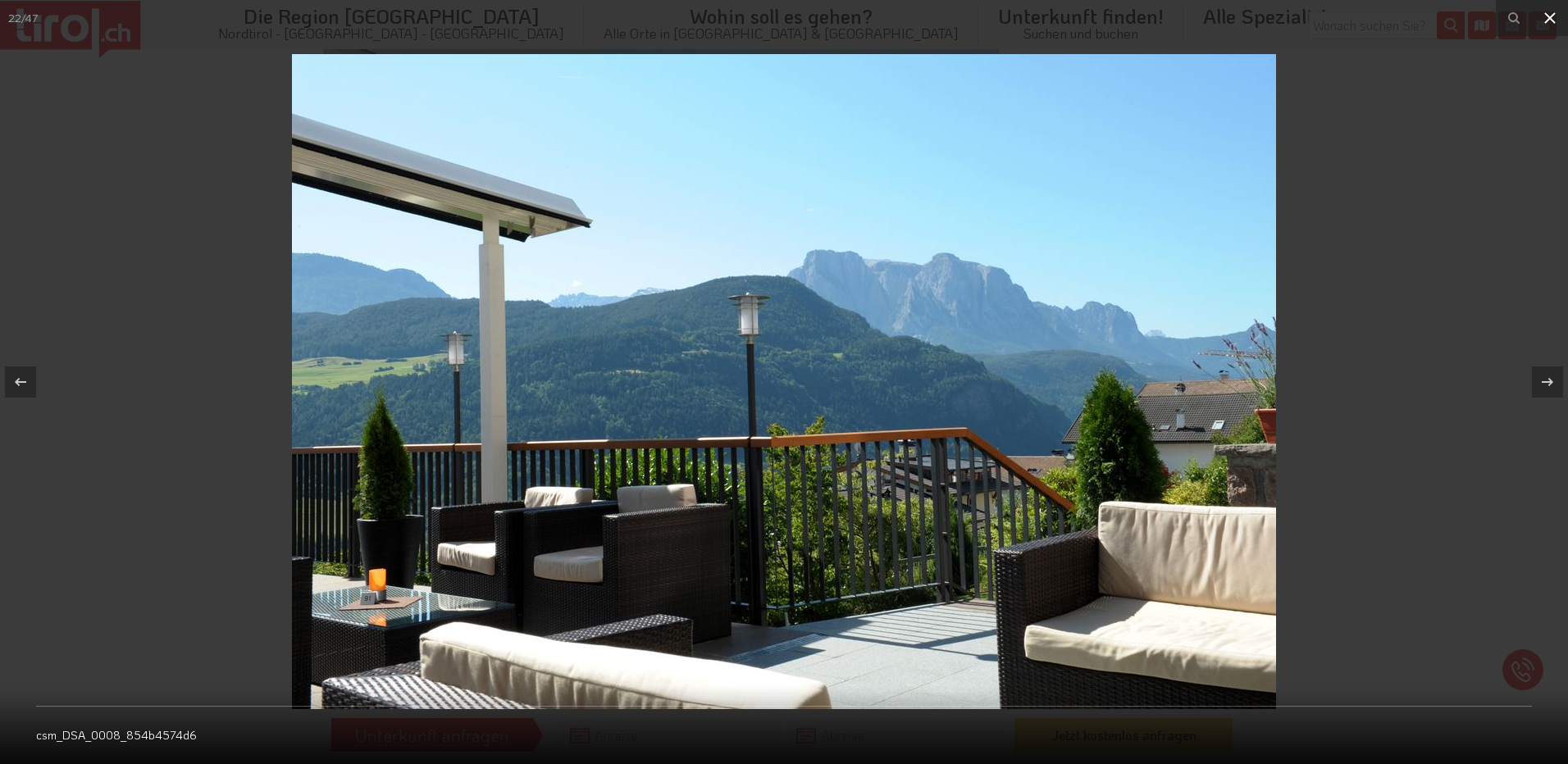
click at [1550, 23] on icon at bounding box center [1550, 18] width 20 height 20
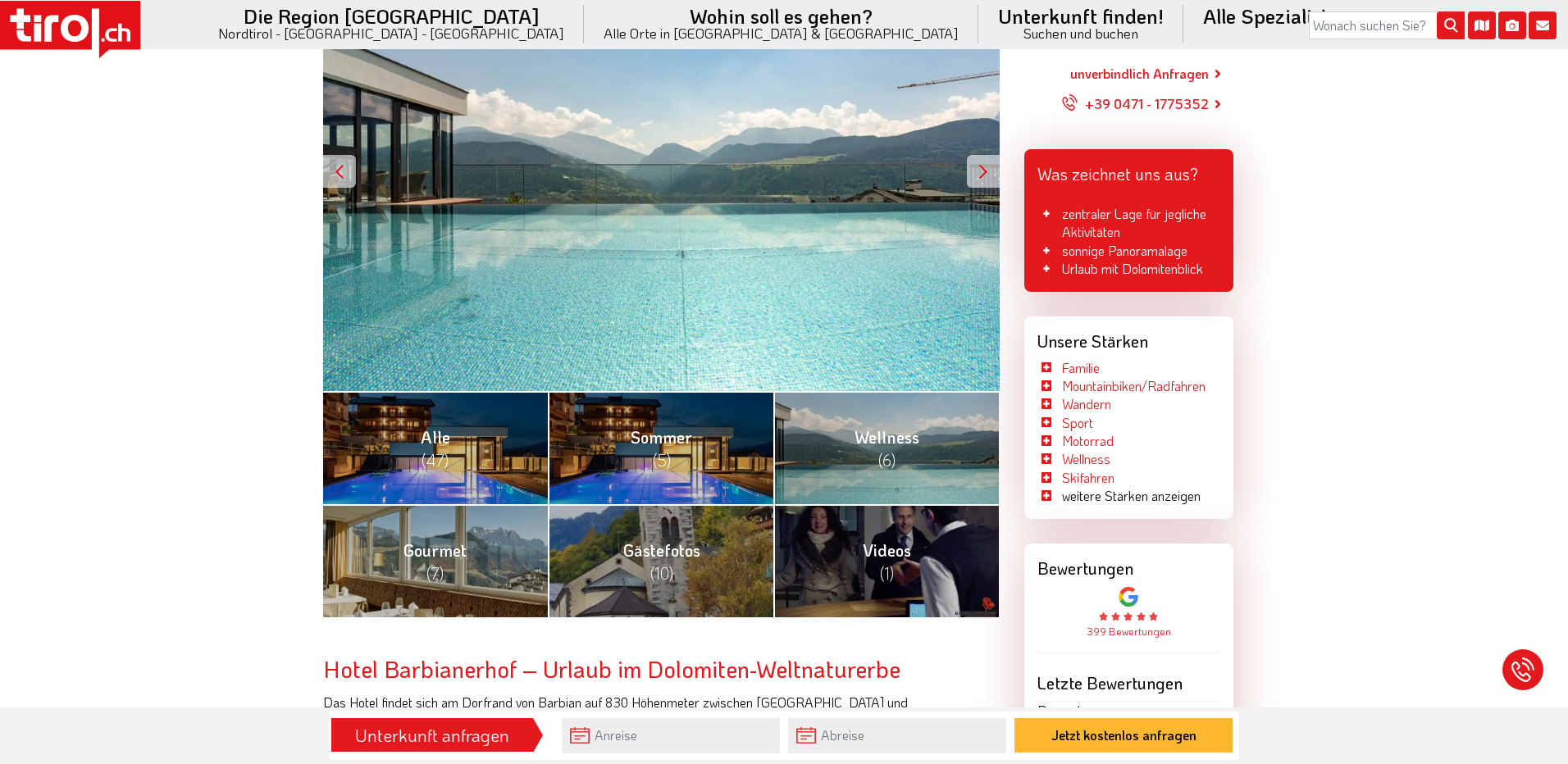
scroll to position [1599, 0]
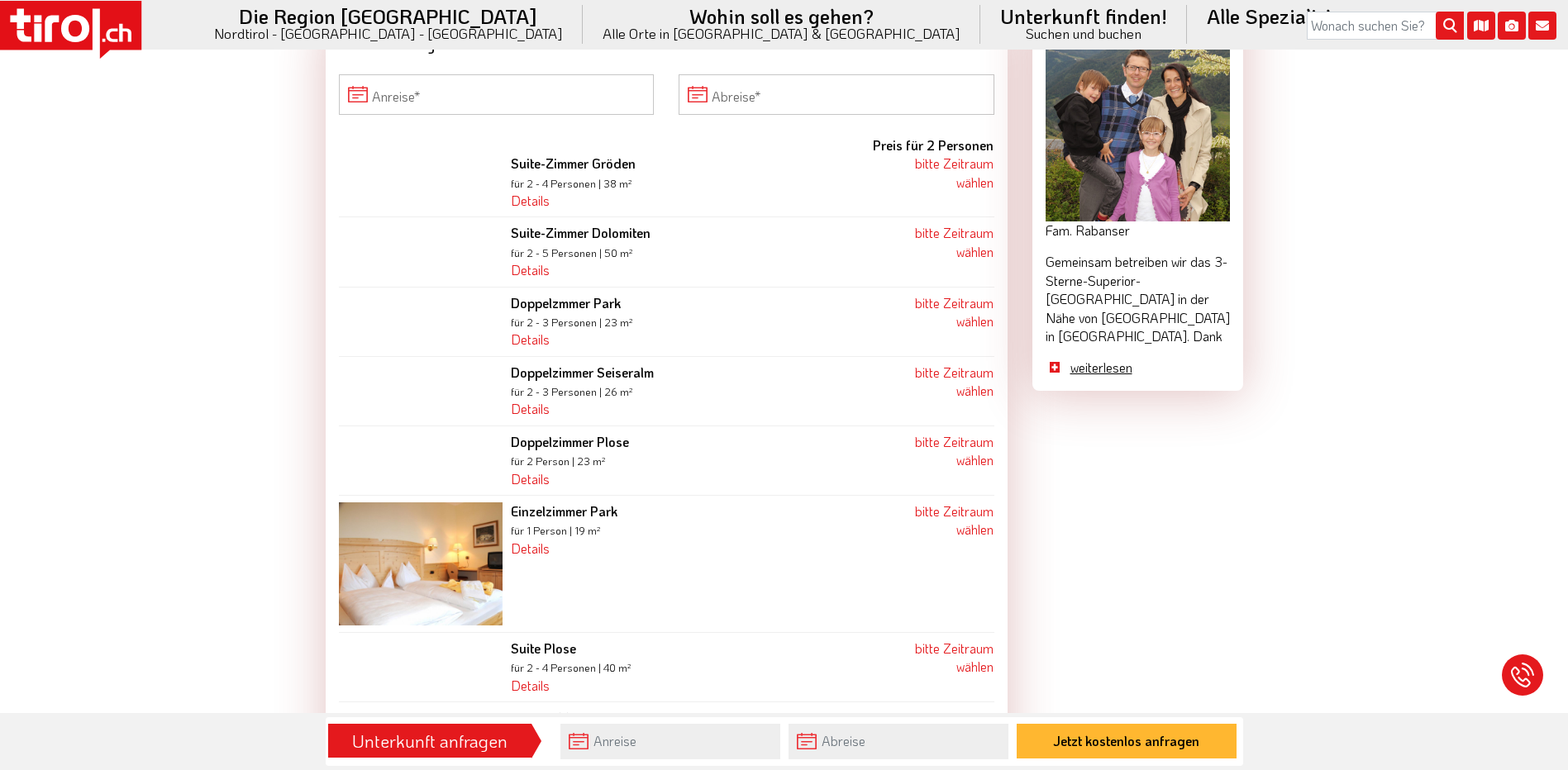
click at [1105, 369] on link "weiterlesen" at bounding box center [1150, 367] width 160 height 18
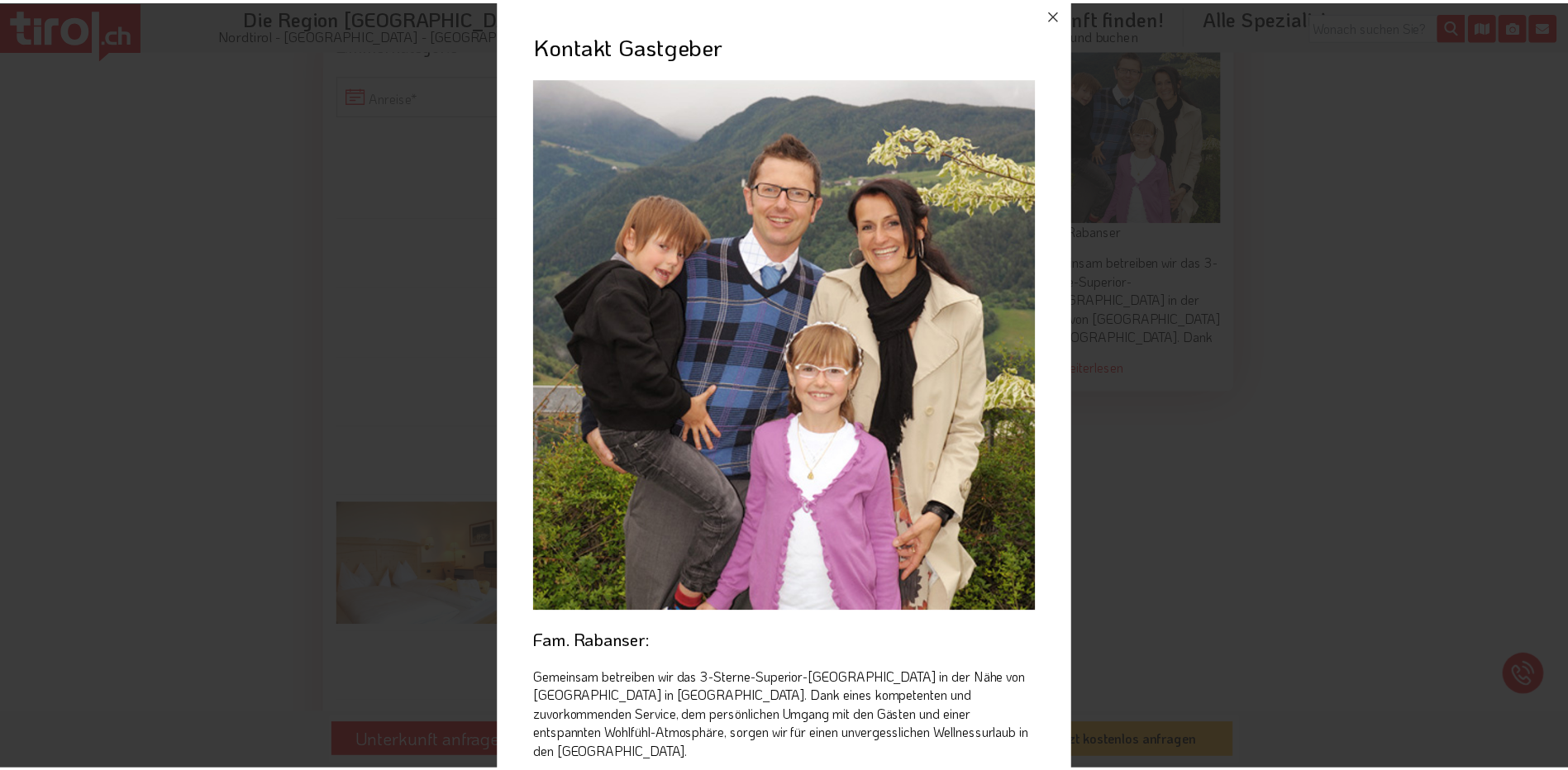
scroll to position [0, 0]
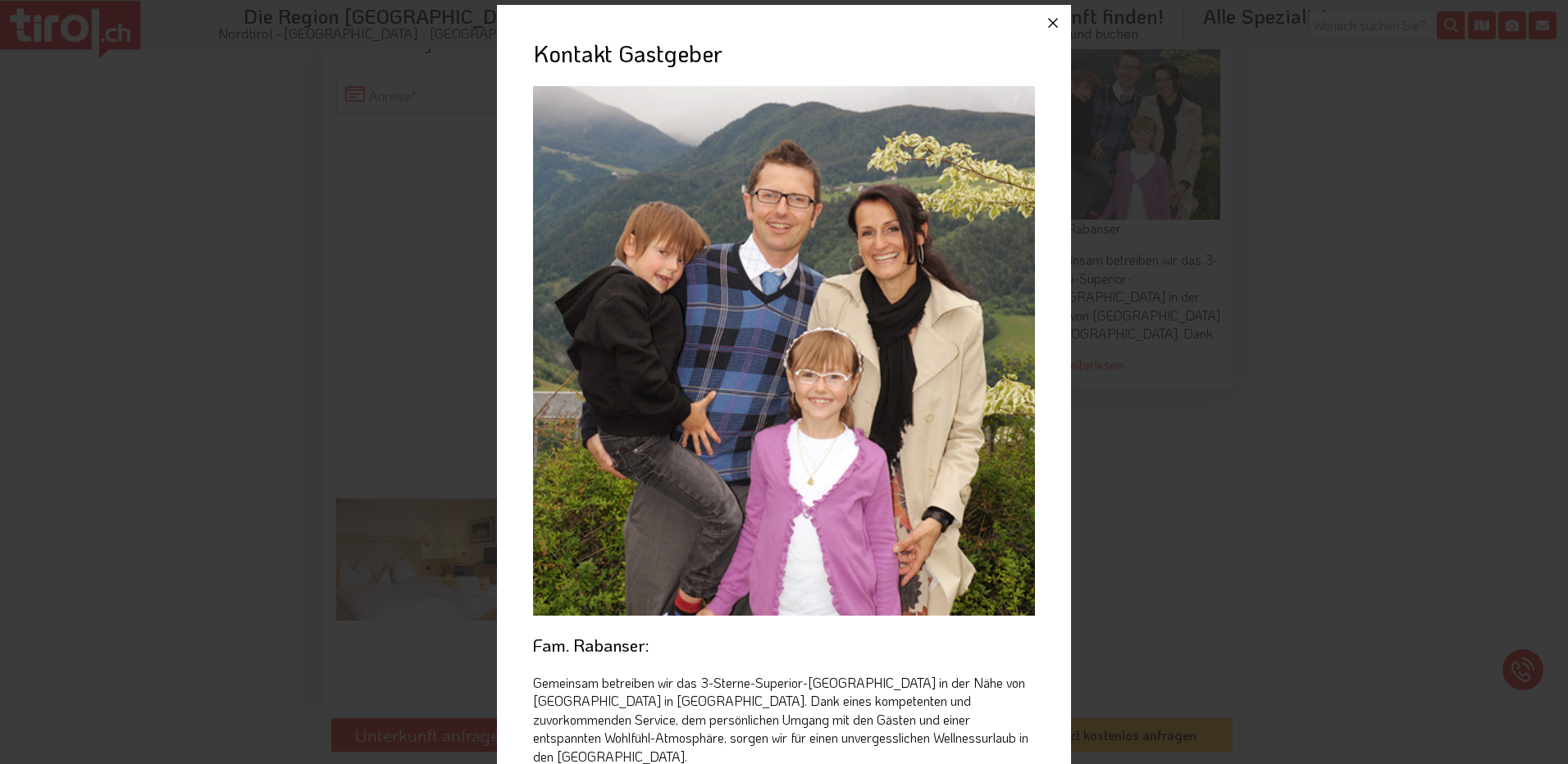
click at [1048, 24] on icon "button" at bounding box center [1053, 23] width 9 height 9
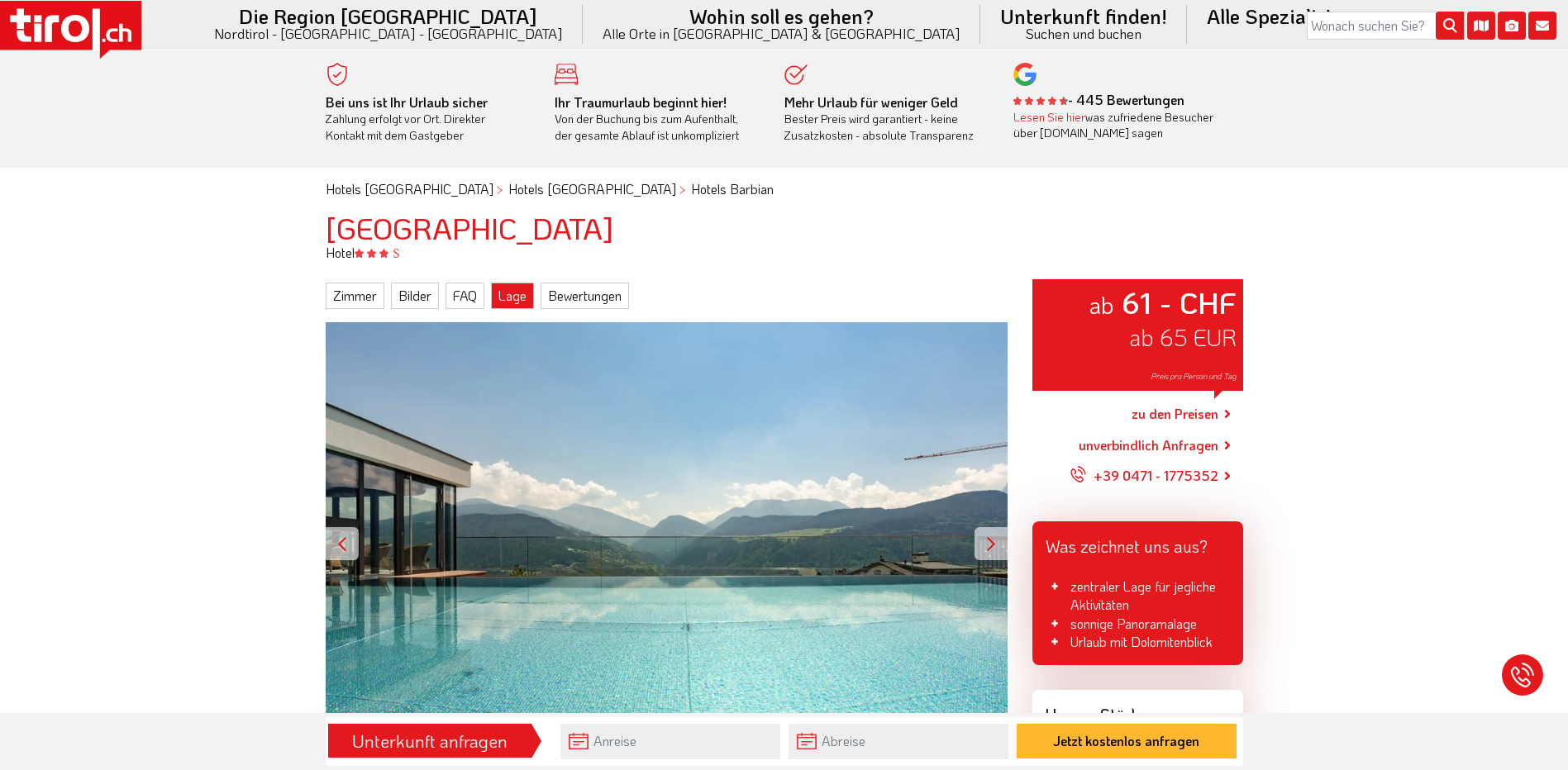
click at [507, 298] on link "Lage" at bounding box center [512, 296] width 43 height 27
click at [1052, 122] on link "Lesen Sie hier" at bounding box center [1049, 117] width 72 height 16
click at [468, 293] on link "FAQ" at bounding box center [464, 296] width 39 height 27
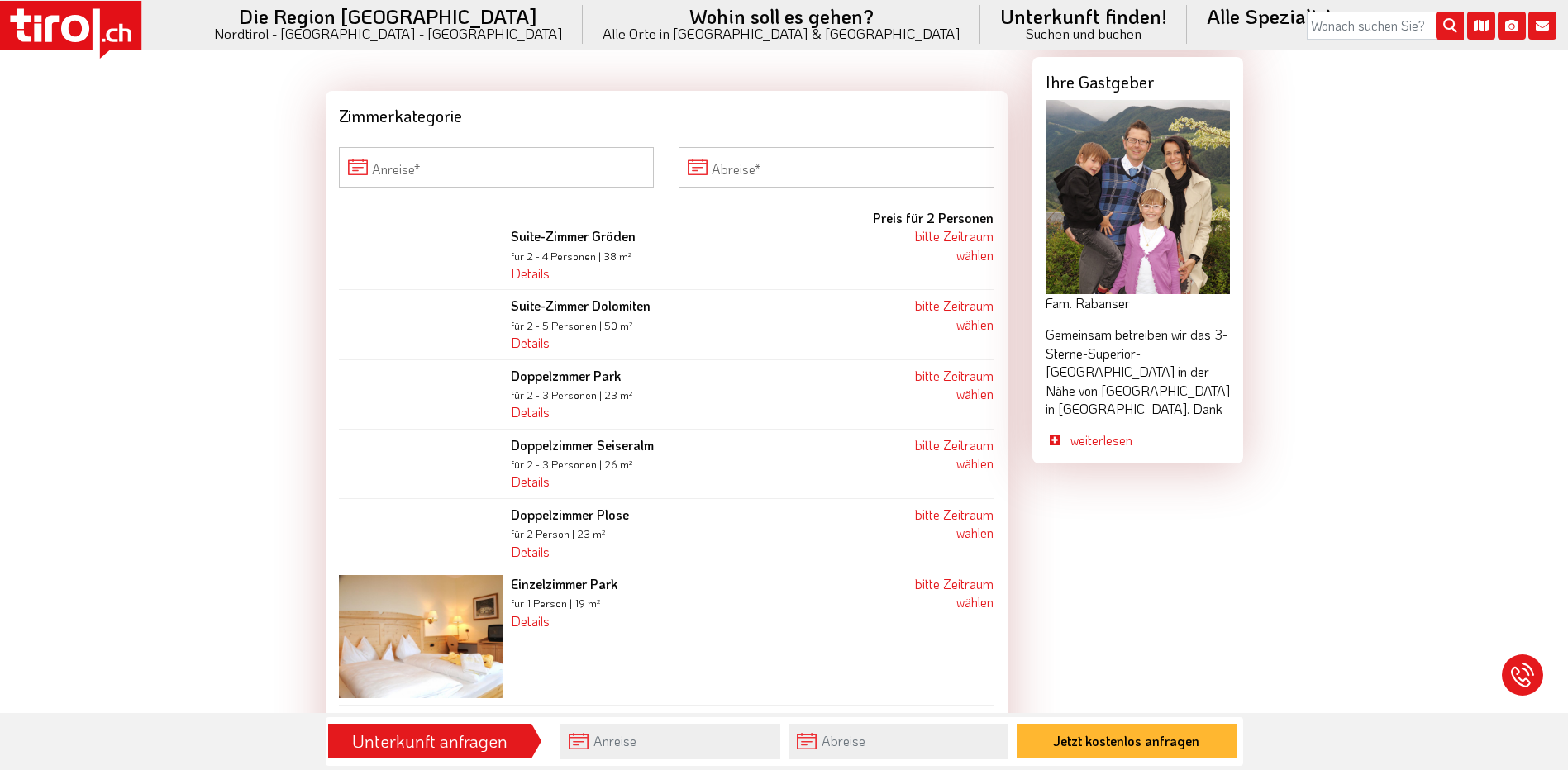
scroll to position [1529, 0]
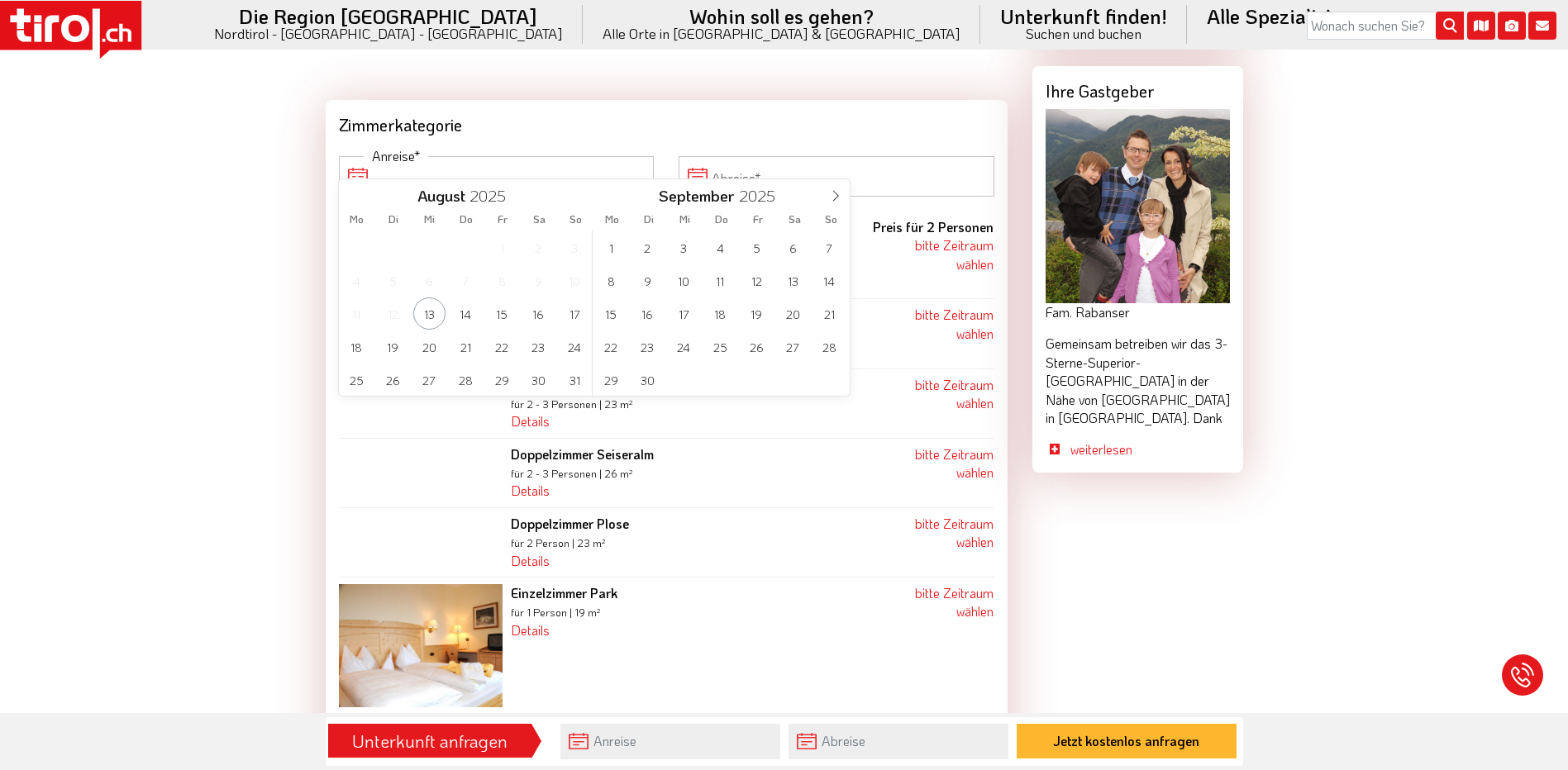
click at [443, 157] on input "Anreise" at bounding box center [497, 177] width 316 height 40
click at [612, 312] on span "15" at bounding box center [612, 313] width 32 height 32
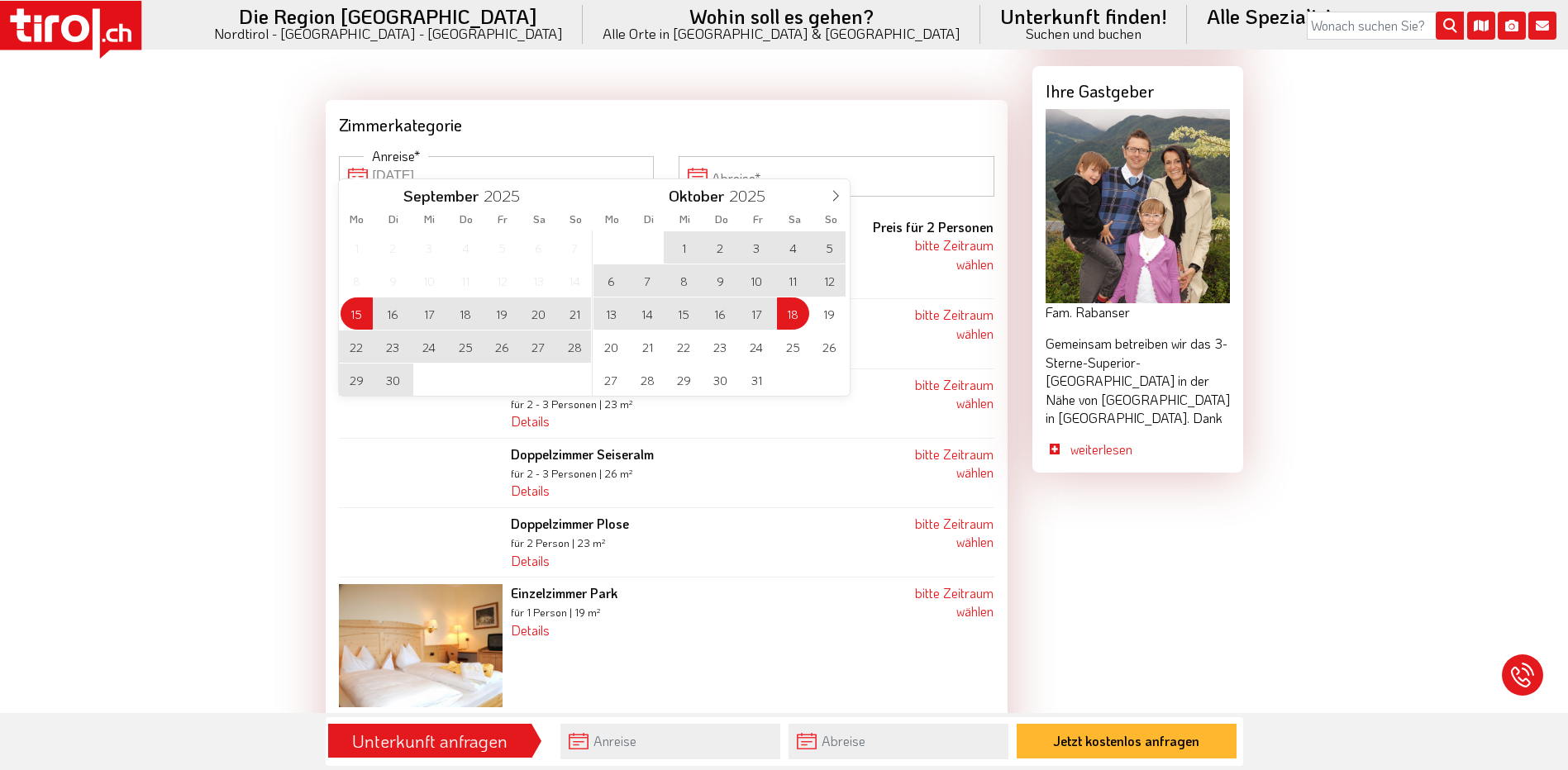
click at [793, 317] on span "18" at bounding box center [793, 313] width 32 height 32
type input "15-09-2025"
type input "18-10-2025"
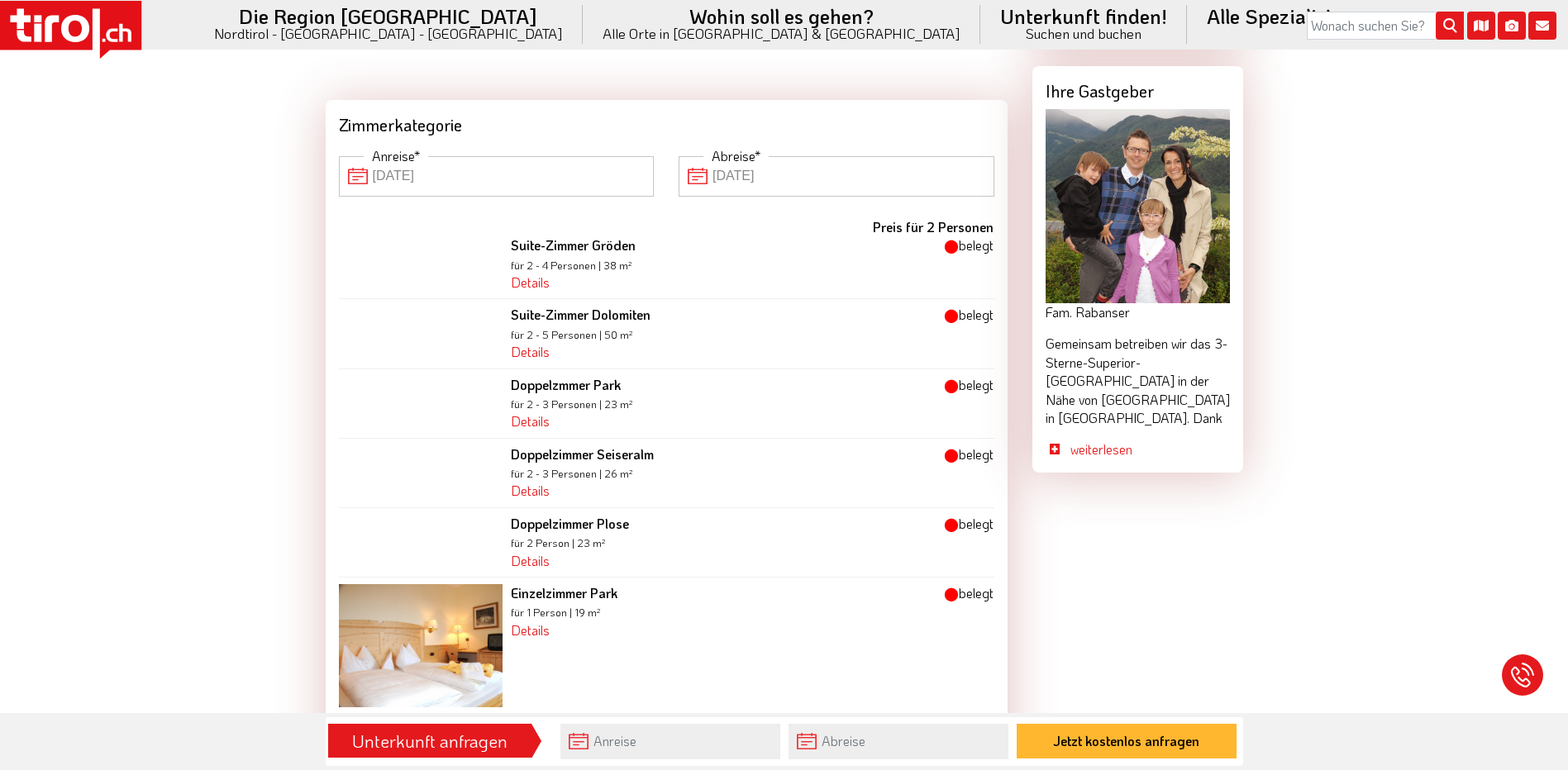
click at [460, 160] on input "15-09-2025" at bounding box center [497, 177] width 316 height 40
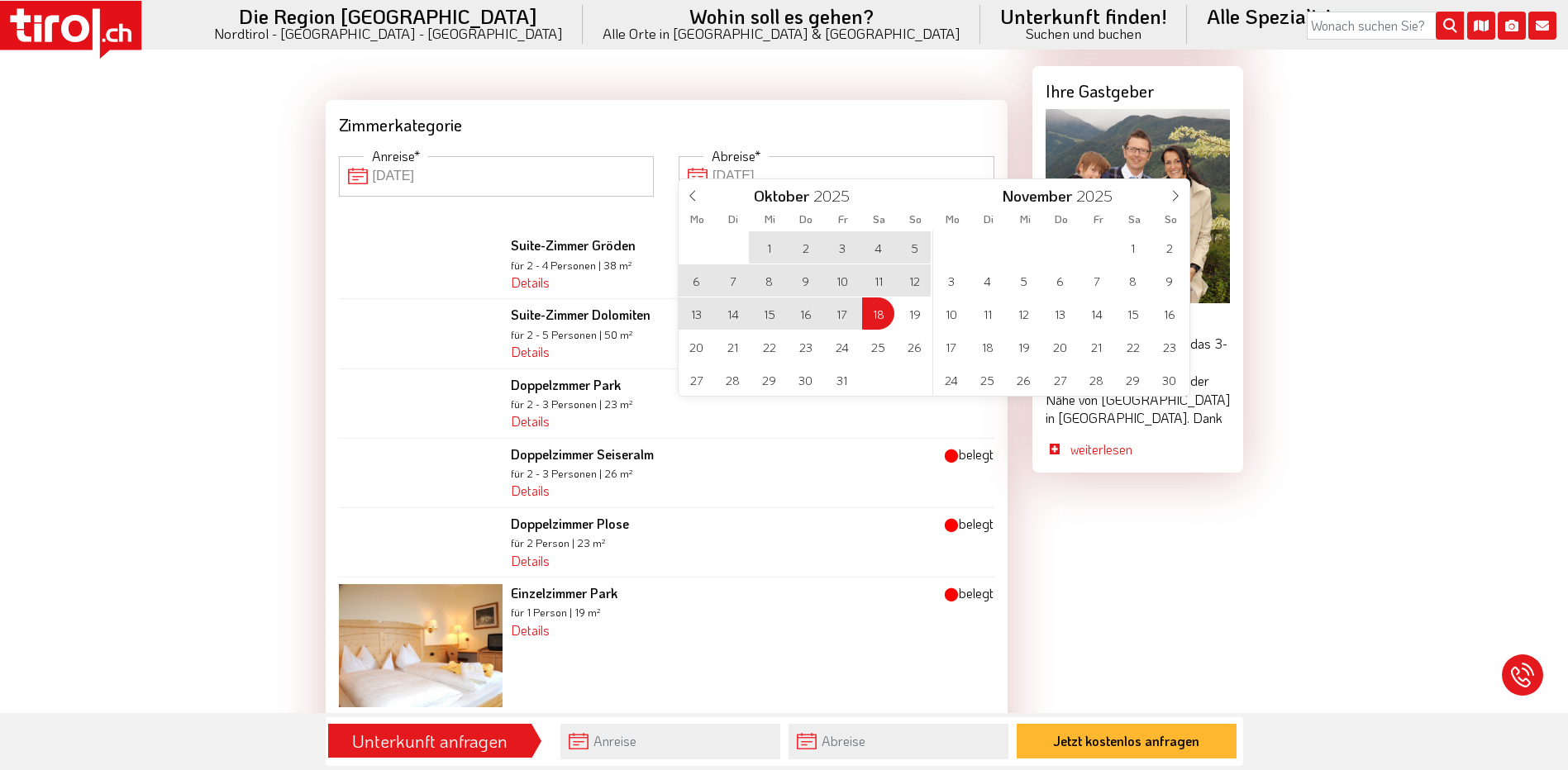
drag, startPoint x: 799, startPoint y: 160, endPoint x: 718, endPoint y: 159, distance: 81.0
click at [718, 159] on input "18-10-2025" at bounding box center [837, 177] width 316 height 40
click at [690, 197] on icon at bounding box center [692, 196] width 11 height 11
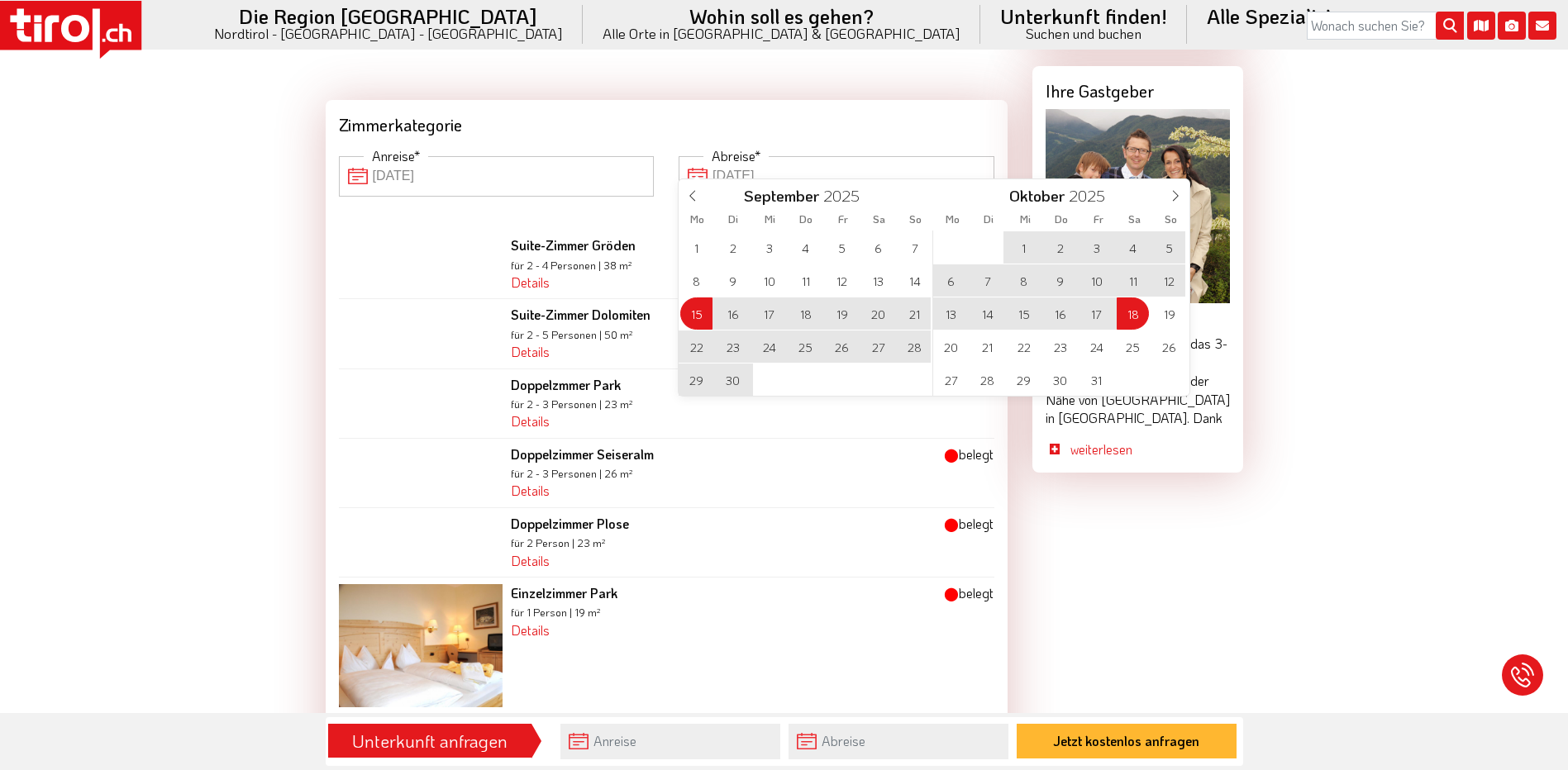
click at [699, 350] on span "22" at bounding box center [696, 347] width 32 height 32
type input "15-09-2025"
type input "22-09-2025"
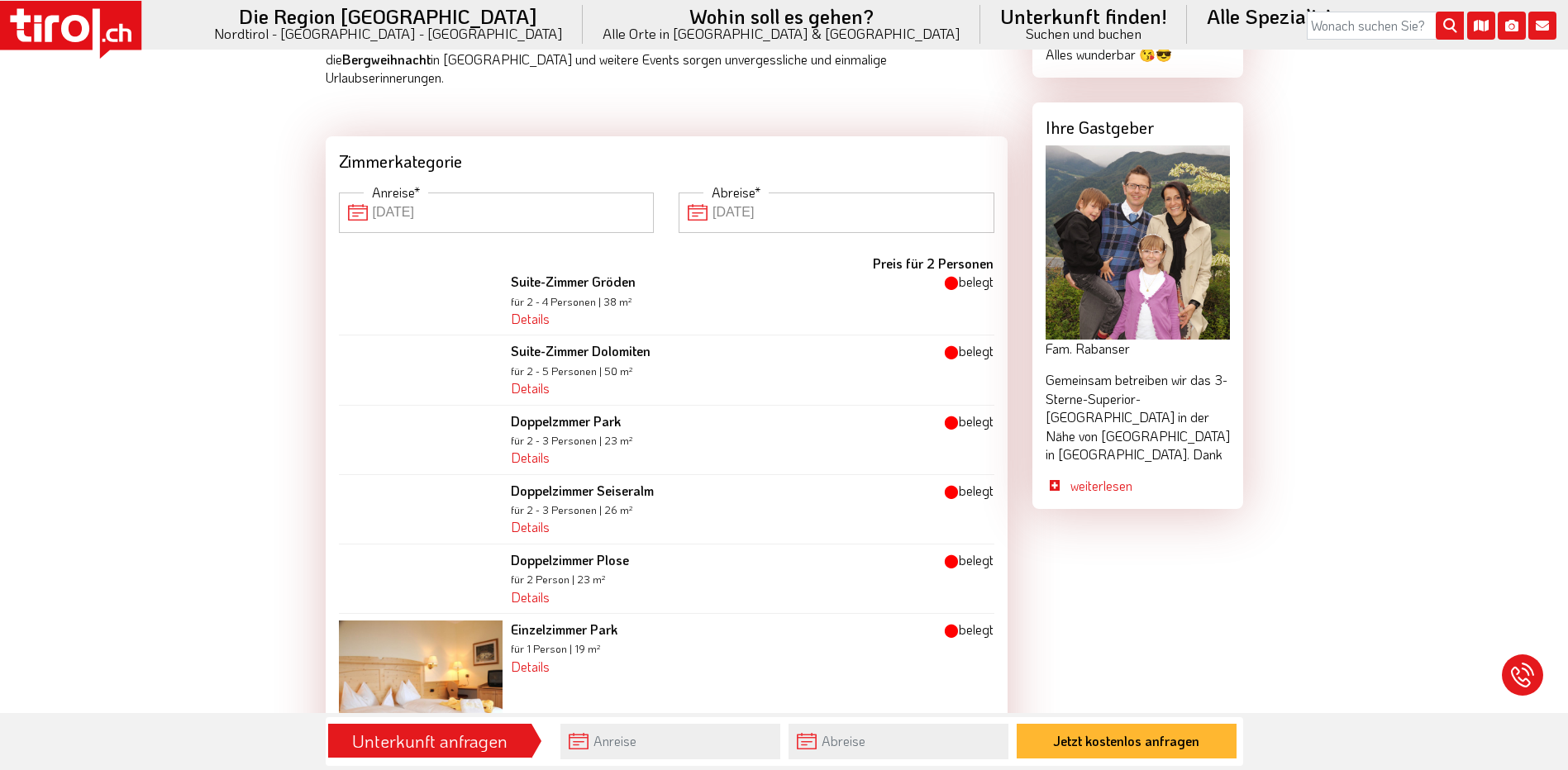
scroll to position [1446, 0]
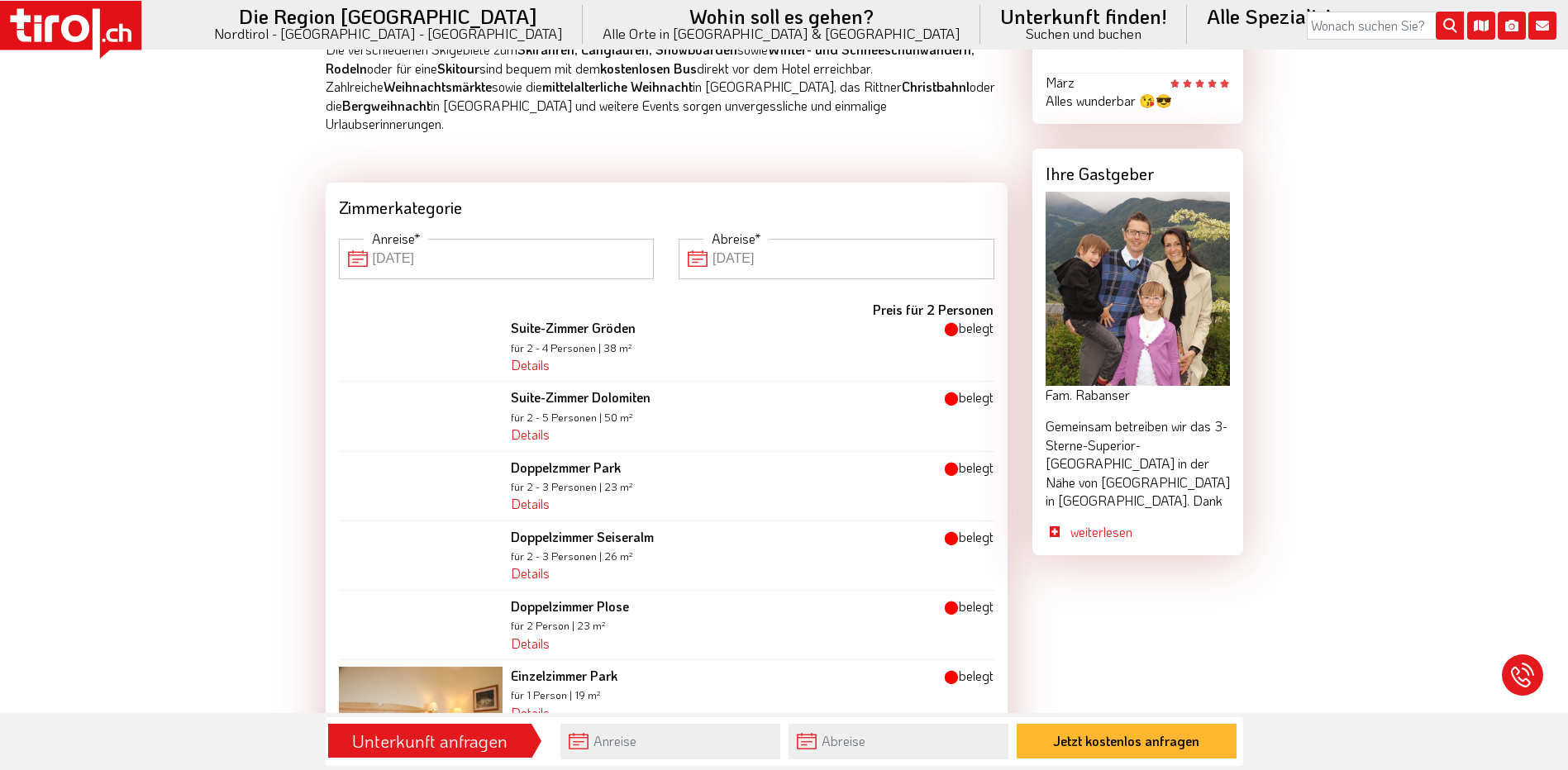
click at [487, 246] on input "15-09-2025" at bounding box center [497, 259] width 316 height 40
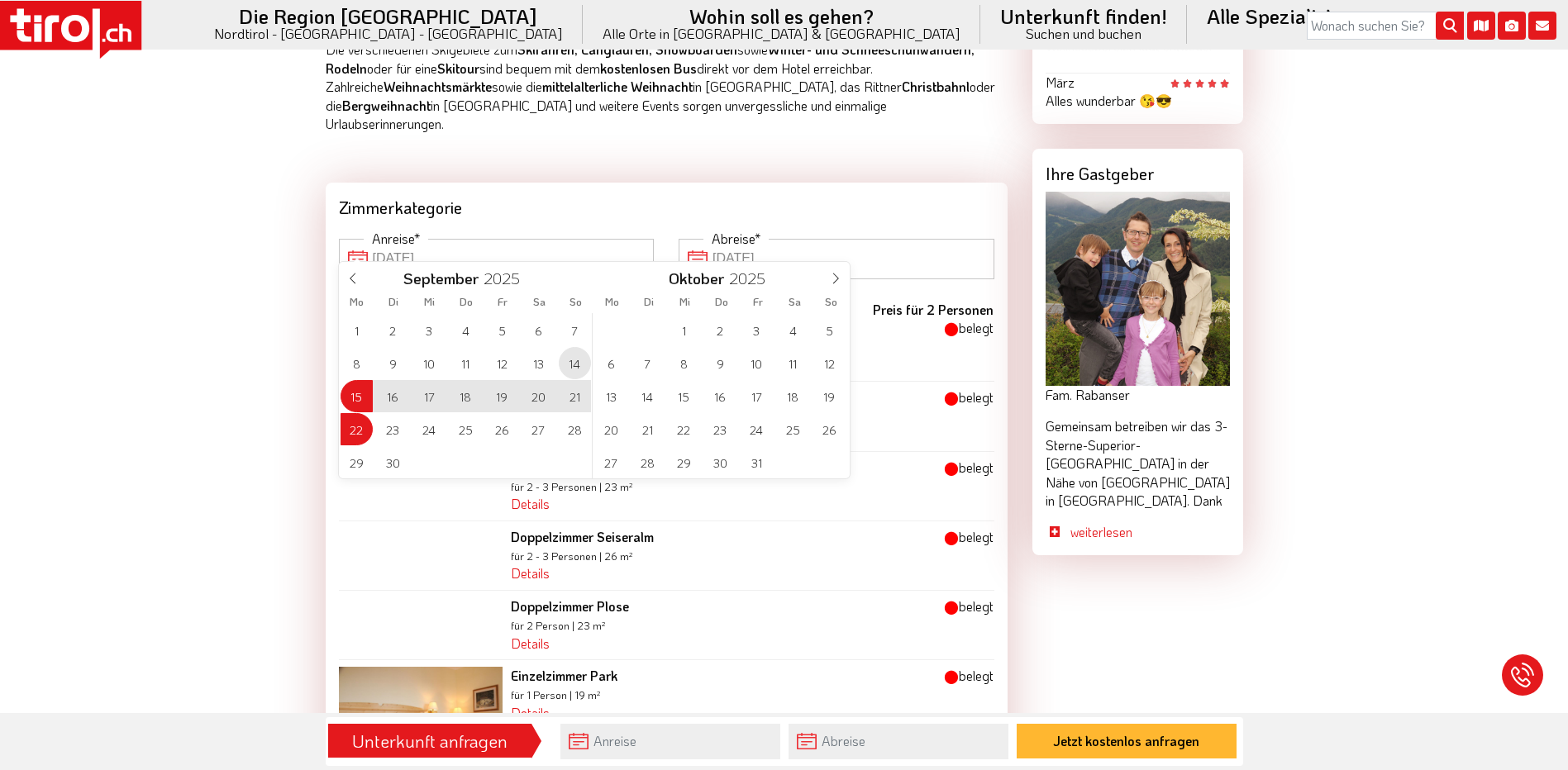
click at [574, 364] on span "14" at bounding box center [575, 364] width 32 height 32
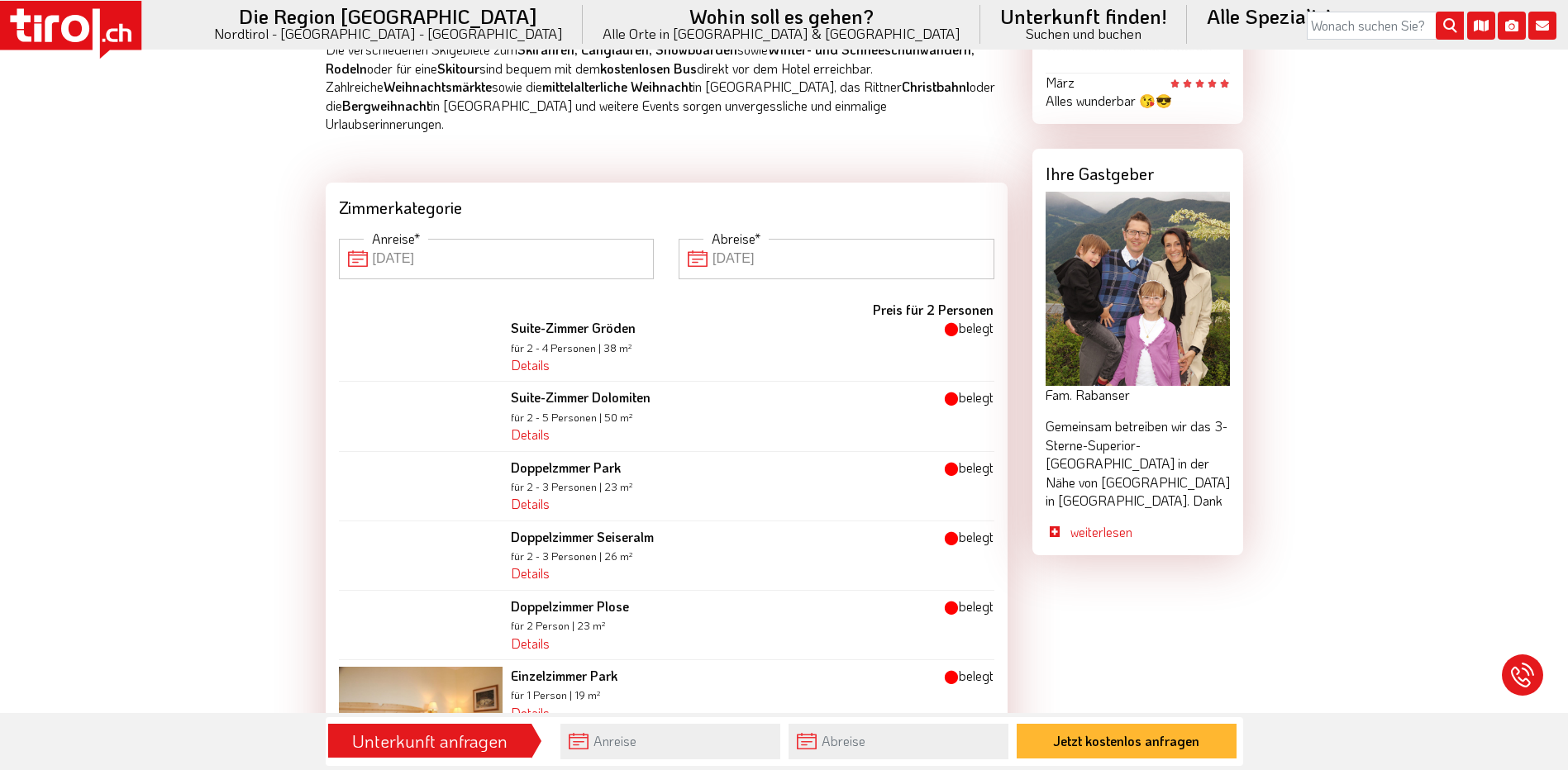
click at [750, 246] on input "22-09-2025" at bounding box center [837, 259] width 316 height 40
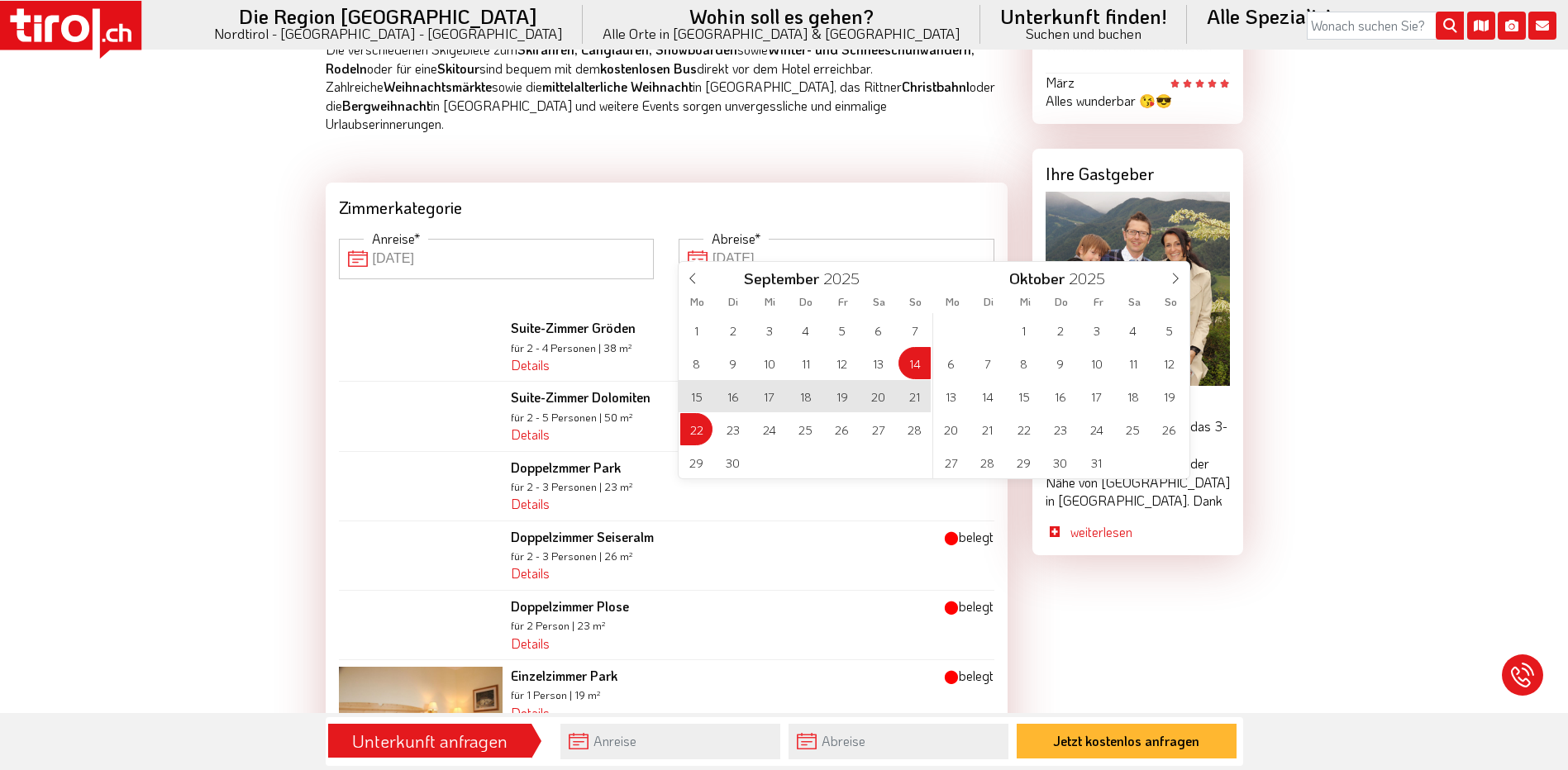
click at [914, 393] on span "21" at bounding box center [915, 396] width 32 height 32
type input "14-09-2025"
type input "21-09-2025"
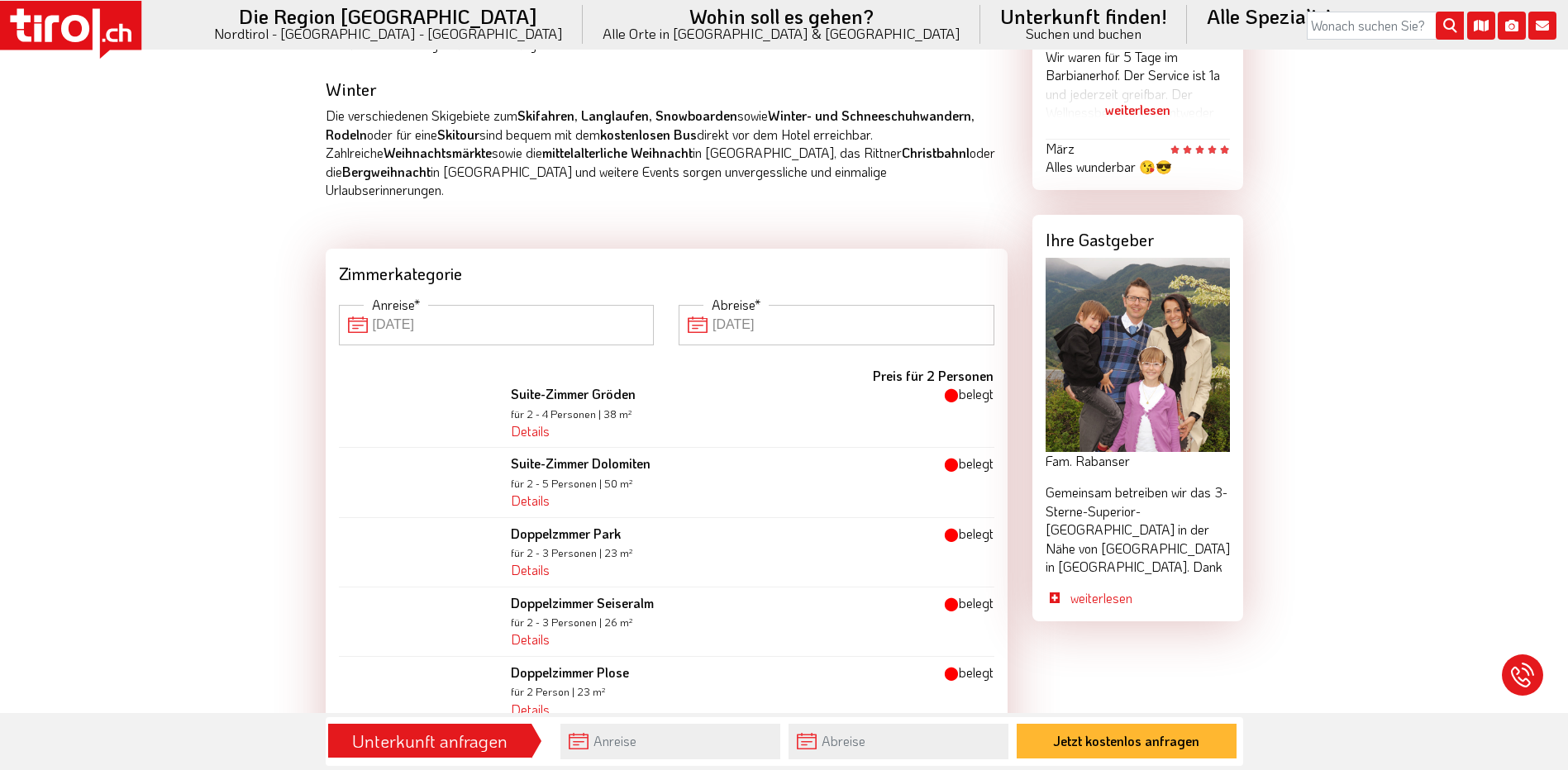
scroll to position [1198, 0]
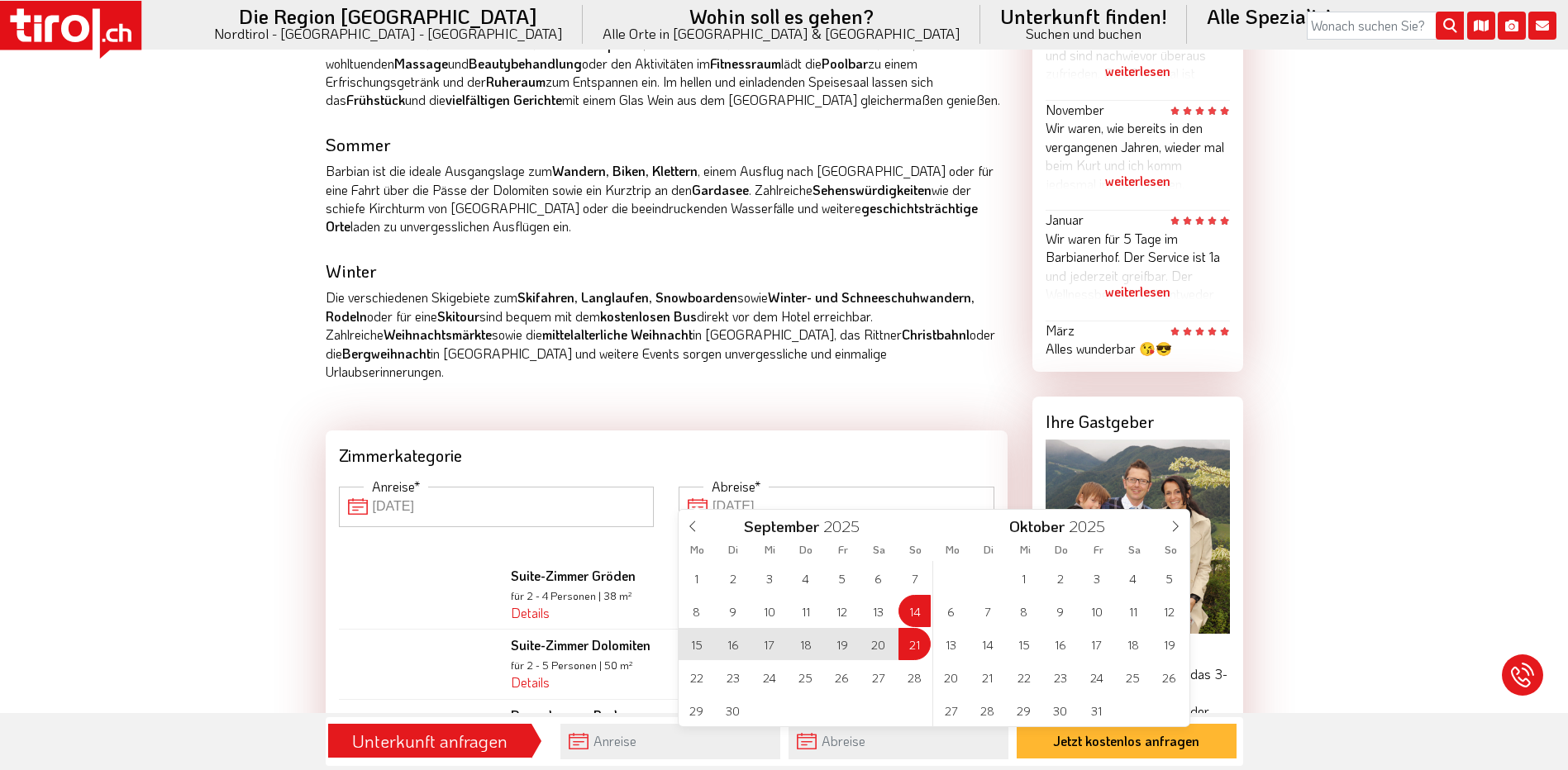
click at [754, 487] on input "21-09-2025" at bounding box center [837, 507] width 316 height 40
click at [881, 648] on span "20" at bounding box center [878, 645] width 32 height 32
type input "14-09-2025"
type input "20-09-2025"
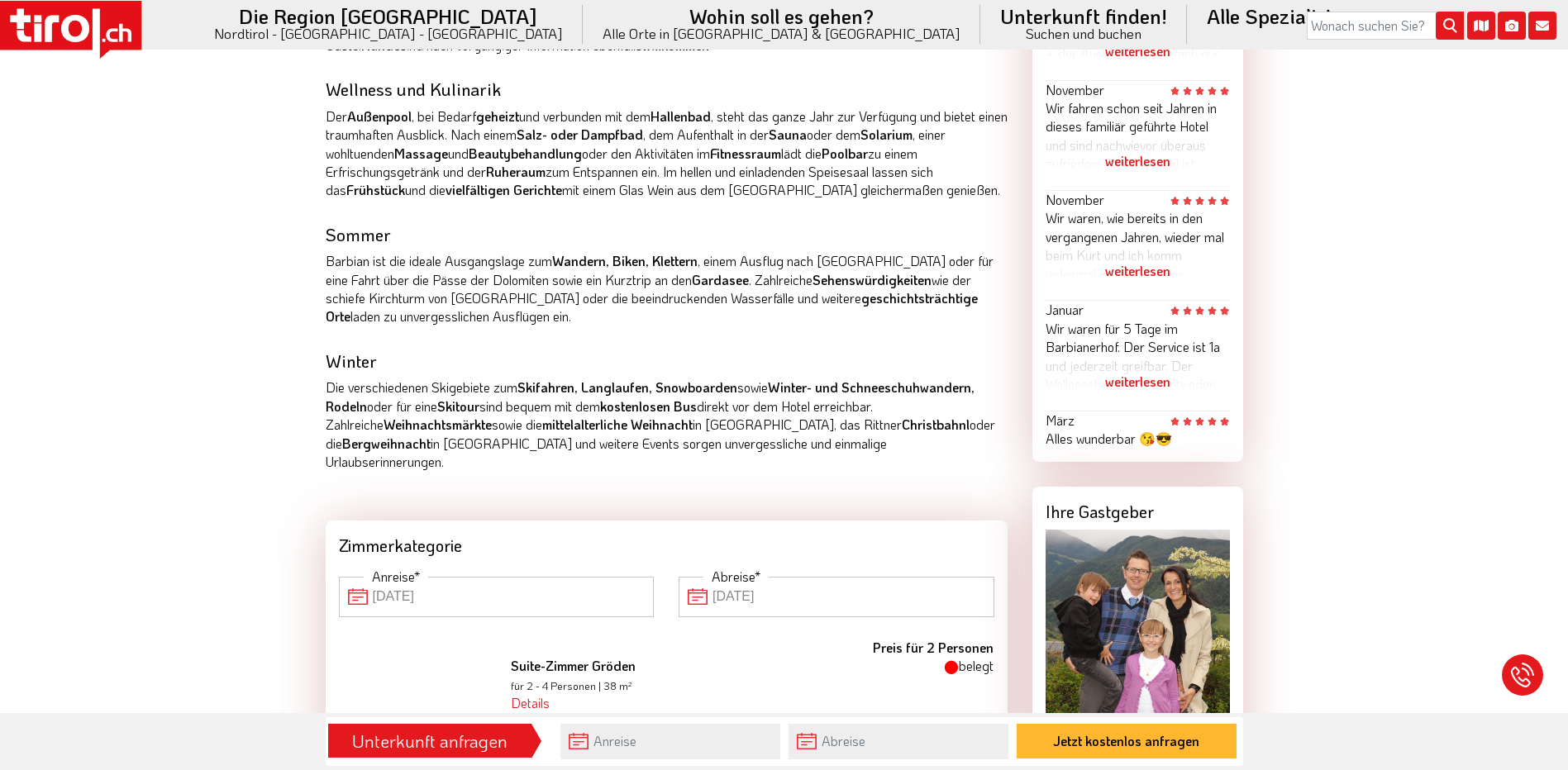
scroll to position [1116, 0]
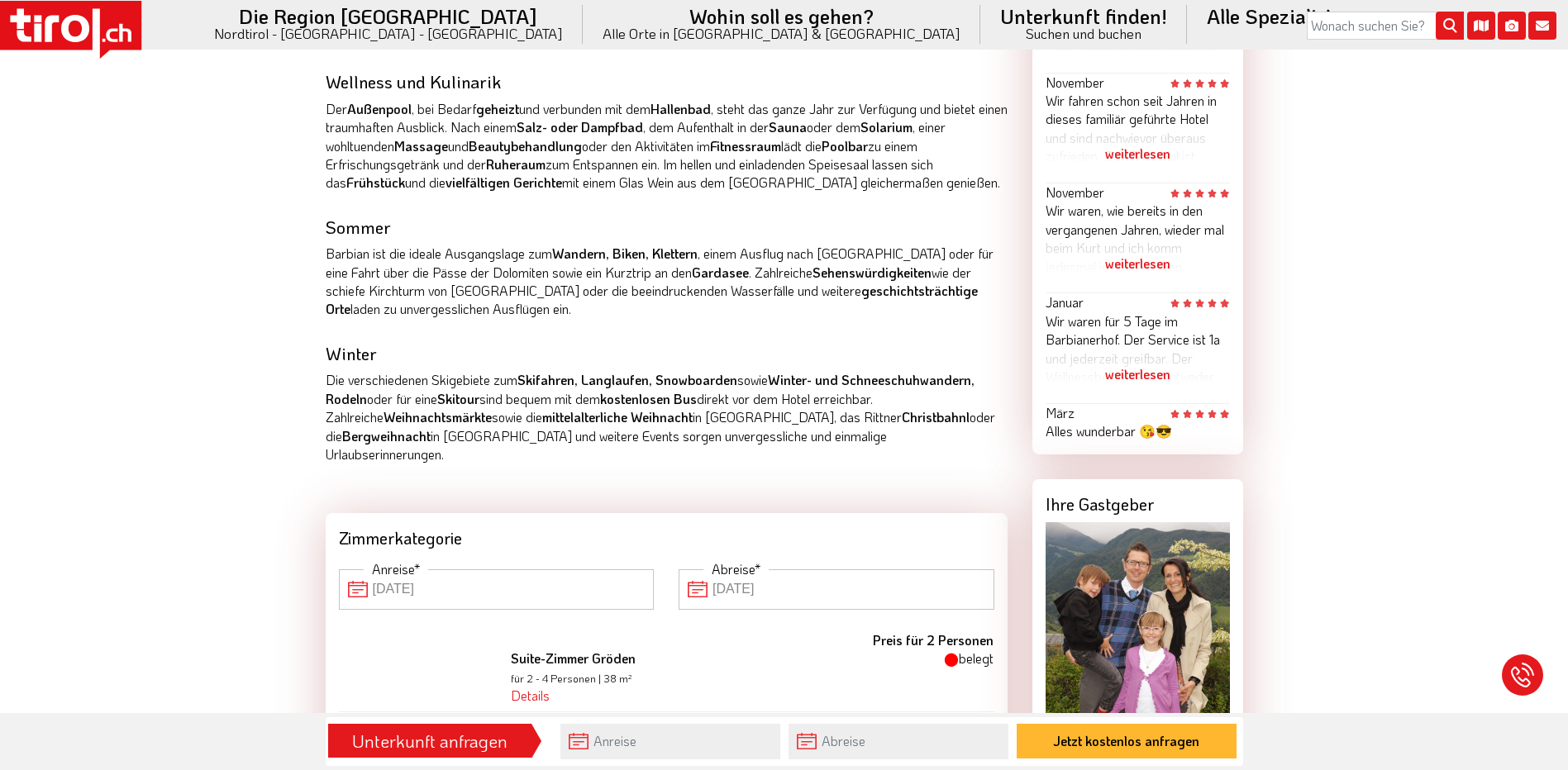
click at [750, 572] on input "20-09-2025" at bounding box center [837, 590] width 316 height 40
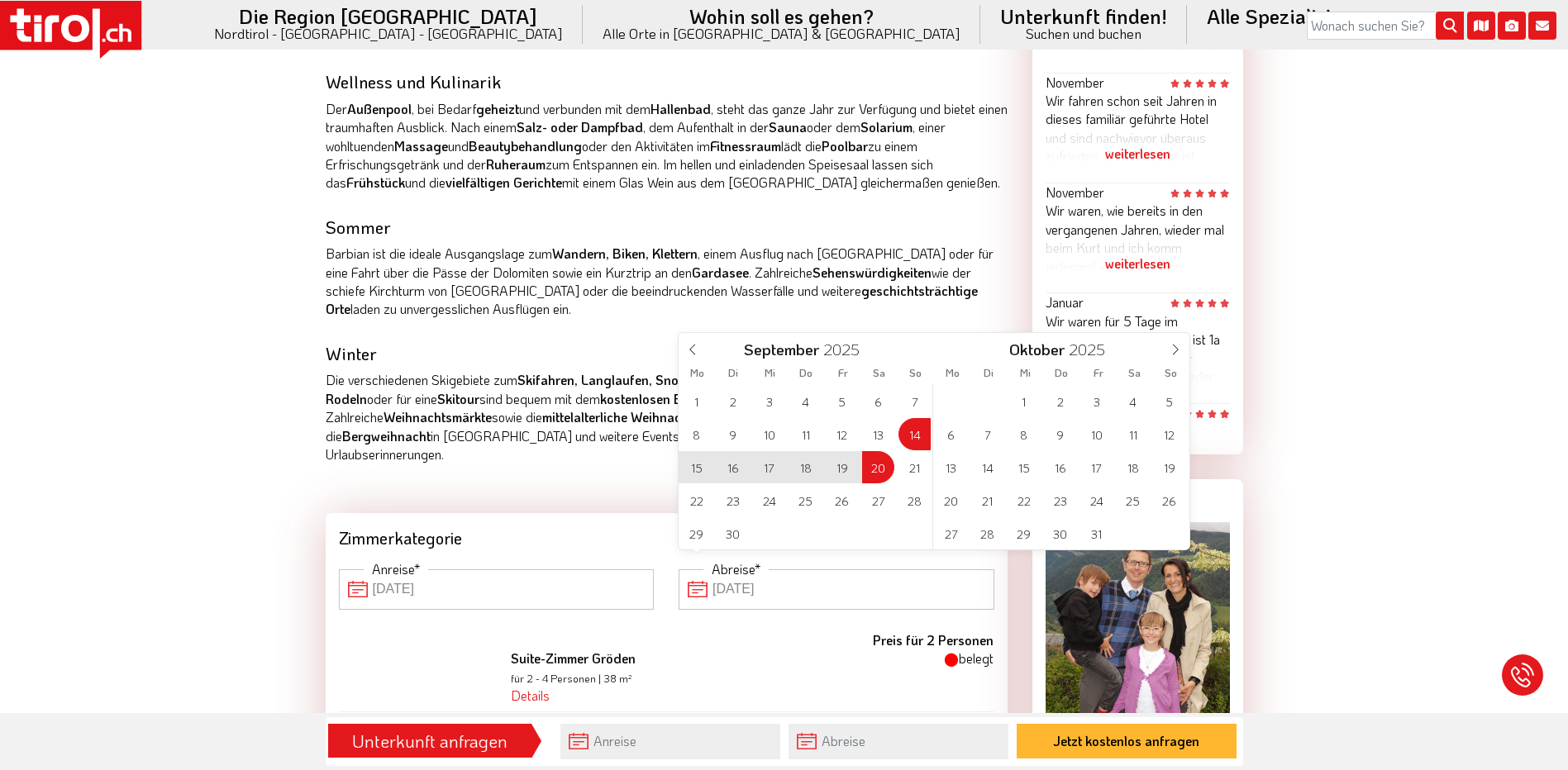
click at [840, 474] on span "19" at bounding box center [842, 467] width 32 height 32
type input "14-09-2025"
type input "19-09-2025"
click at [810, 573] on input "19-09-2025" at bounding box center [837, 590] width 316 height 40
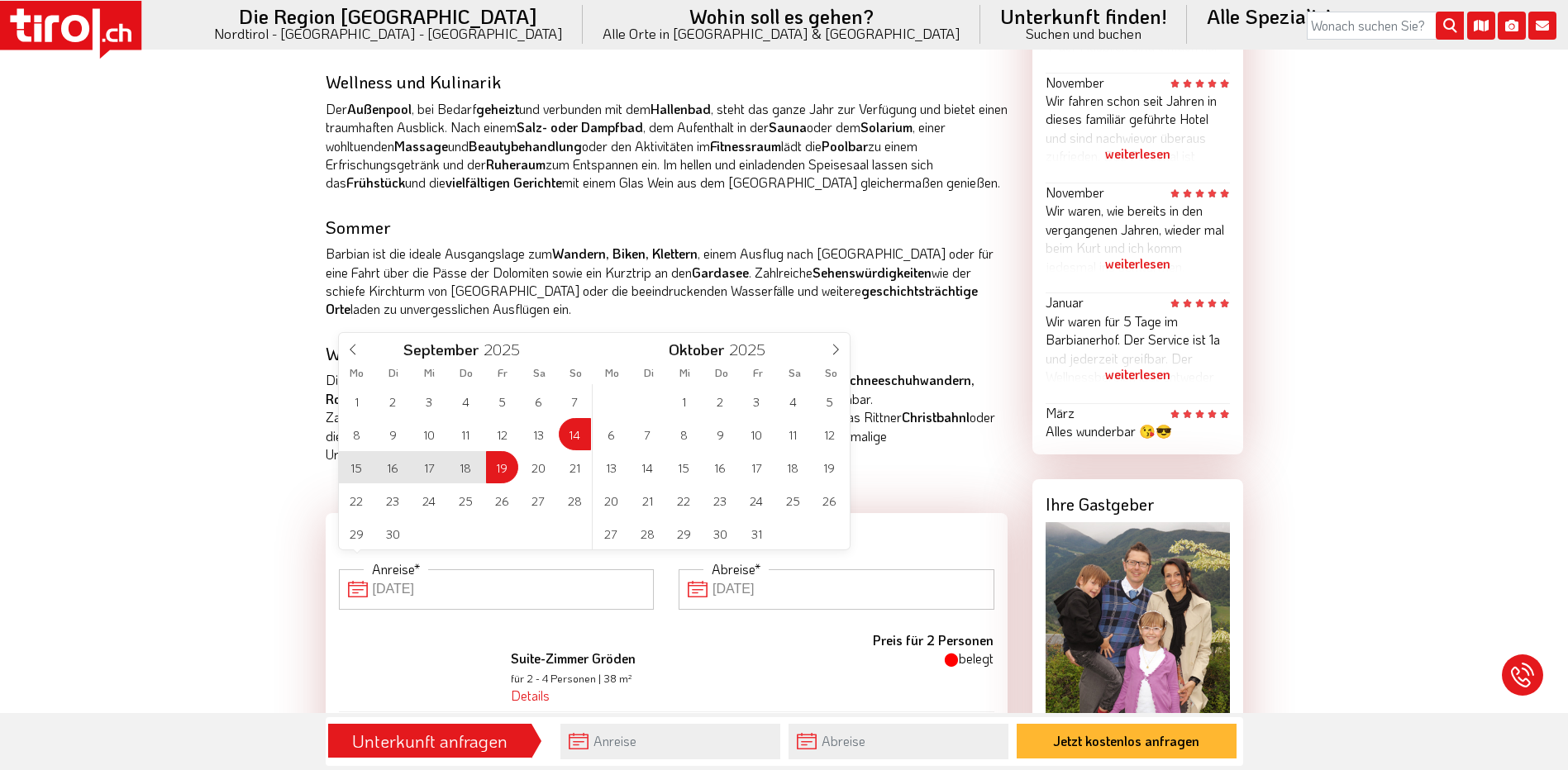
click at [557, 570] on input "14-09-2025" at bounding box center [497, 590] width 316 height 40
click at [559, 570] on input "14-09-2025" at bounding box center [497, 590] width 316 height 40
click at [542, 435] on span "13" at bounding box center [538, 434] width 32 height 32
type input "13-09-2025"
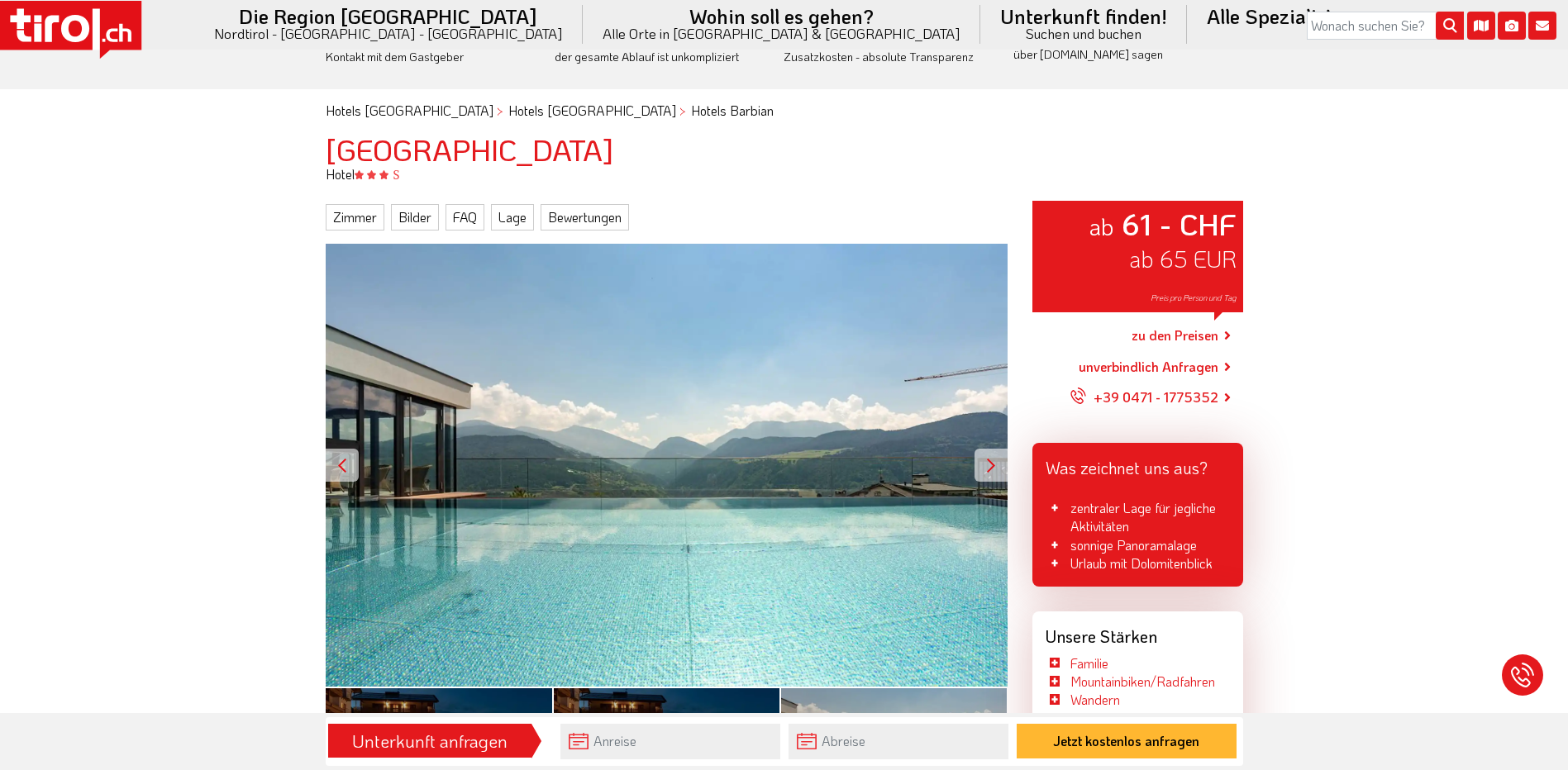
scroll to position [42, 0]
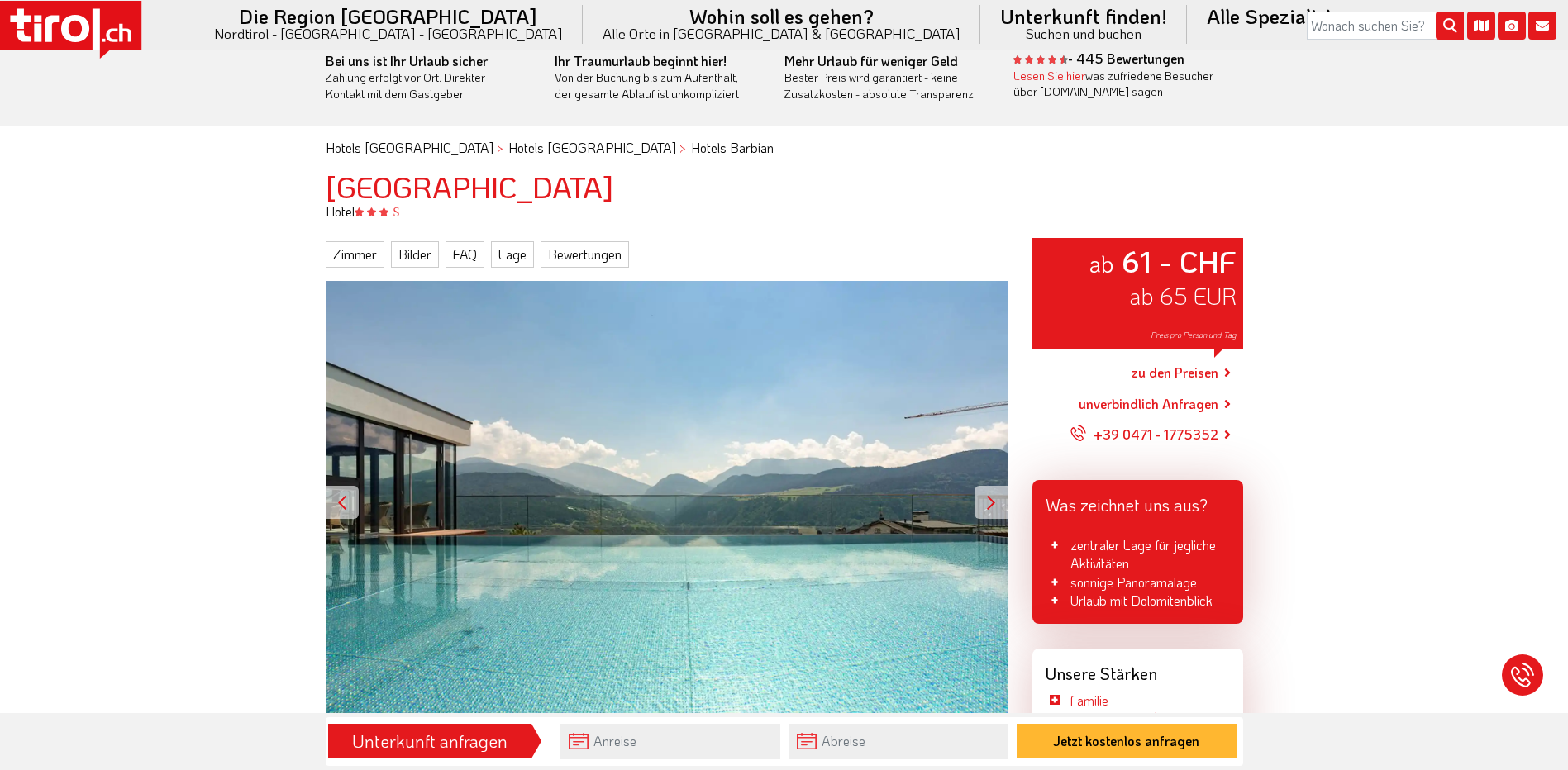
drag, startPoint x: 326, startPoint y: 184, endPoint x: 572, endPoint y: 193, distance: 246.2
click at [572, 193] on h1 "Hotel Barbianerhof" at bounding box center [784, 186] width 917 height 33
drag, startPoint x: 572, startPoint y: 193, endPoint x: 534, endPoint y: 196, distance: 38.1
copy h1 "Hotel Barbianerhof"
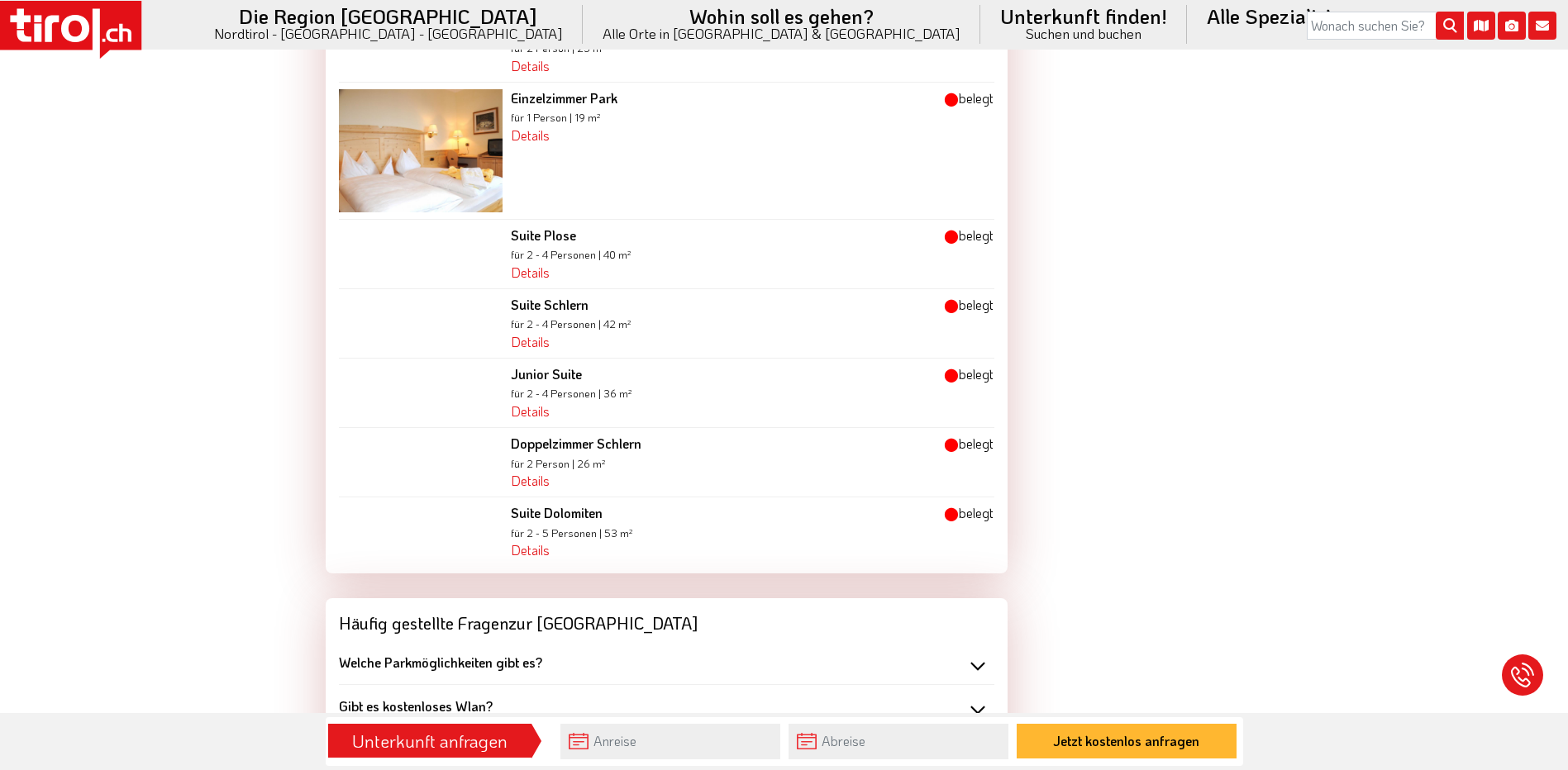
scroll to position [2025, 0]
